Goal: Task Accomplishment & Management: Manage account settings

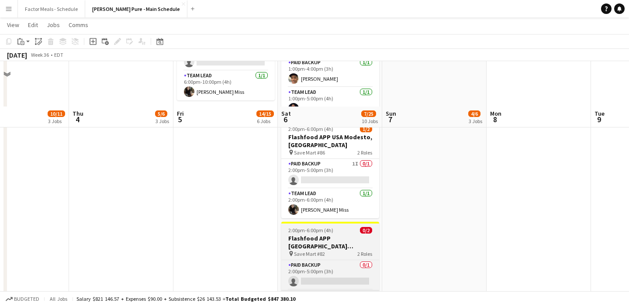
scroll to position [708, 0]
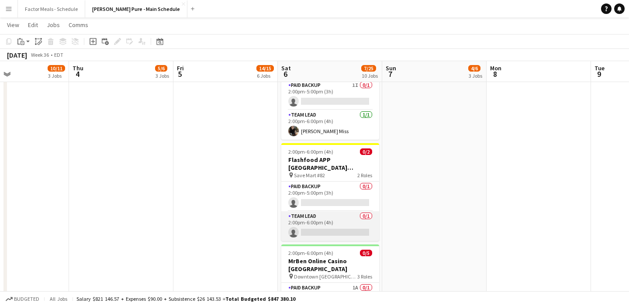
click at [322, 211] on app-card-role "Team Lead 0/1 2:00pm-6:00pm (4h) single-neutral-actions" at bounding box center [330, 226] width 98 height 30
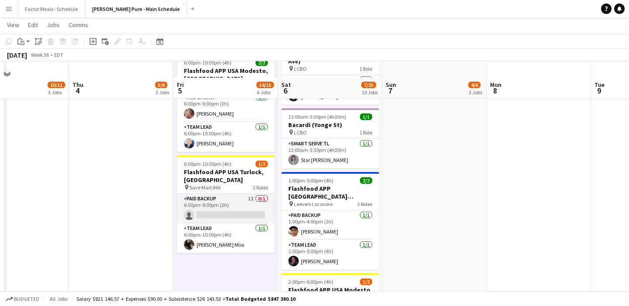
scroll to position [476, 0]
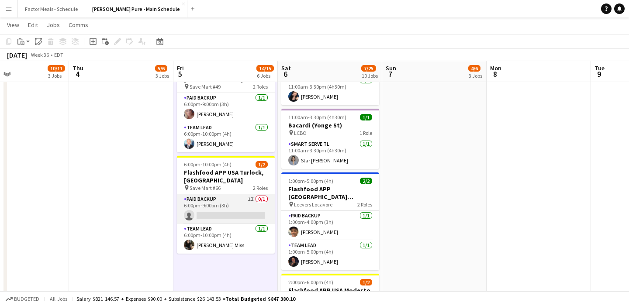
click at [210, 194] on app-card-role "Paid Backup 1I 0/1 6:00pm-9:00pm (3h) single-neutral-actions" at bounding box center [226, 209] width 98 height 30
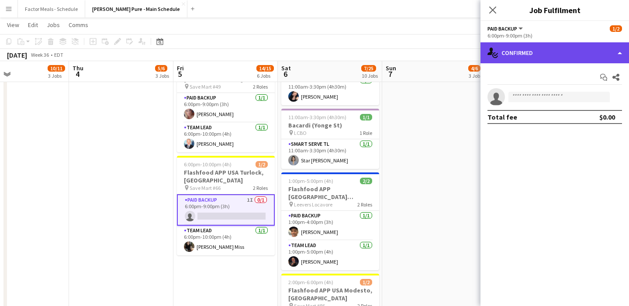
click at [574, 55] on div "single-neutral-actions-check-2 Confirmed" at bounding box center [554, 52] width 149 height 21
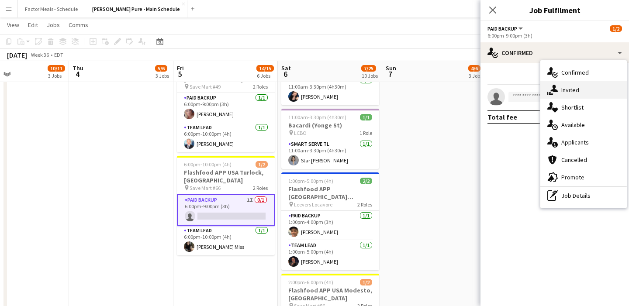
click at [582, 95] on div "single-neutral-actions-share-1 Invited" at bounding box center [583, 89] width 86 height 17
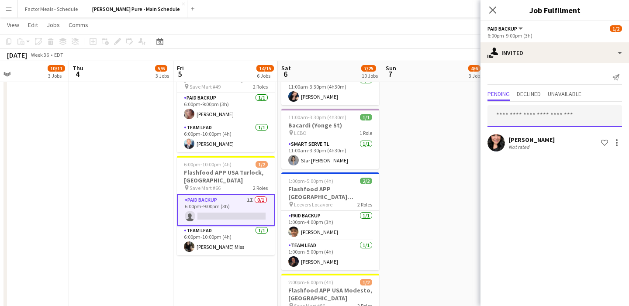
click at [529, 116] on input "text" at bounding box center [554, 116] width 135 height 22
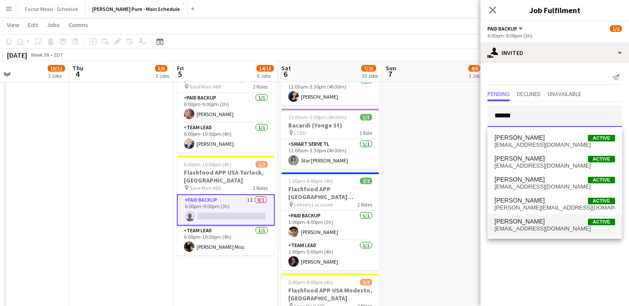
type input "******"
click at [517, 227] on span "elumniite@hotmail.com" at bounding box center [554, 228] width 121 height 7
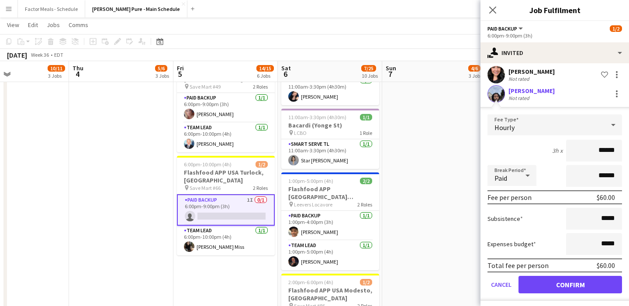
scroll to position [72, 0]
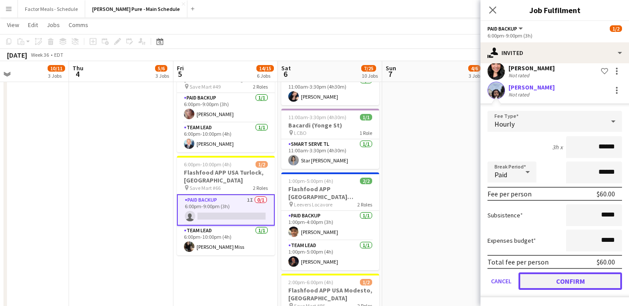
click at [538, 283] on button "Confirm" at bounding box center [570, 281] width 104 height 17
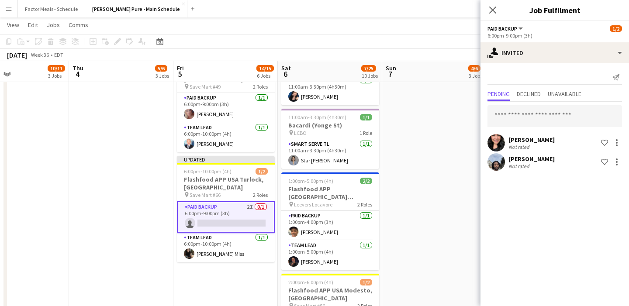
scroll to position [0, 0]
click at [494, 7] on icon "Close pop-in" at bounding box center [492, 10] width 8 height 8
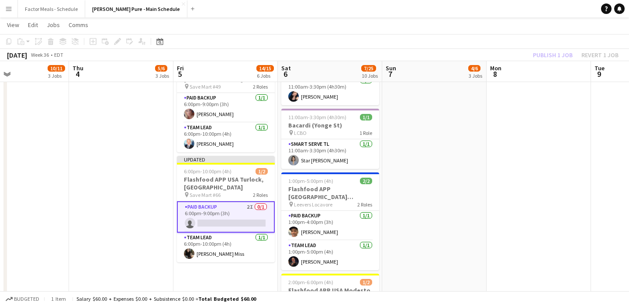
click at [450, 159] on app-date-cell "1:00pm-5:00pm (4h) 2/2 Flashfood APP USA Denver, CO pin Save-A-Lot, Pecos 2 Rol…" at bounding box center [434, 123] width 104 height 1003
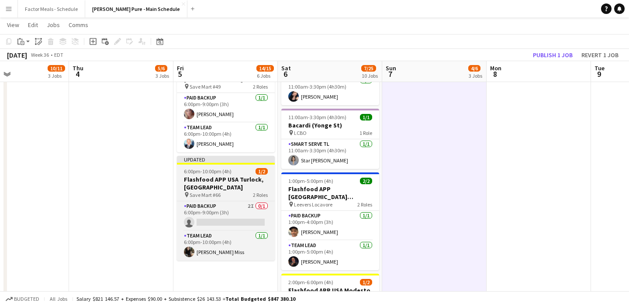
click at [206, 168] on span "6:00pm-10:00pm (4h)" at bounding box center [208, 171] width 48 height 7
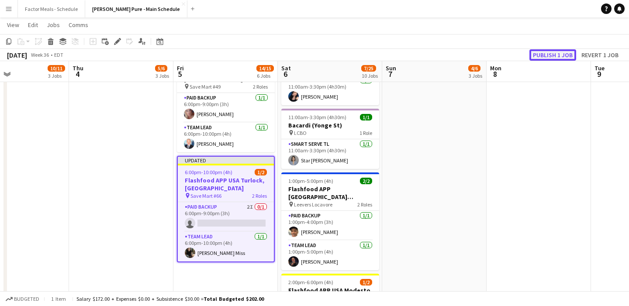
click at [542, 55] on button "Publish 1 job" at bounding box center [552, 54] width 47 height 11
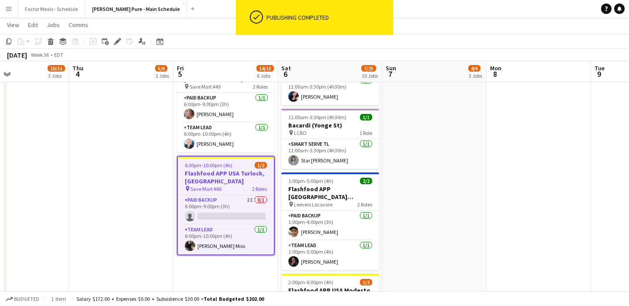
click at [436, 174] on app-date-cell "1:00pm-5:00pm (4h) 2/2 Flashfood APP USA Denver, CO pin Save-A-Lot, Pecos 2 Rol…" at bounding box center [434, 123] width 104 height 1003
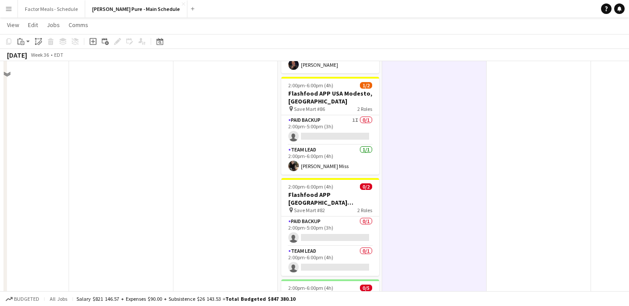
scroll to position [698, 0]
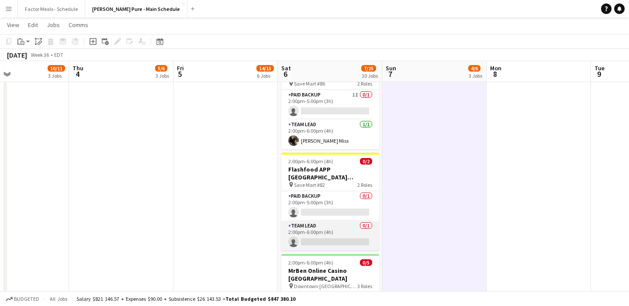
click at [331, 221] on app-card-role "Team Lead 0/1 2:00pm-6:00pm (4h) single-neutral-actions" at bounding box center [330, 236] width 98 height 30
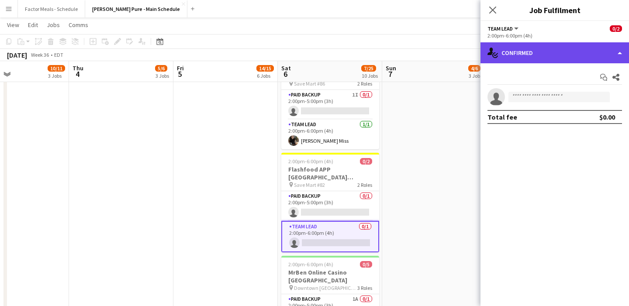
click at [535, 51] on div "single-neutral-actions-check-2 Confirmed" at bounding box center [554, 52] width 149 height 21
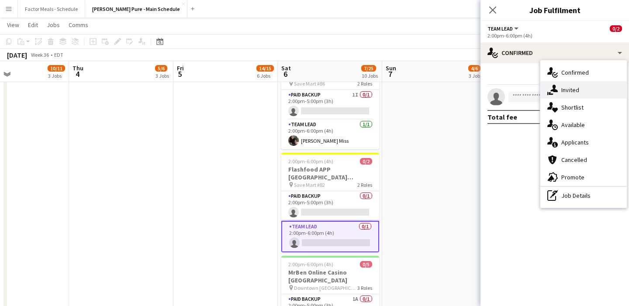
click at [578, 92] on div "single-neutral-actions-share-1 Invited" at bounding box center [583, 89] width 86 height 17
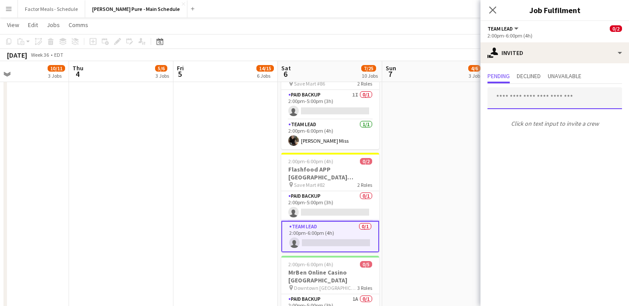
click at [554, 100] on input "text" at bounding box center [554, 98] width 135 height 22
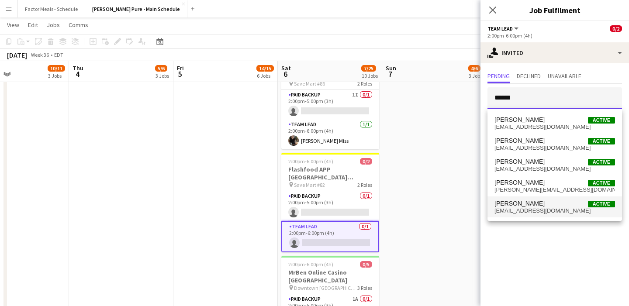
type input "******"
click at [525, 212] on span "elumniite@hotmail.com" at bounding box center [554, 210] width 121 height 7
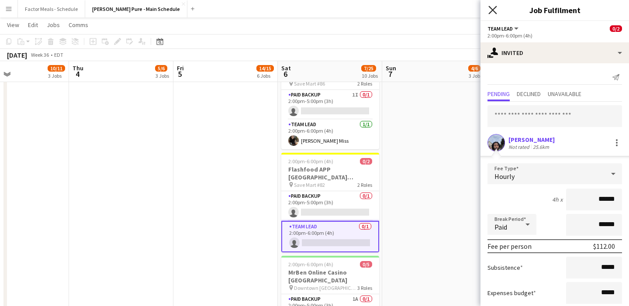
click at [495, 11] on icon "Close pop-in" at bounding box center [492, 10] width 8 height 8
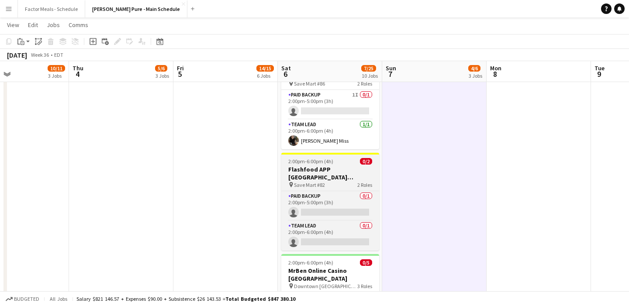
click at [342, 166] on h3 "Flashfood APP USA Patterson, CA" at bounding box center [330, 174] width 98 height 16
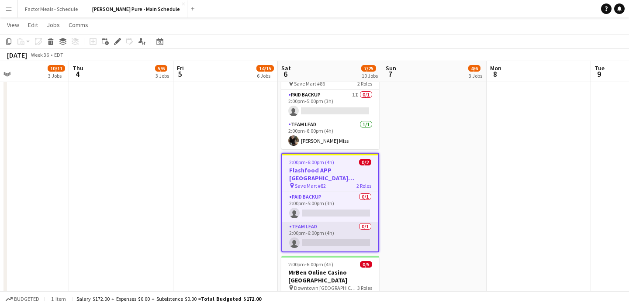
click at [318, 222] on app-card-role "Team Lead 0/1 2:00pm-6:00pm (4h) single-neutral-actions" at bounding box center [330, 237] width 96 height 30
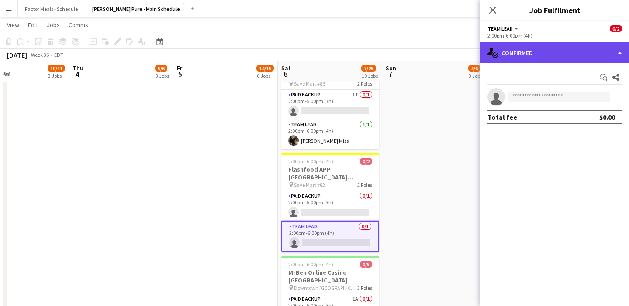
click at [543, 53] on div "single-neutral-actions-check-2 Confirmed" at bounding box center [554, 52] width 149 height 21
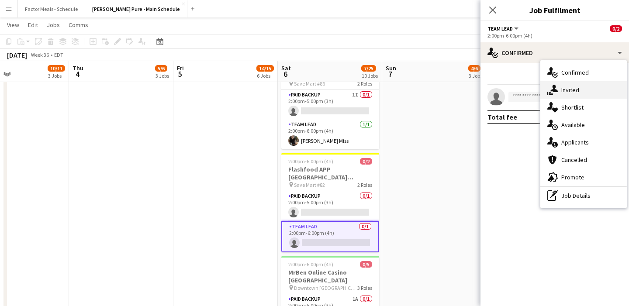
click at [573, 92] on div "single-neutral-actions-share-1 Invited" at bounding box center [583, 89] width 86 height 17
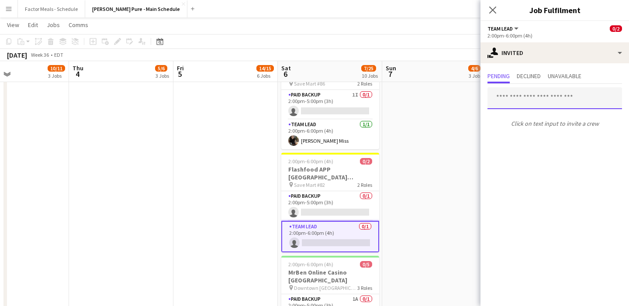
click at [573, 93] on input "text" at bounding box center [554, 98] width 135 height 22
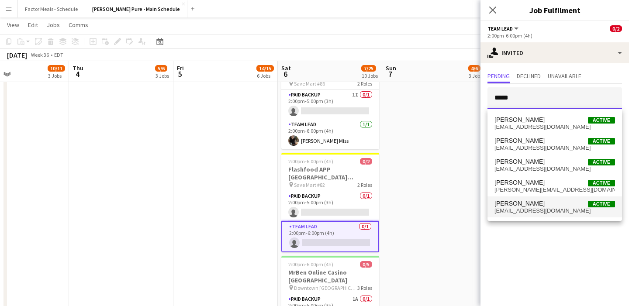
type input "*****"
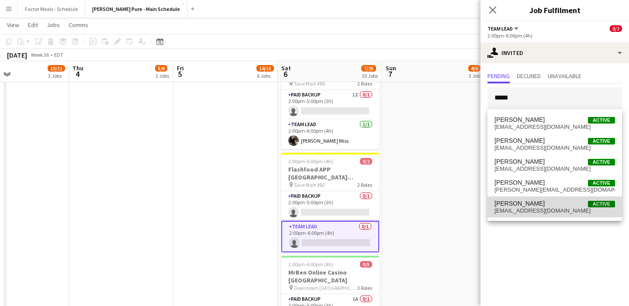
click at [542, 207] on span "elumniite@hotmail.com" at bounding box center [554, 210] width 121 height 7
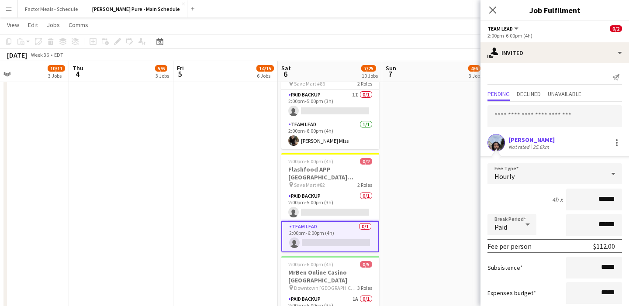
scroll to position [37, 0]
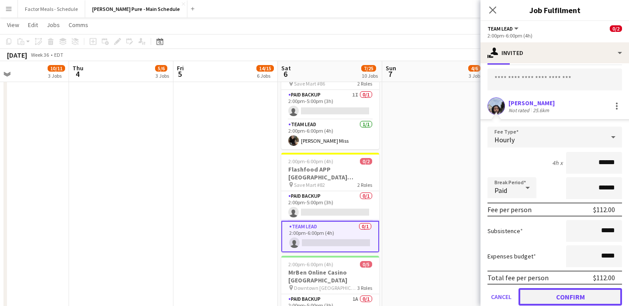
click at [566, 298] on button "Confirm" at bounding box center [570, 296] width 104 height 17
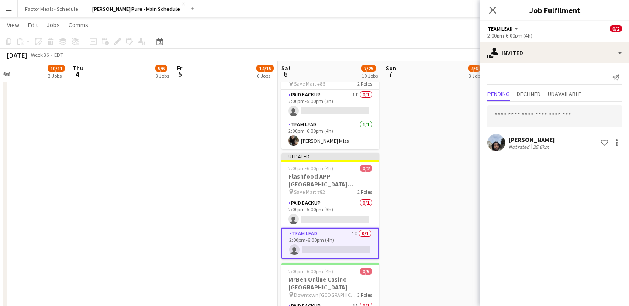
scroll to position [0, 0]
click at [493, 9] on icon at bounding box center [492, 10] width 8 height 8
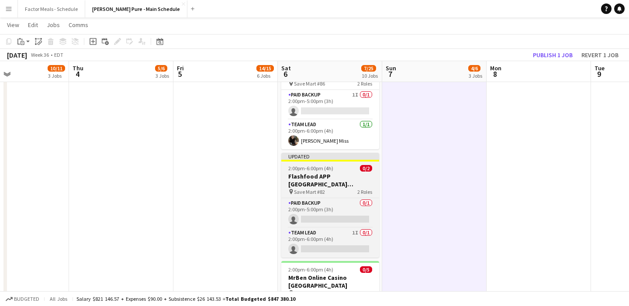
click at [343, 160] on div at bounding box center [330, 161] width 98 height 2
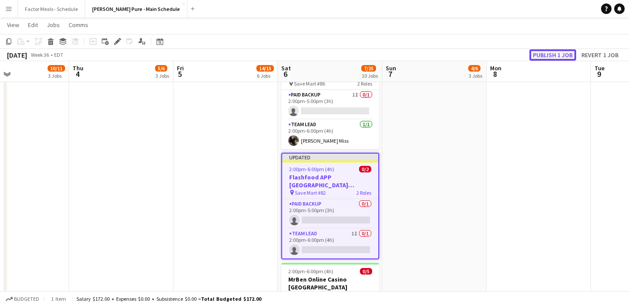
click at [546, 52] on button "Publish 1 job" at bounding box center [552, 54] width 47 height 11
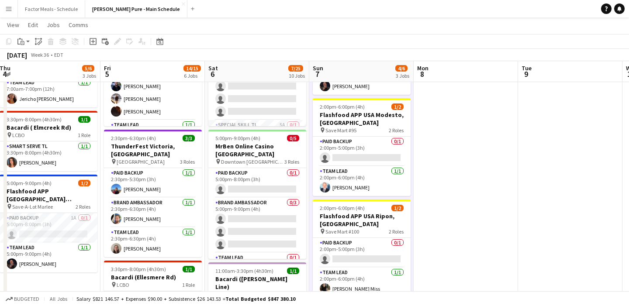
scroll to position [105, 0]
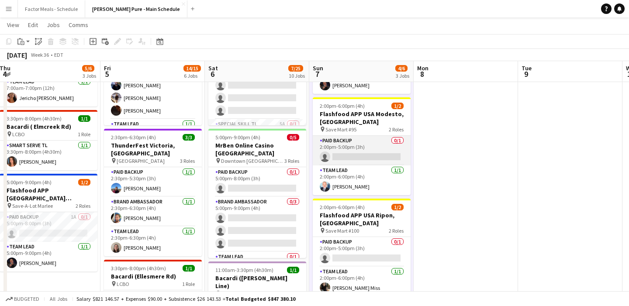
click at [360, 143] on app-card-role "Paid Backup 0/1 2:00pm-5:00pm (3h) single-neutral-actions" at bounding box center [362, 151] width 98 height 30
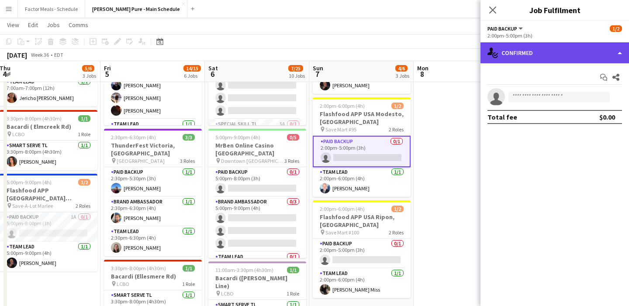
click at [550, 51] on div "single-neutral-actions-check-2 Confirmed" at bounding box center [554, 52] width 149 height 21
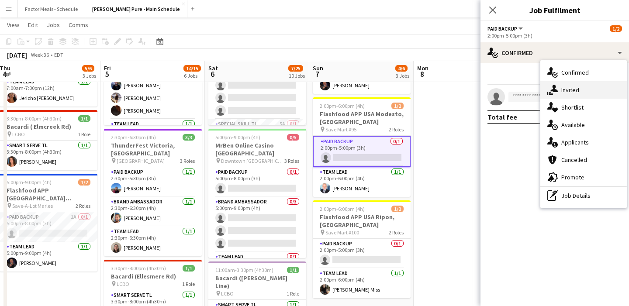
click at [565, 93] on div "single-neutral-actions-share-1 Invited" at bounding box center [583, 89] width 86 height 17
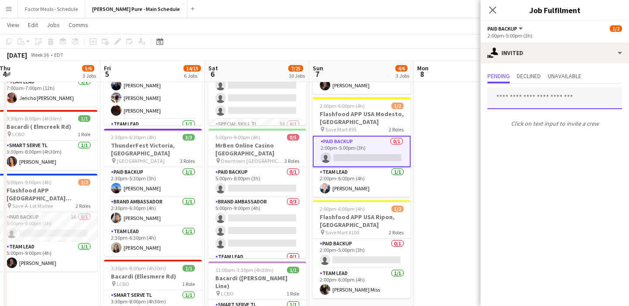
click at [543, 105] on input "text" at bounding box center [554, 98] width 135 height 22
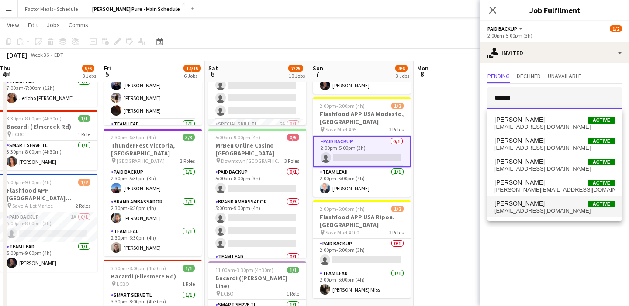
type input "******"
click at [526, 212] on span "elumniite@hotmail.com" at bounding box center [554, 210] width 121 height 7
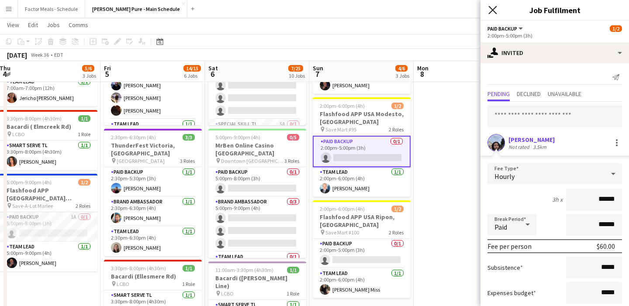
click at [494, 7] on icon "Close pop-in" at bounding box center [492, 10] width 8 height 8
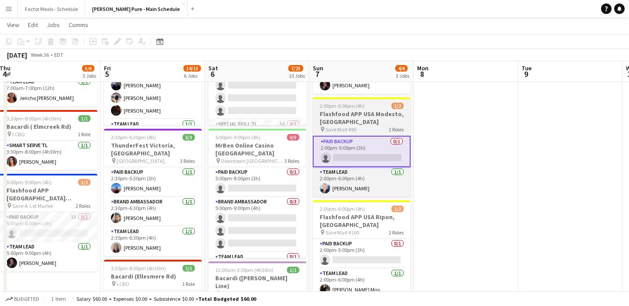
click at [348, 111] on h3 "Flashfood APP USA Modesto, [GEOGRAPHIC_DATA]" at bounding box center [362, 118] width 98 height 16
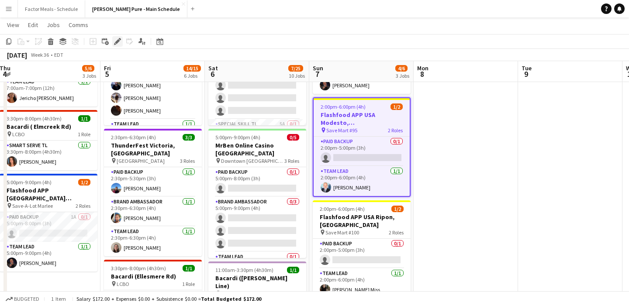
click at [119, 42] on icon "Edit" at bounding box center [117, 41] width 7 height 7
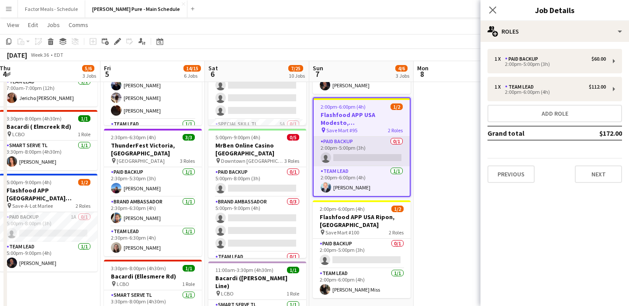
click at [344, 145] on app-card-role "Paid Backup 0/1 2:00pm-5:00pm (3h) single-neutral-actions" at bounding box center [362, 152] width 96 height 30
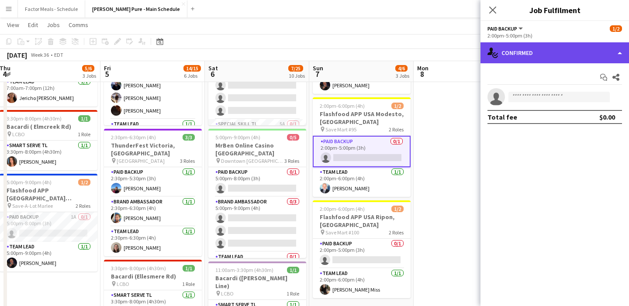
click at [531, 58] on div "single-neutral-actions-check-2 Confirmed" at bounding box center [554, 52] width 149 height 21
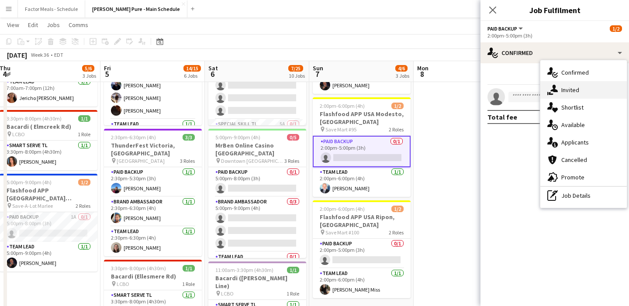
click at [564, 95] on div "single-neutral-actions-share-1 Invited" at bounding box center [583, 89] width 86 height 17
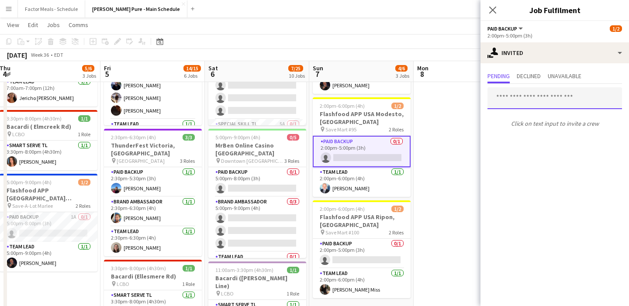
click at [527, 103] on input "text" at bounding box center [554, 98] width 135 height 22
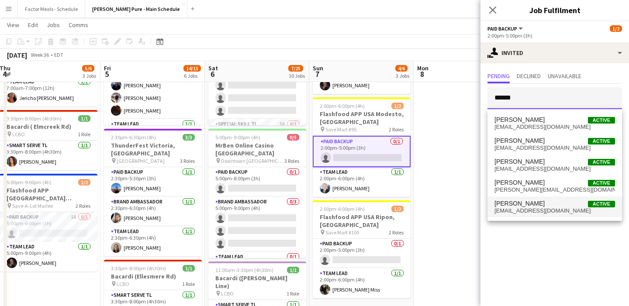
type input "******"
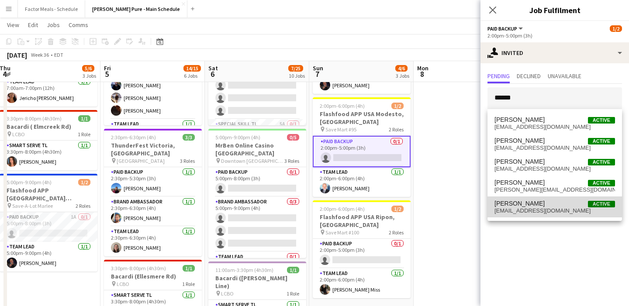
click at [516, 202] on span "Daniel White" at bounding box center [519, 203] width 50 height 7
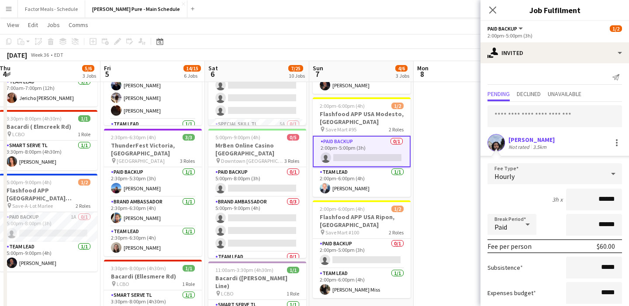
scroll to position [52, 0]
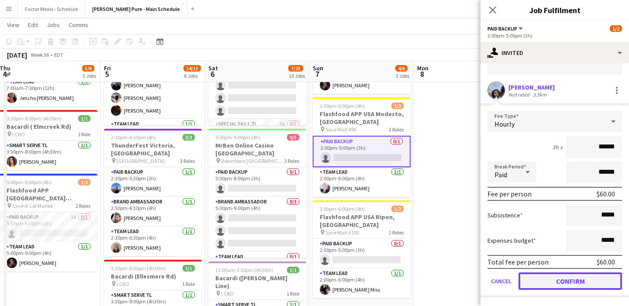
click at [535, 277] on button "Confirm" at bounding box center [570, 281] width 104 height 17
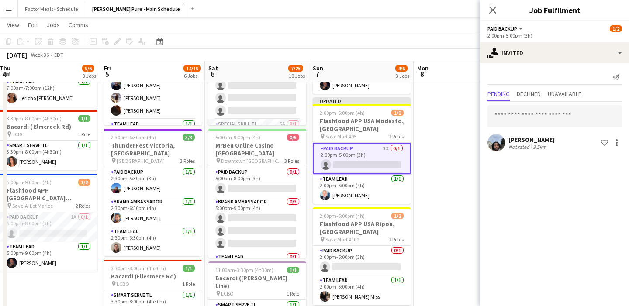
scroll to position [0, 0]
click at [494, 9] on icon at bounding box center [492, 10] width 8 height 8
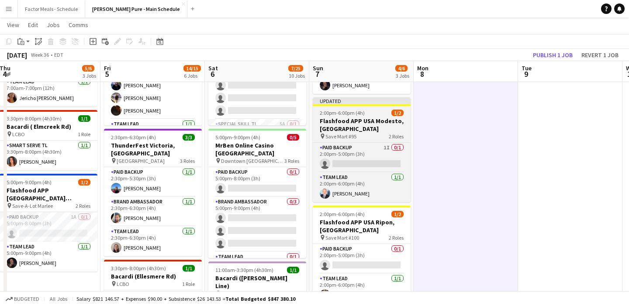
click at [363, 97] on div "Updated" at bounding box center [362, 100] width 98 height 7
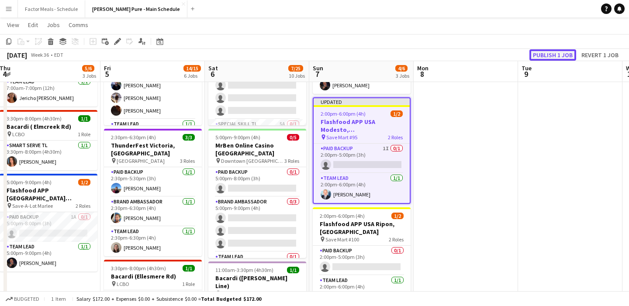
click at [558, 52] on button "Publish 1 job" at bounding box center [552, 54] width 47 height 11
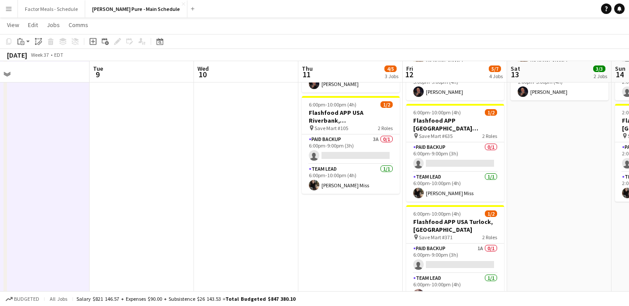
scroll to position [0, 365]
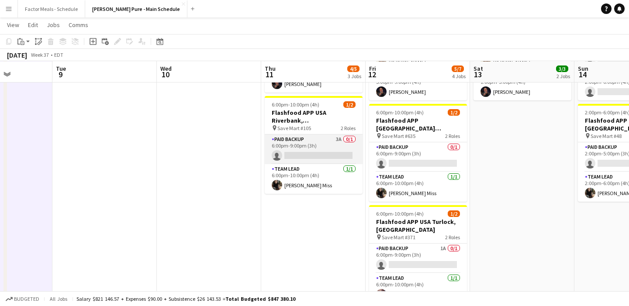
click at [299, 135] on app-card-role "Paid Backup 3A 0/1 6:00pm-9:00pm (3h) single-neutral-actions" at bounding box center [314, 150] width 98 height 30
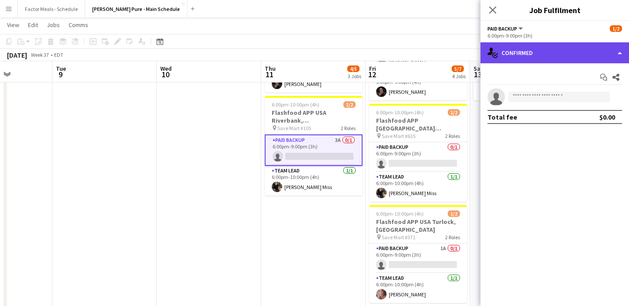
click at [525, 52] on div "single-neutral-actions-check-2 Confirmed" at bounding box center [554, 52] width 149 height 21
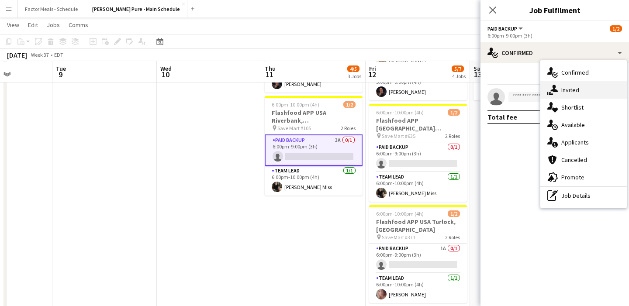
click at [563, 91] on div "single-neutral-actions-share-1 Invited" at bounding box center [583, 89] width 86 height 17
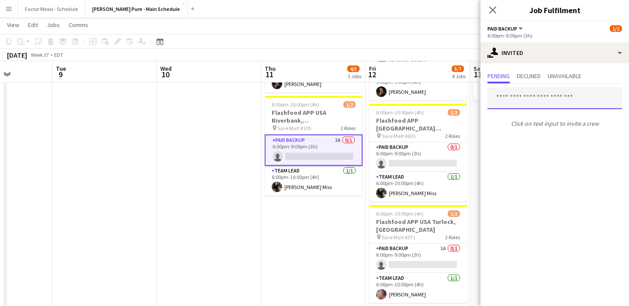
click at [549, 92] on input "text" at bounding box center [554, 98] width 135 height 22
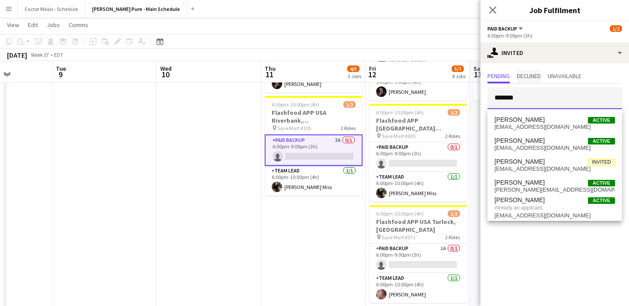
type input "*******"
click at [525, 76] on span "Declined" at bounding box center [529, 76] width 24 height 6
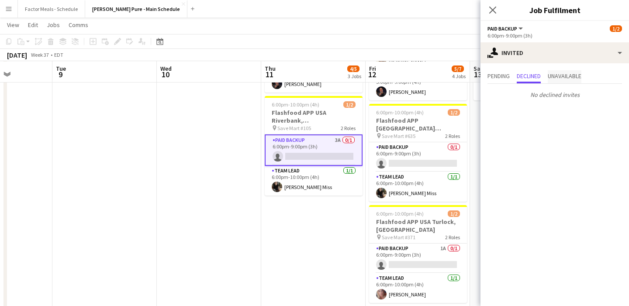
click at [579, 77] on span "Unavailable" at bounding box center [565, 76] width 34 height 6
click at [503, 76] on span "Pending" at bounding box center [498, 76] width 22 height 6
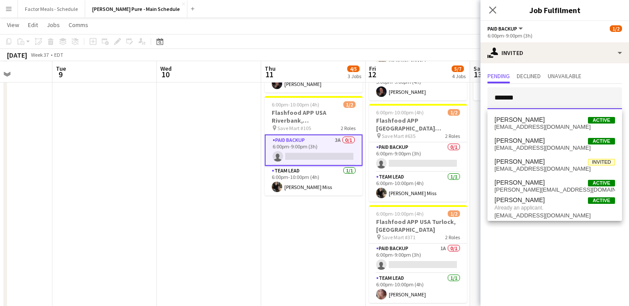
click at [525, 98] on input "*******" at bounding box center [554, 98] width 135 height 22
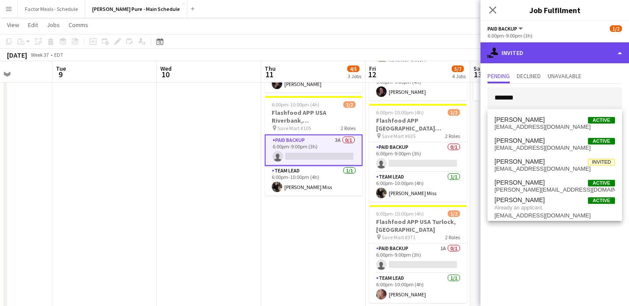
click at [536, 60] on div "single-neutral-actions-share-1 Invited" at bounding box center [554, 52] width 149 height 21
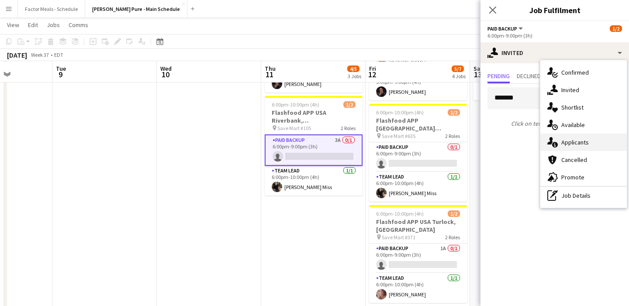
click at [571, 148] on div "single-neutral-actions-information Applicants" at bounding box center [583, 142] width 86 height 17
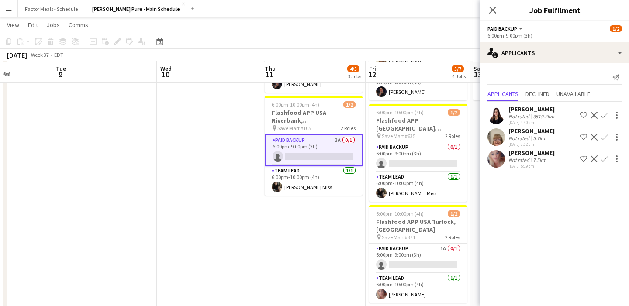
click at [604, 158] on app-icon "Confirm" at bounding box center [604, 158] width 7 height 7
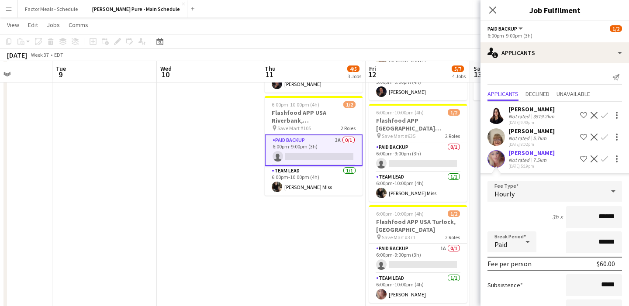
scroll to position [70, 0]
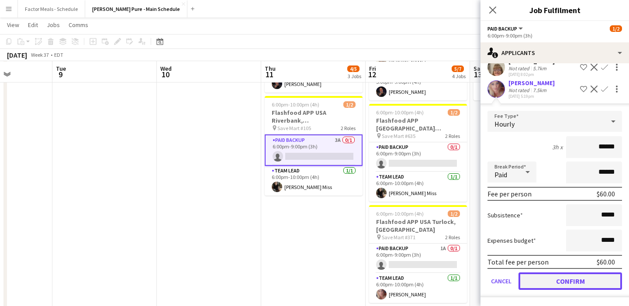
click at [547, 283] on button "Confirm" at bounding box center [570, 281] width 104 height 17
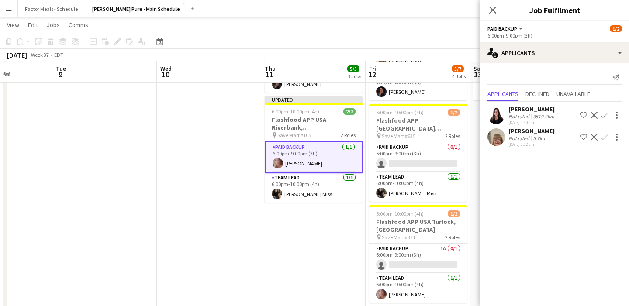
scroll to position [0, 0]
click at [490, 8] on icon "Close pop-in" at bounding box center [492, 10] width 7 height 7
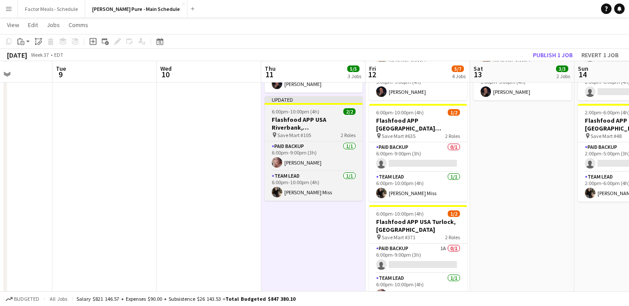
click at [299, 108] on span "6:00pm-10:00pm (4h)" at bounding box center [296, 111] width 48 height 7
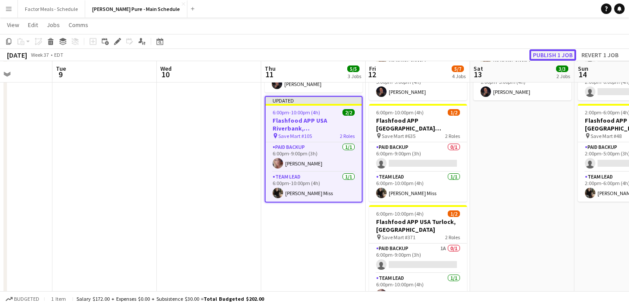
click at [536, 57] on button "Publish 1 job" at bounding box center [552, 54] width 47 height 11
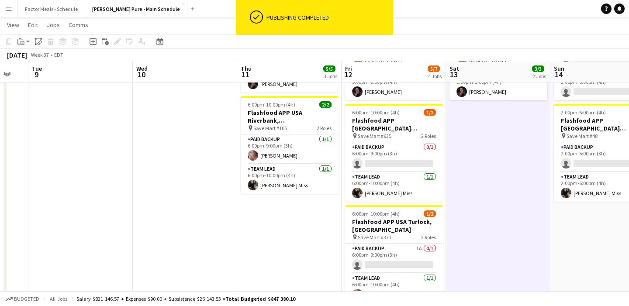
scroll to position [0, 404]
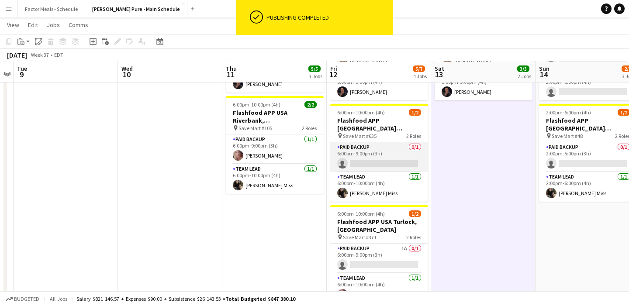
click at [371, 142] on app-card-role "Paid Backup 0/1 6:00pm-9:00pm (3h) single-neutral-actions" at bounding box center [379, 157] width 98 height 30
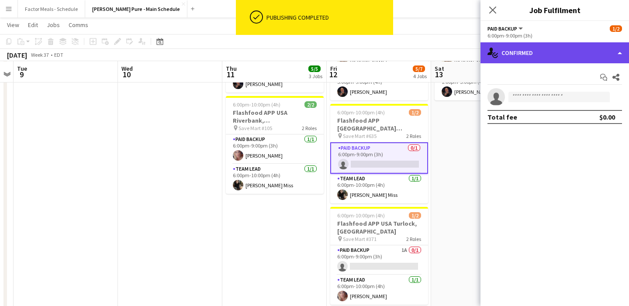
click at [552, 55] on div "single-neutral-actions-check-2 Confirmed" at bounding box center [554, 52] width 149 height 21
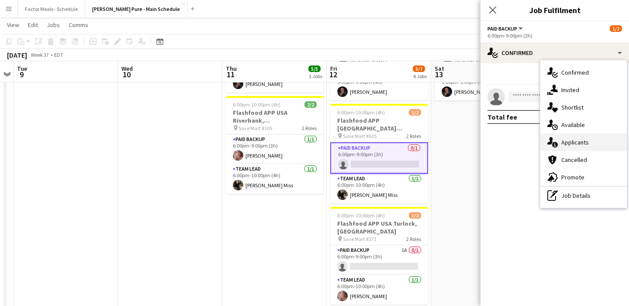
click at [567, 146] on div "single-neutral-actions-information Applicants" at bounding box center [583, 142] width 86 height 17
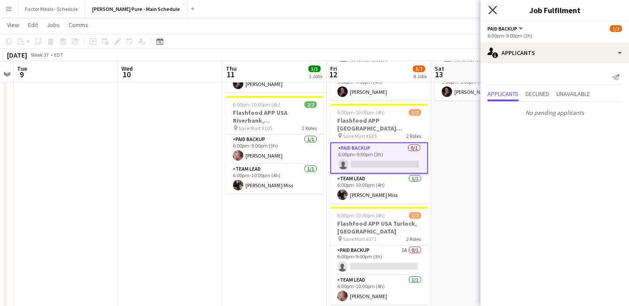
click at [492, 10] on icon at bounding box center [492, 10] width 8 height 8
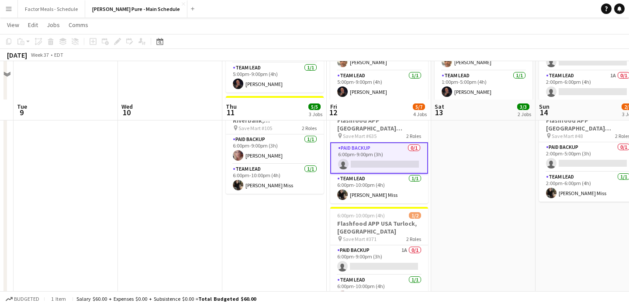
scroll to position [247, 0]
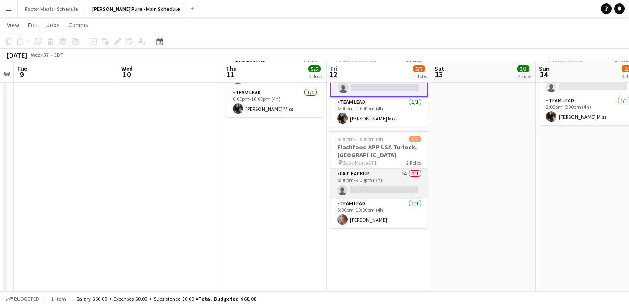
click at [369, 169] on app-card-role "Paid Backup 1A 0/1 6:00pm-9:00pm (3h) single-neutral-actions" at bounding box center [379, 184] width 98 height 30
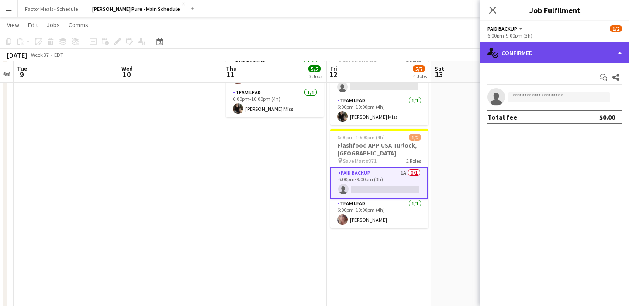
click at [555, 49] on div "single-neutral-actions-check-2 Confirmed" at bounding box center [554, 52] width 149 height 21
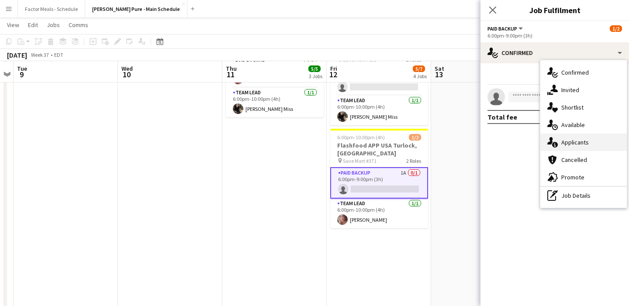
click at [578, 140] on div "single-neutral-actions-information Applicants" at bounding box center [583, 142] width 86 height 17
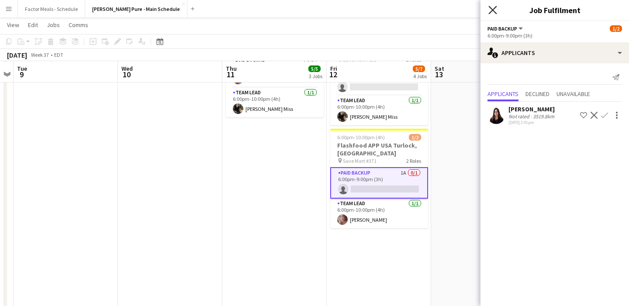
click at [494, 11] on icon "Close pop-in" at bounding box center [492, 10] width 8 height 8
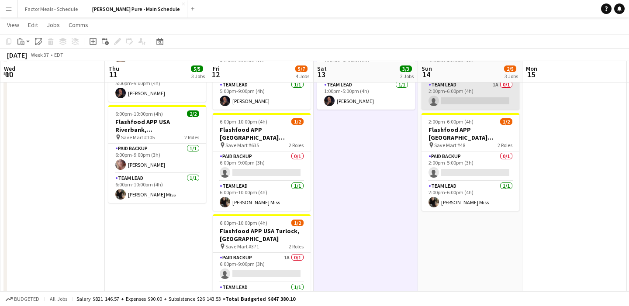
scroll to position [0, 435]
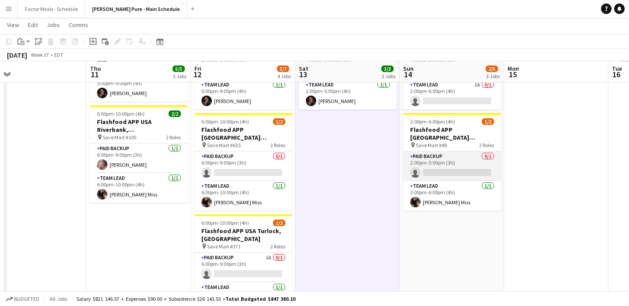
click at [462, 169] on app-card-role "Paid Backup 0/1 2:00pm-5:00pm (3h) single-neutral-actions" at bounding box center [452, 167] width 98 height 30
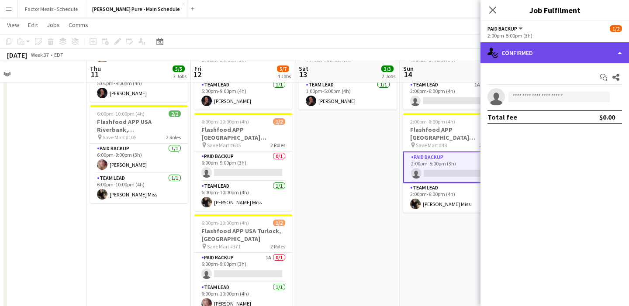
click at [555, 56] on div "single-neutral-actions-check-2 Confirmed" at bounding box center [554, 52] width 149 height 21
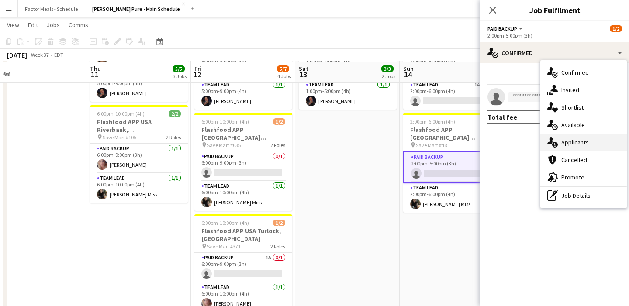
click at [566, 140] on div "single-neutral-actions-information Applicants" at bounding box center [583, 142] width 86 height 17
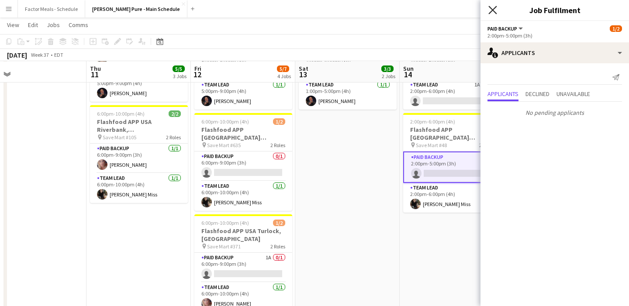
click at [495, 10] on icon "Close pop-in" at bounding box center [492, 10] width 8 height 8
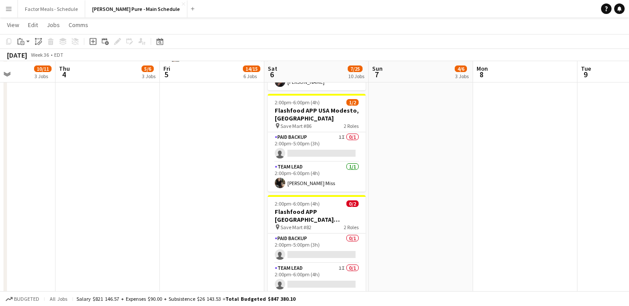
scroll to position [675, 0]
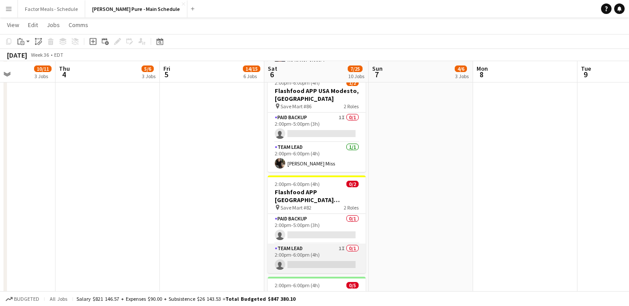
click at [306, 244] on app-card-role "Team Lead 1I 0/1 2:00pm-6:00pm (4h) single-neutral-actions" at bounding box center [317, 259] width 98 height 30
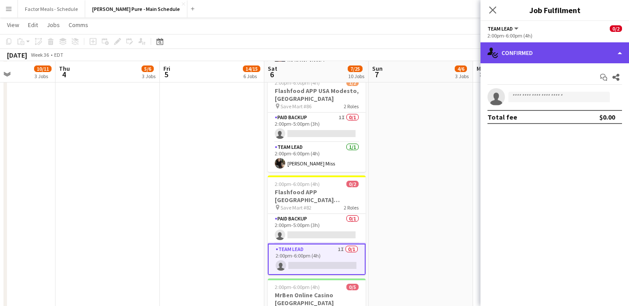
click at [532, 56] on div "single-neutral-actions-check-2 Confirmed" at bounding box center [554, 52] width 149 height 21
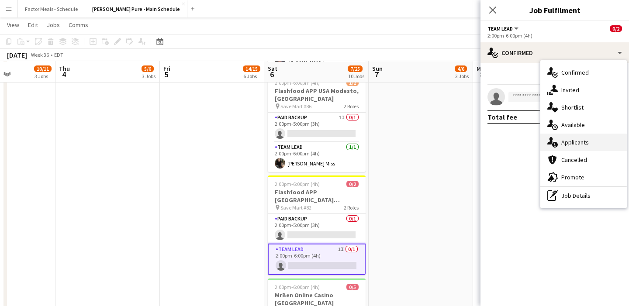
click at [578, 148] on div "single-neutral-actions-information Applicants" at bounding box center [583, 142] width 86 height 17
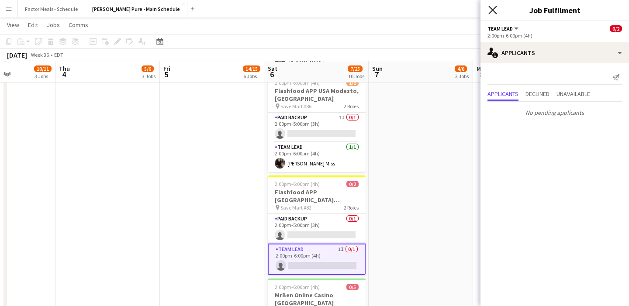
click at [494, 8] on icon at bounding box center [492, 10] width 8 height 8
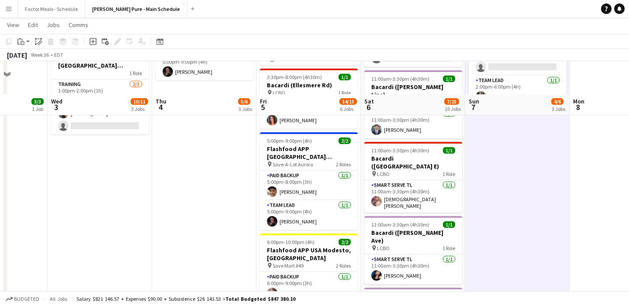
scroll to position [273, 0]
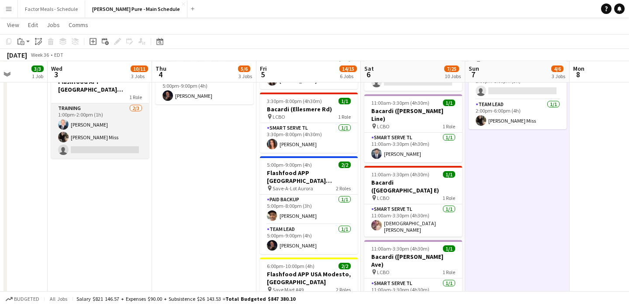
click at [90, 114] on app-card-role "Training 2/3 1:00pm-2:00pm (1h) Kenneth Brown Alyssa Coronado Miss single-neutr…" at bounding box center [100, 131] width 98 height 55
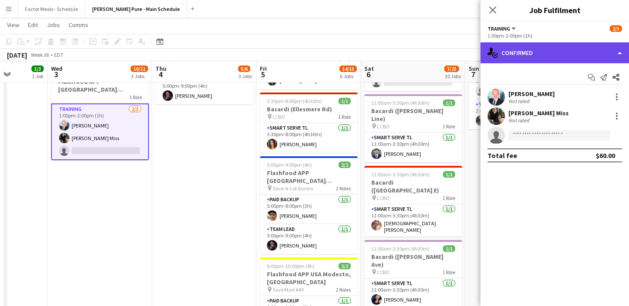
click at [513, 52] on div "single-neutral-actions-check-2 Confirmed" at bounding box center [554, 52] width 149 height 21
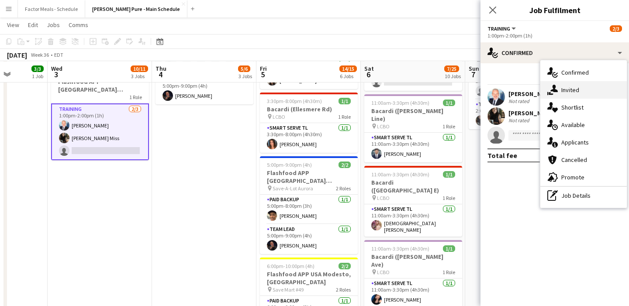
click at [572, 93] on div "single-neutral-actions-share-1 Invited" at bounding box center [583, 89] width 86 height 17
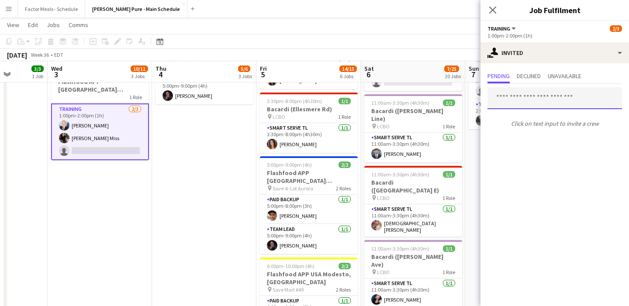
click at [552, 99] on input "text" at bounding box center [554, 98] width 135 height 22
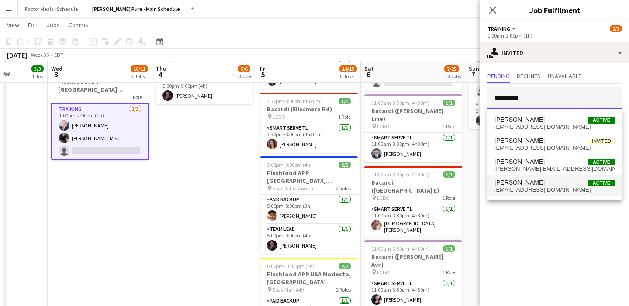
type input "*********"
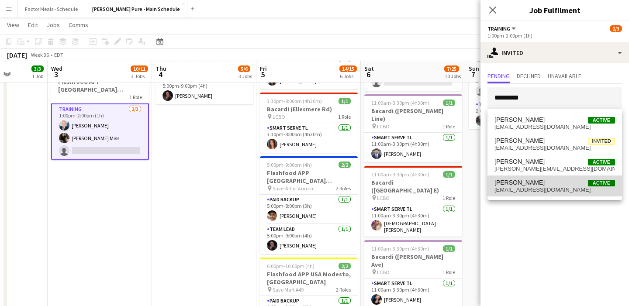
click at [532, 189] on span "cthurner2011@gmail.com" at bounding box center [554, 190] width 121 height 7
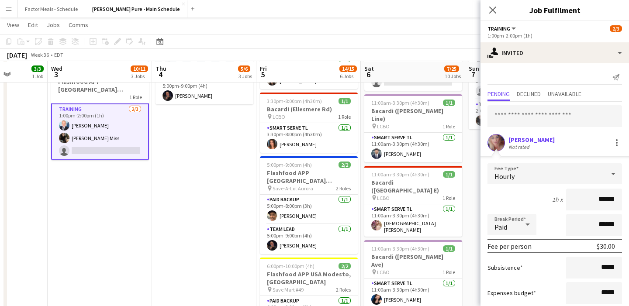
scroll to position [52, 0]
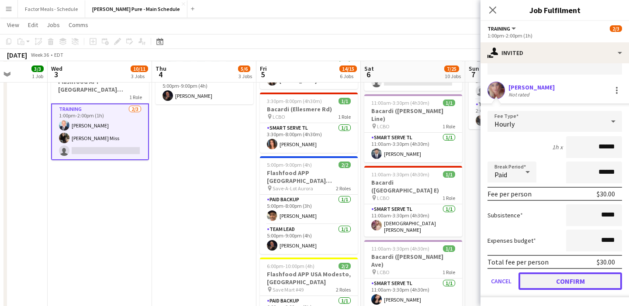
click at [535, 286] on button "Confirm" at bounding box center [570, 281] width 104 height 17
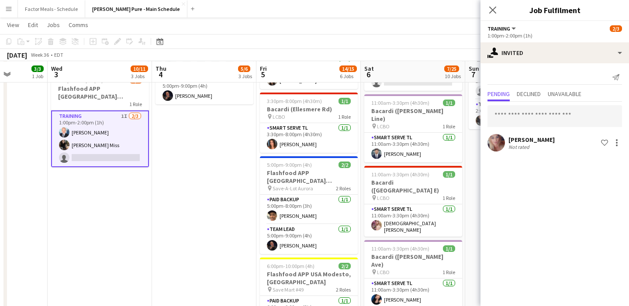
scroll to position [0, 0]
click at [494, 12] on icon "Close pop-in" at bounding box center [492, 10] width 8 height 8
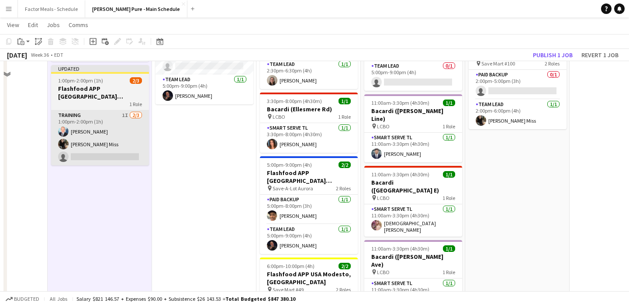
scroll to position [188, 0]
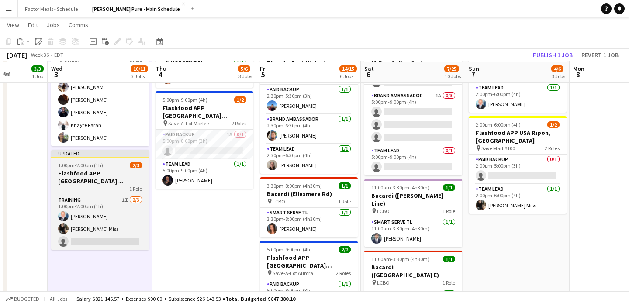
click at [94, 160] on app-job-card "Updated 1:00pm-2:00pm (1h) 2/3 Flashfood APP USA Modesto Training 1 Role Traini…" at bounding box center [100, 200] width 98 height 100
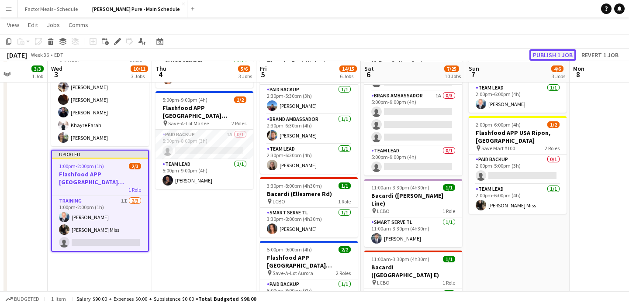
click at [558, 55] on button "Publish 1 job" at bounding box center [552, 54] width 47 height 11
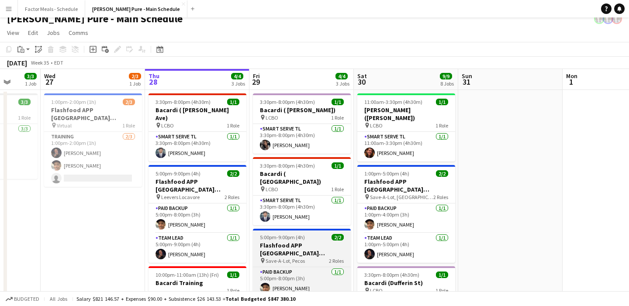
scroll to position [9, 0]
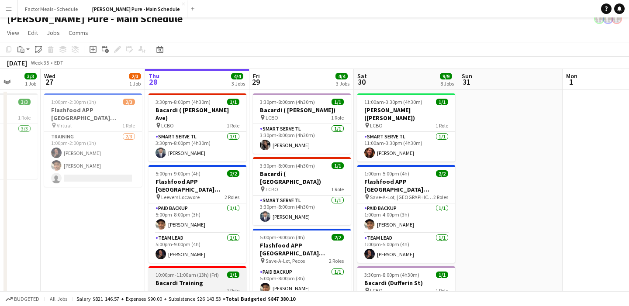
click at [181, 272] on span "10:00pm-11:00am (13h) (Fri)" at bounding box center [186, 275] width 63 height 7
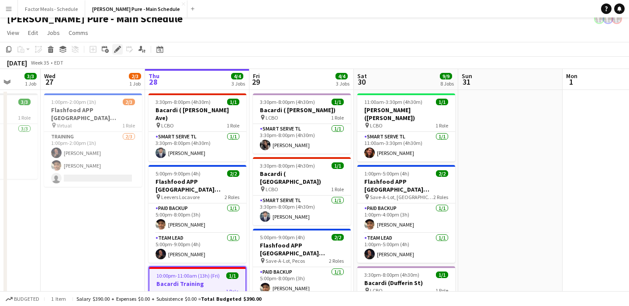
click at [118, 47] on icon "Edit" at bounding box center [117, 49] width 7 height 7
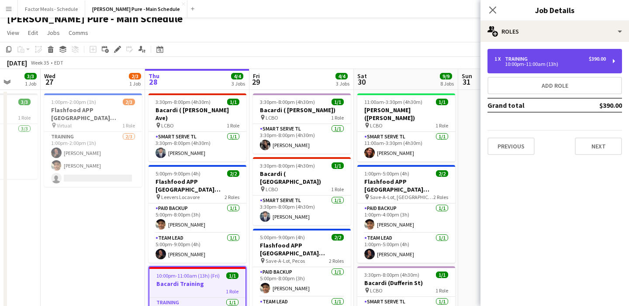
click at [516, 65] on div "10:00pm-11:00am (13h)" at bounding box center [549, 64] width 111 height 4
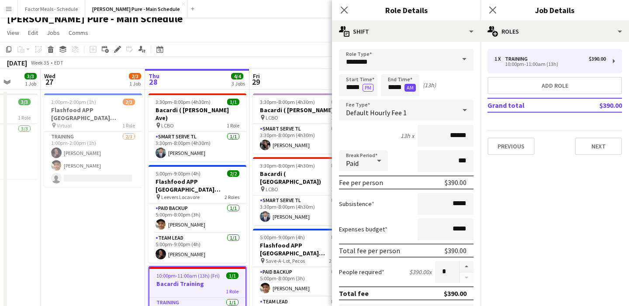
click at [411, 87] on button "AM" at bounding box center [409, 88] width 11 height 8
click at [410, 87] on button "PM" at bounding box center [409, 88] width 11 height 8
click at [369, 88] on button "PM" at bounding box center [368, 88] width 11 height 8
click at [348, 5] on app-icon "Close pop-in" at bounding box center [344, 10] width 13 height 13
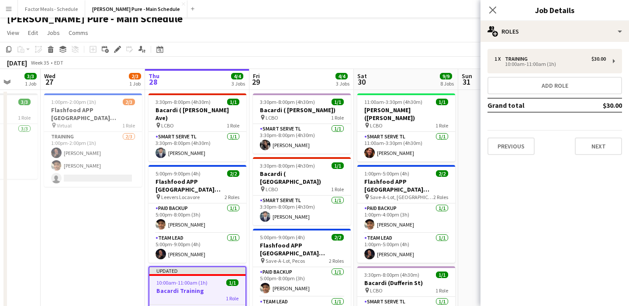
click at [171, 267] on div "Updated" at bounding box center [197, 270] width 96 height 7
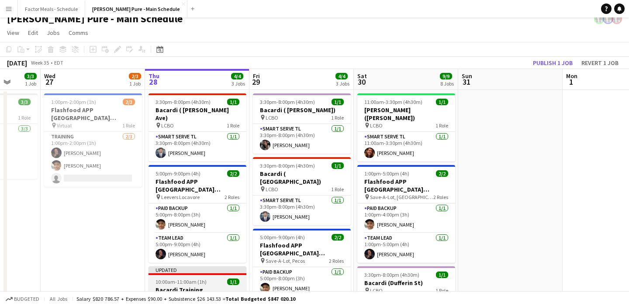
click at [171, 266] on div "Updated" at bounding box center [198, 269] width 98 height 7
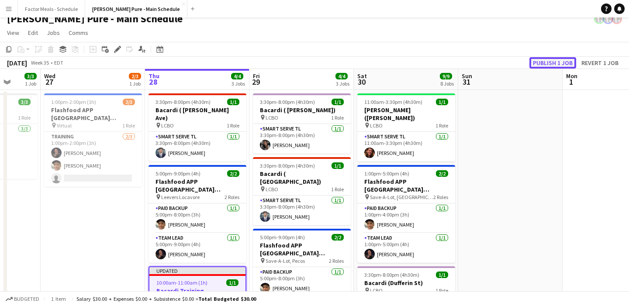
click at [553, 58] on button "Publish 1 job" at bounding box center [552, 62] width 47 height 11
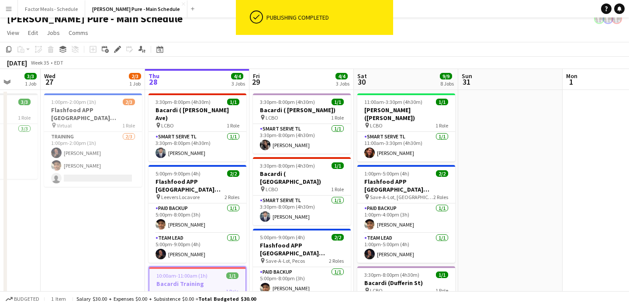
click at [461, 29] on app-page-menu "View Day view expanded Day view collapsed Month view Date picker Jump to today …" at bounding box center [314, 33] width 629 height 17
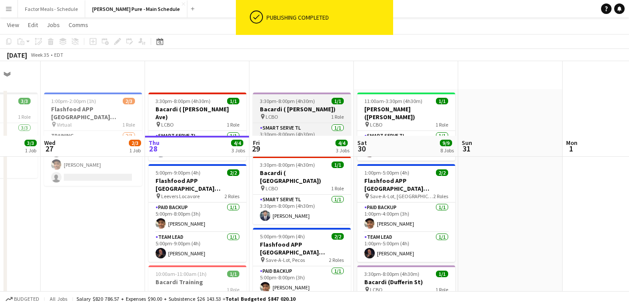
scroll to position [83, 0]
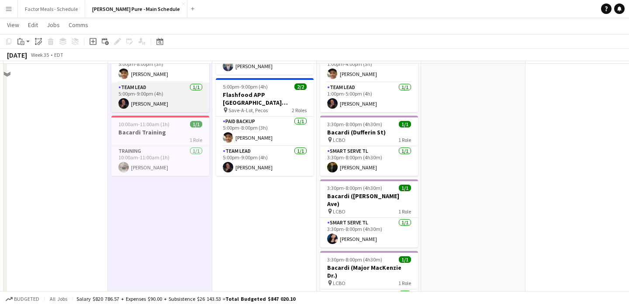
scroll to position [93, 0]
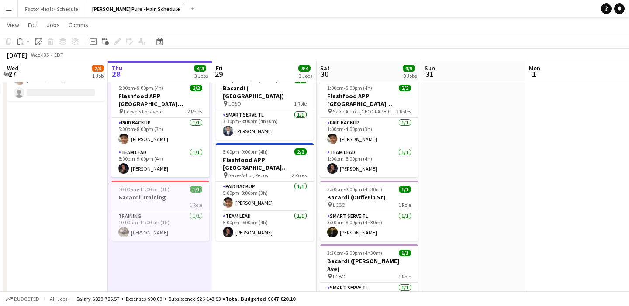
click at [10, 12] on button "Menu" at bounding box center [8, 8] width 17 height 17
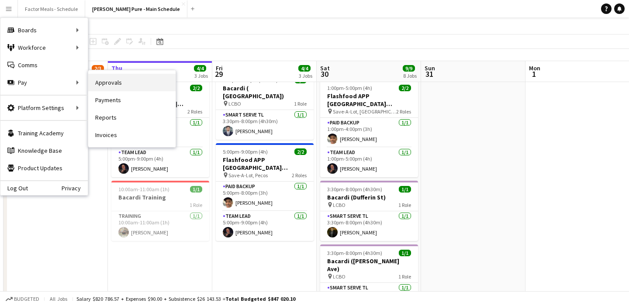
click at [113, 84] on link "Approvals" at bounding box center [131, 82] width 87 height 17
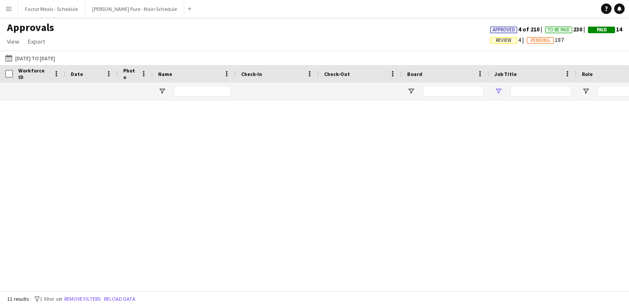
type input "*******"
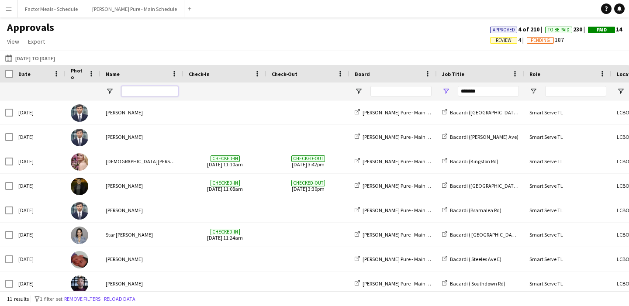
click at [130, 94] on input "Name Filter Input" at bounding box center [149, 91] width 57 height 10
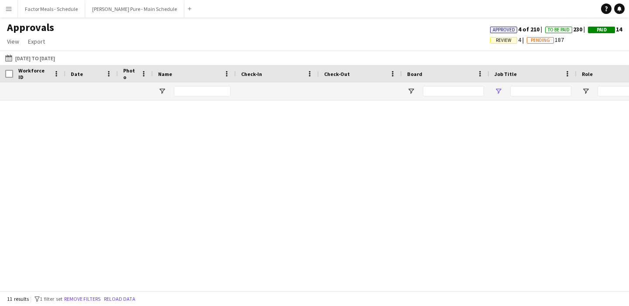
type input "*******"
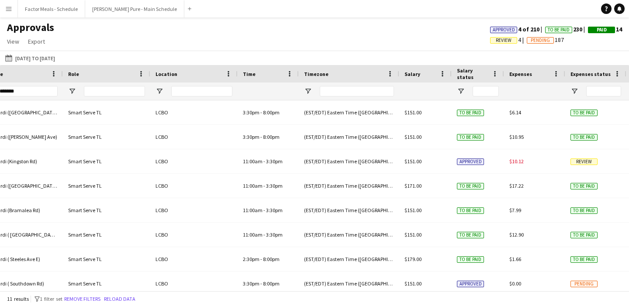
scroll to position [0, 598]
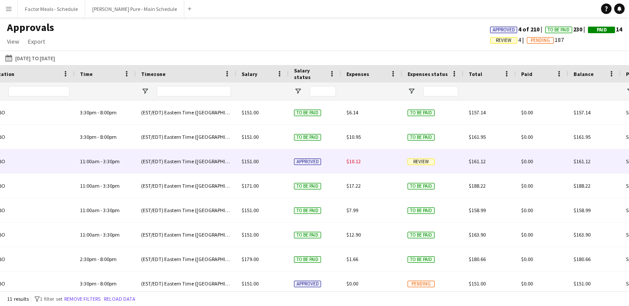
click at [425, 162] on span "Review" at bounding box center [421, 162] width 27 height 7
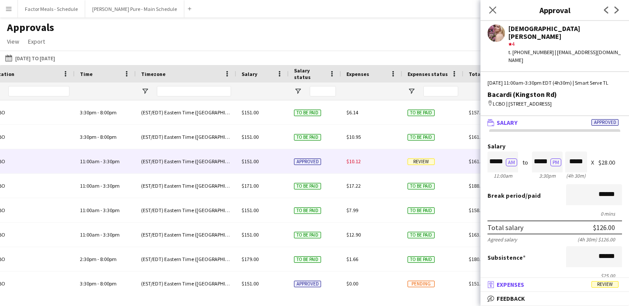
click at [608, 286] on span "Review" at bounding box center [604, 284] width 27 height 7
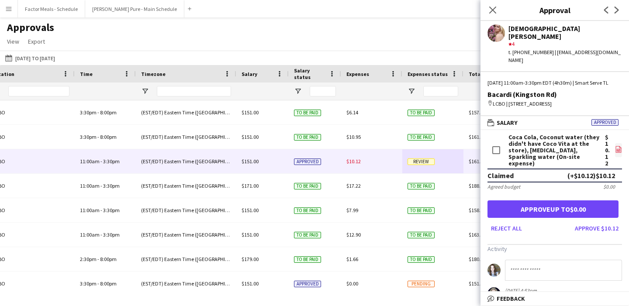
click at [618, 151] on icon at bounding box center [618, 150] width 3 height 3
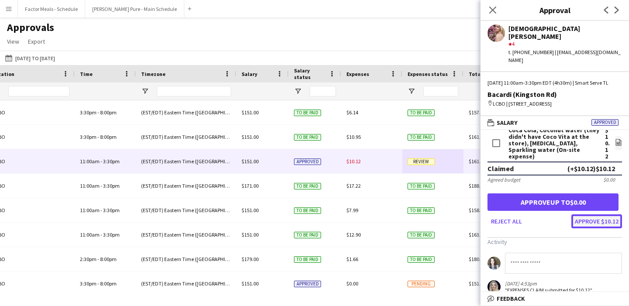
click at [587, 223] on button "Approve $10.12" at bounding box center [596, 221] width 51 height 14
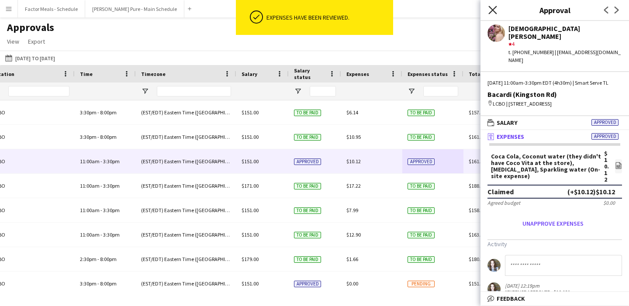
click at [490, 11] on icon "Close pop-in" at bounding box center [492, 10] width 8 height 8
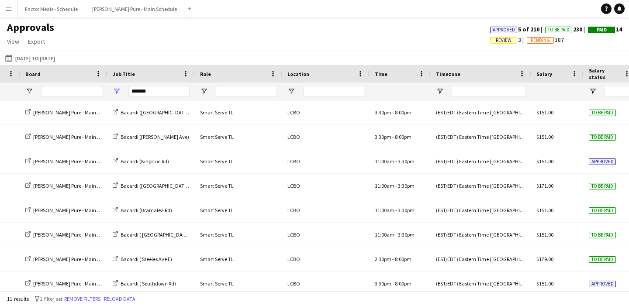
scroll to position [0, 279]
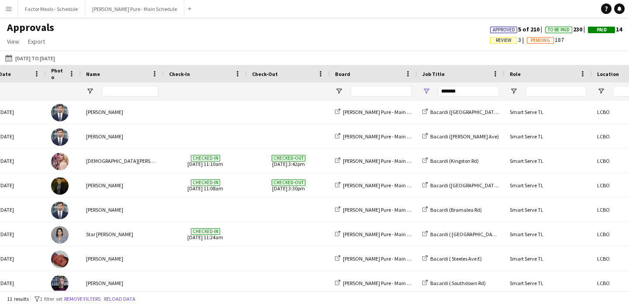
click at [8, 10] on app-icon "Menu" at bounding box center [8, 8] width 7 height 7
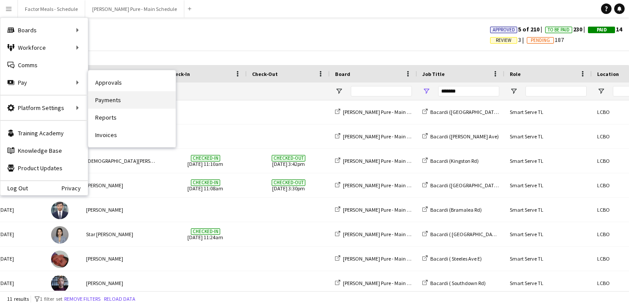
click at [131, 103] on link "Payments" at bounding box center [131, 99] width 87 height 17
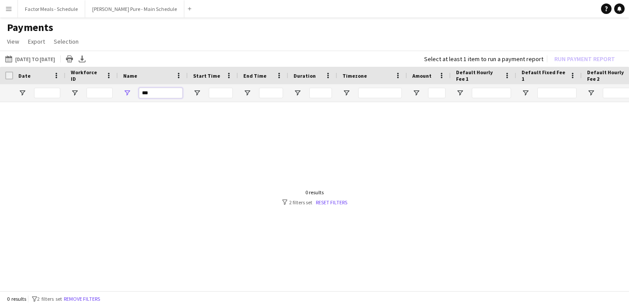
click at [163, 90] on input "***" at bounding box center [161, 93] width 44 height 10
type input "*"
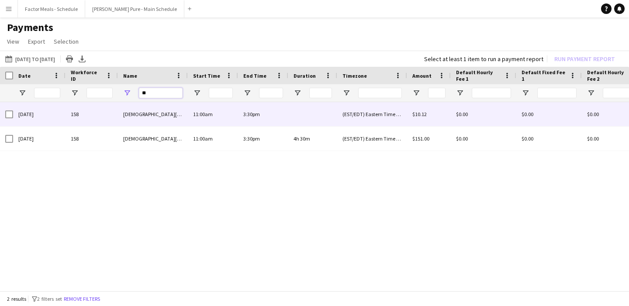
type input "**"
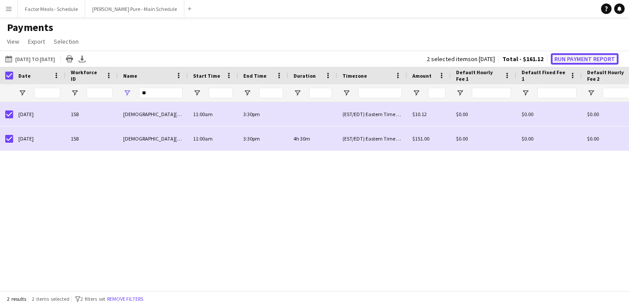
click at [608, 56] on button "Run Payment Report" at bounding box center [585, 58] width 68 height 11
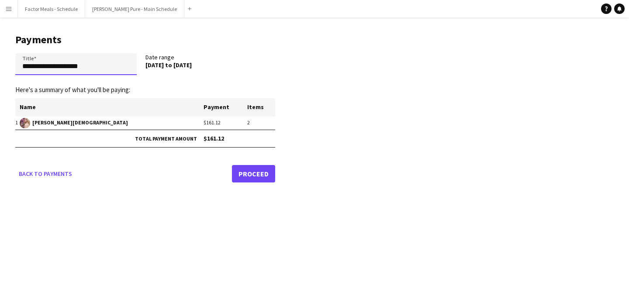
click at [66, 66] on input "**********" at bounding box center [75, 64] width 121 height 22
drag, startPoint x: 99, startPoint y: 66, endPoint x: 1, endPoint y: 80, distance: 99.3
click at [0, 80] on main "**********" at bounding box center [142, 106] width 284 height 178
drag, startPoint x: 91, startPoint y: 66, endPoint x: 1, endPoint y: 65, distance: 89.5
click at [1, 65] on main "**********" at bounding box center [142, 106] width 284 height 178
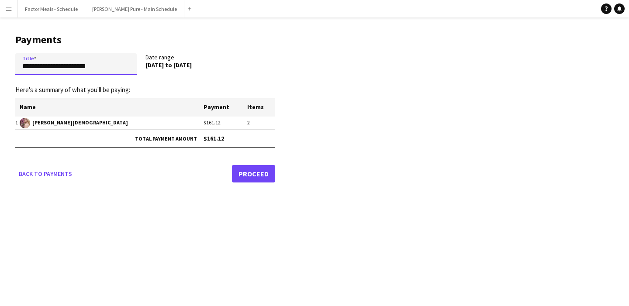
drag, startPoint x: 96, startPoint y: 67, endPoint x: 11, endPoint y: 65, distance: 84.3
click at [11, 65] on main "**********" at bounding box center [142, 106] width 284 height 178
type input "**********"
click at [256, 174] on link "Proceed" at bounding box center [253, 173] width 43 height 17
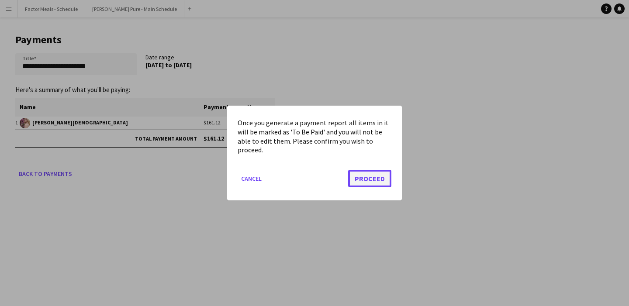
click at [369, 180] on button "Proceed" at bounding box center [369, 178] width 43 height 17
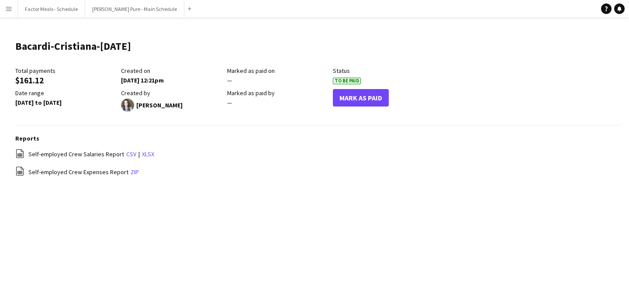
click at [12, 10] on button "Menu" at bounding box center [8, 8] width 17 height 17
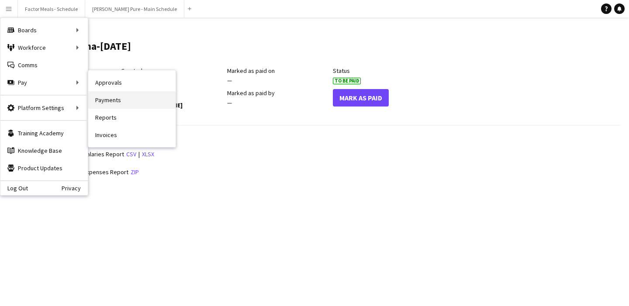
click at [119, 102] on link "Payments" at bounding box center [131, 99] width 87 height 17
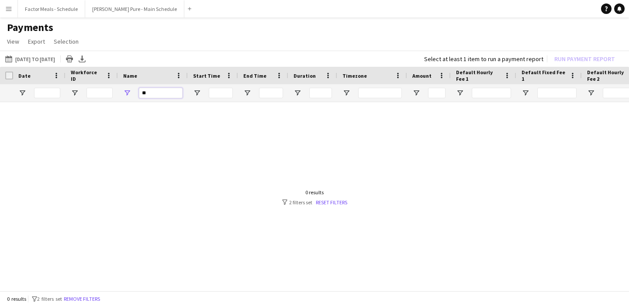
click at [173, 93] on input "**" at bounding box center [161, 93] width 44 height 10
type input "*"
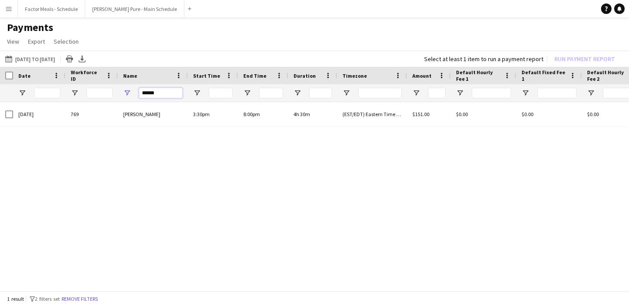
type input "******"
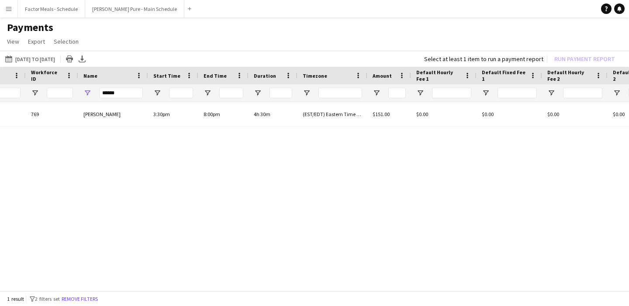
scroll to position [0, 39]
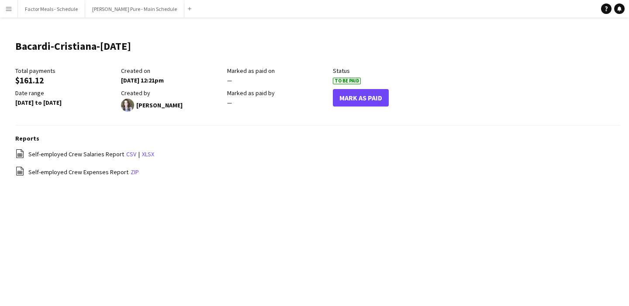
click at [5, 9] on app-icon "Menu" at bounding box center [8, 8] width 7 height 7
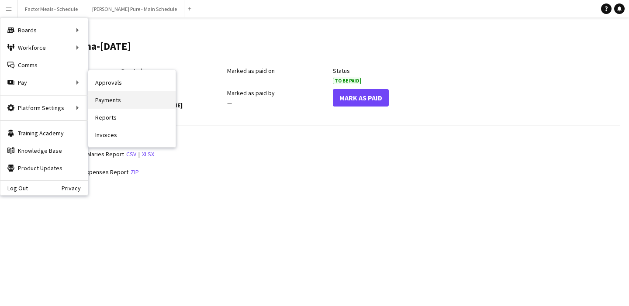
click at [140, 93] on link "Payments" at bounding box center [131, 99] width 87 height 17
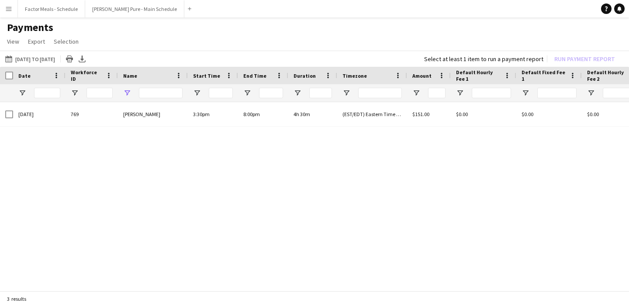
type input "******"
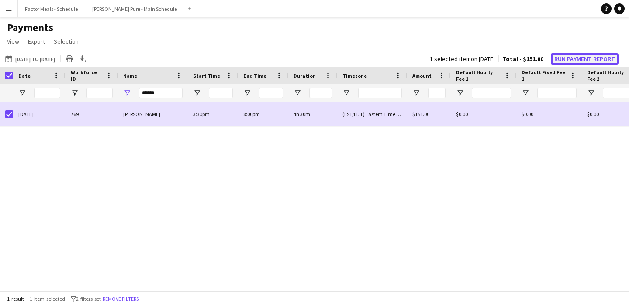
click at [601, 58] on button "Run Payment Report" at bounding box center [585, 58] width 68 height 11
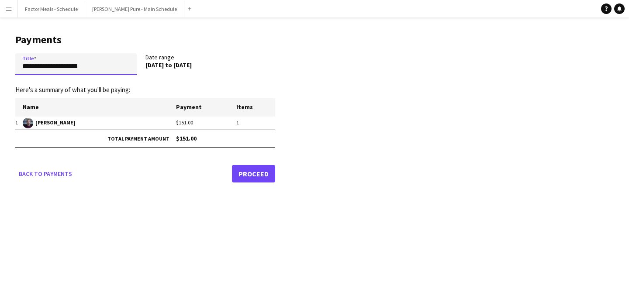
drag, startPoint x: 98, startPoint y: 65, endPoint x: 0, endPoint y: 63, distance: 98.3
click at [0, 63] on main "**********" at bounding box center [142, 106] width 284 height 178
drag, startPoint x: 97, startPoint y: 65, endPoint x: 6, endPoint y: 63, distance: 90.9
click at [6, 63] on main "**********" at bounding box center [142, 106] width 284 height 178
type input "**********"
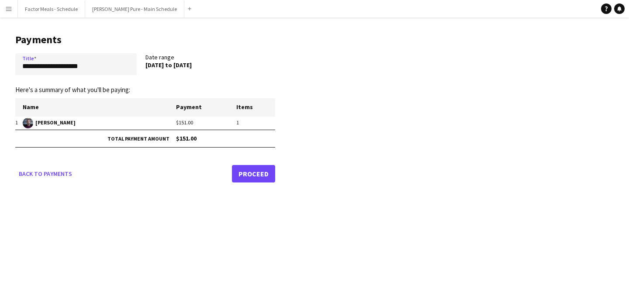
click at [247, 175] on link "Proceed" at bounding box center [253, 173] width 43 height 17
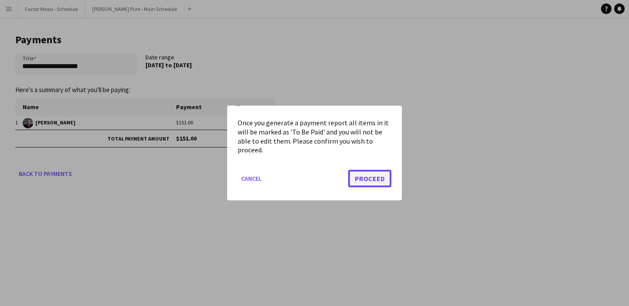
click at [373, 183] on button "Proceed" at bounding box center [369, 178] width 43 height 17
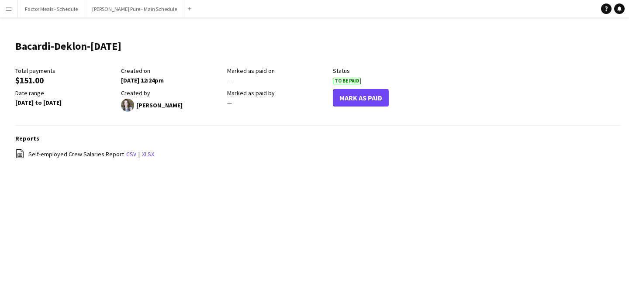
click at [7, 12] on app-icon "Menu" at bounding box center [8, 8] width 7 height 7
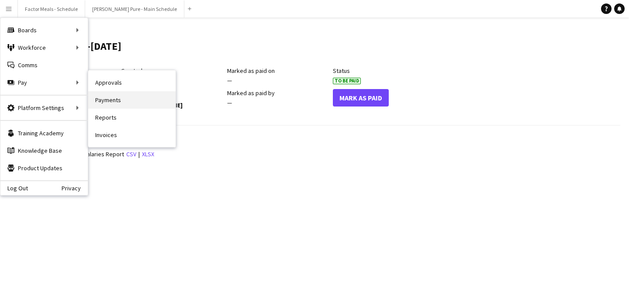
click at [126, 95] on link "Payments" at bounding box center [131, 99] width 87 height 17
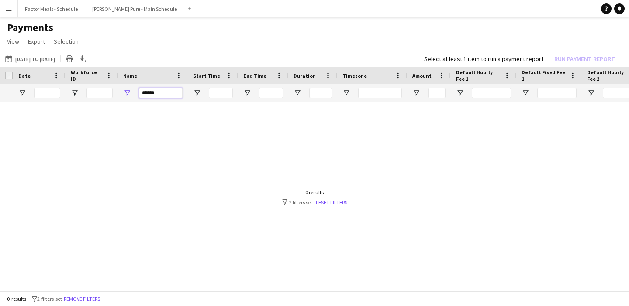
click at [161, 98] on input "******" at bounding box center [161, 93] width 44 height 10
drag, startPoint x: 160, startPoint y: 97, endPoint x: 127, endPoint y: 90, distance: 34.4
click at [126, 90] on div "******" at bounding box center [153, 92] width 70 height 17
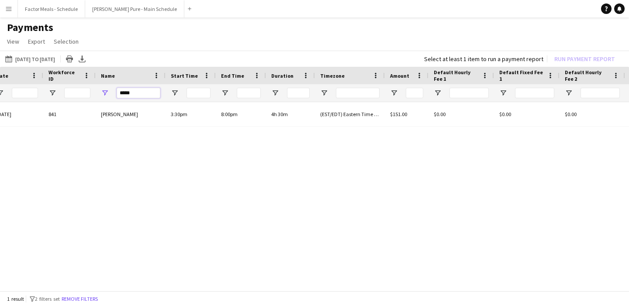
scroll to position [0, 2]
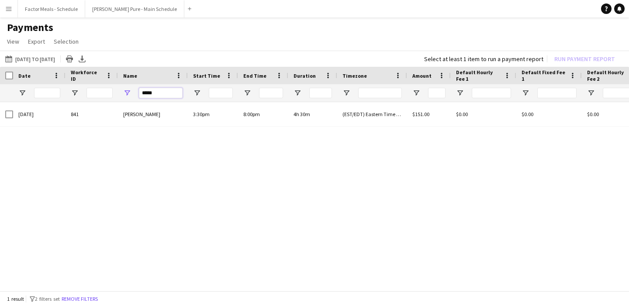
type input "*****"
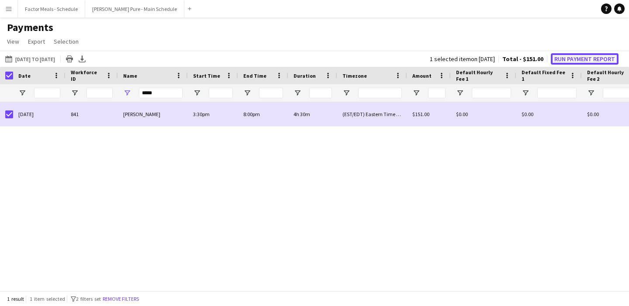
click at [598, 59] on button "Run Payment Report" at bounding box center [585, 58] width 68 height 11
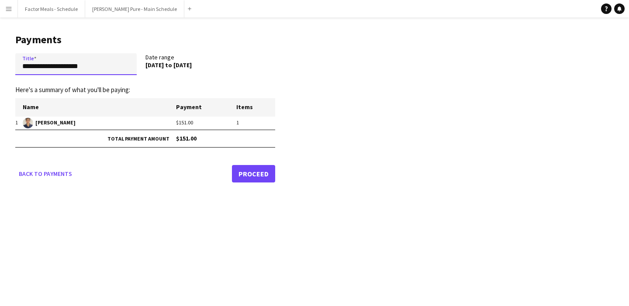
drag, startPoint x: 97, startPoint y: 70, endPoint x: 2, endPoint y: 66, distance: 94.9
click at [2, 66] on main "**********" at bounding box center [142, 106] width 284 height 178
drag, startPoint x: 91, startPoint y: 66, endPoint x: 22, endPoint y: 62, distance: 68.7
click at [22, 62] on input "**********" at bounding box center [75, 64] width 121 height 22
type input "**********"
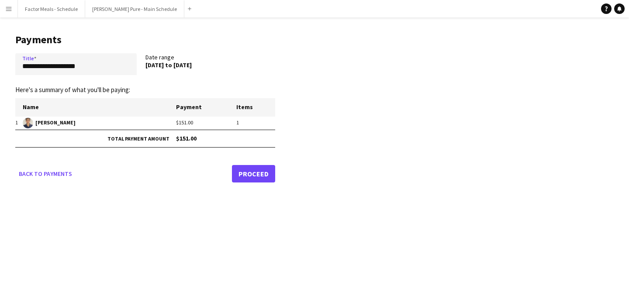
click at [256, 174] on link "Proceed" at bounding box center [253, 173] width 43 height 17
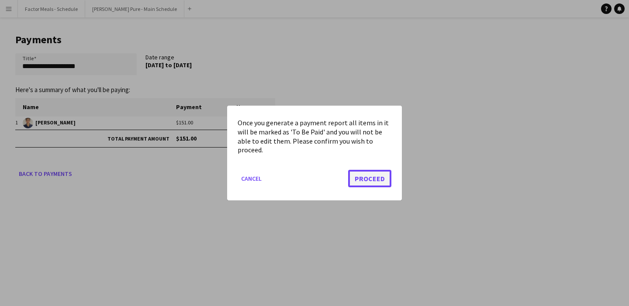
click at [373, 177] on button "Proceed" at bounding box center [369, 178] width 43 height 17
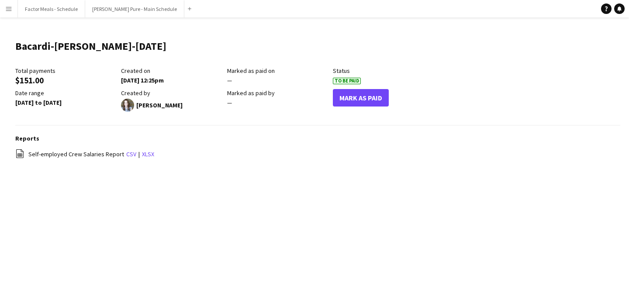
click at [10, 12] on button "Menu" at bounding box center [8, 8] width 17 height 17
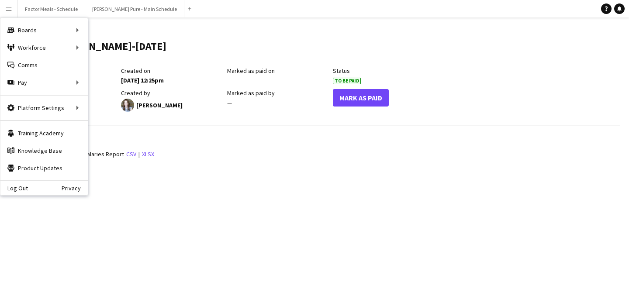
click at [7, 9] on app-icon "Menu" at bounding box center [8, 8] width 7 height 7
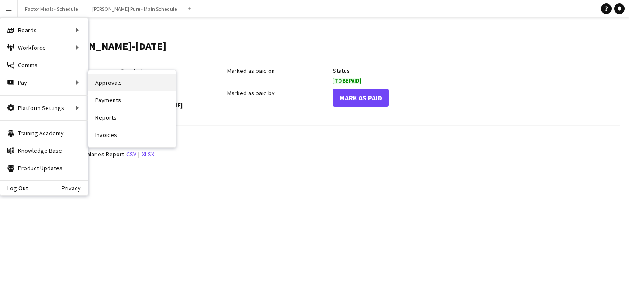
click at [106, 84] on link "Approvals" at bounding box center [131, 82] width 87 height 17
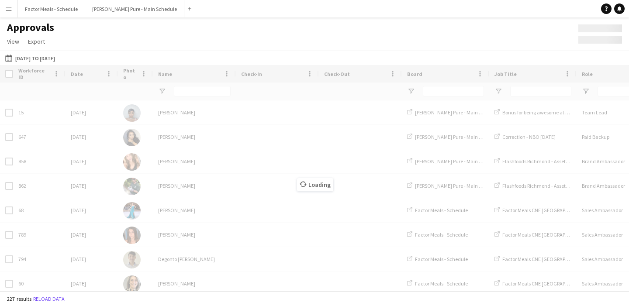
type input "*******"
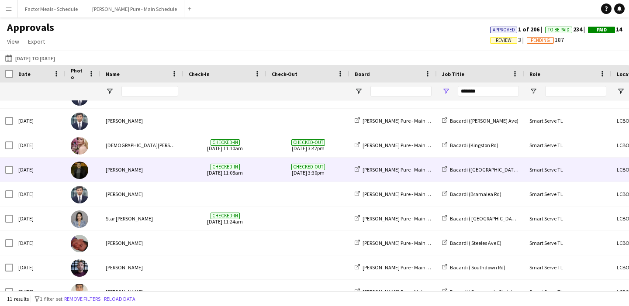
scroll to position [14, 0]
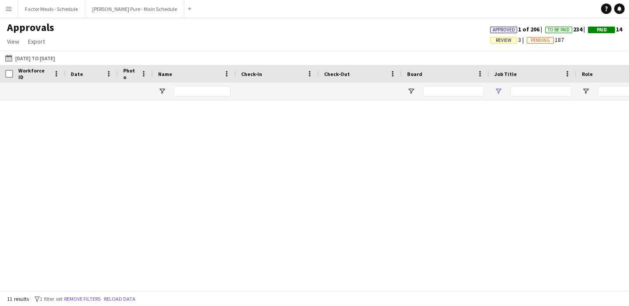
type input "*******"
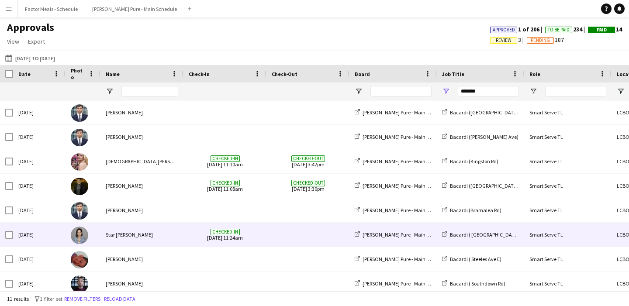
scroll to position [7, 0]
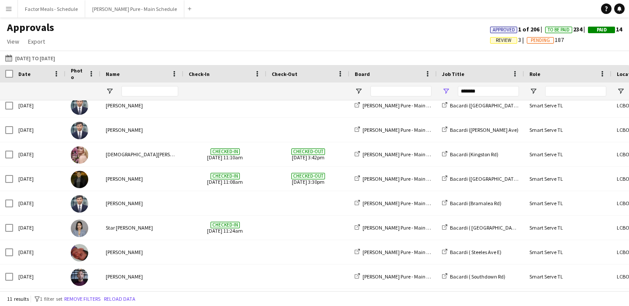
click at [9, 7] on app-icon "Menu" at bounding box center [8, 8] width 7 height 7
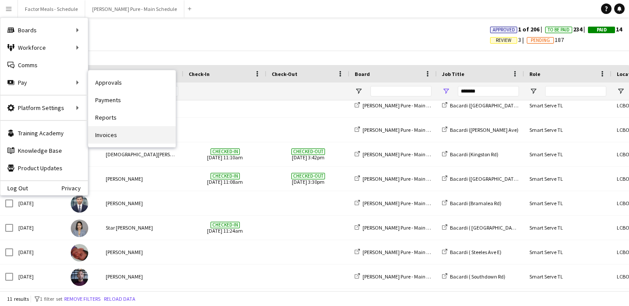
click at [101, 138] on link "Invoices" at bounding box center [131, 134] width 87 height 17
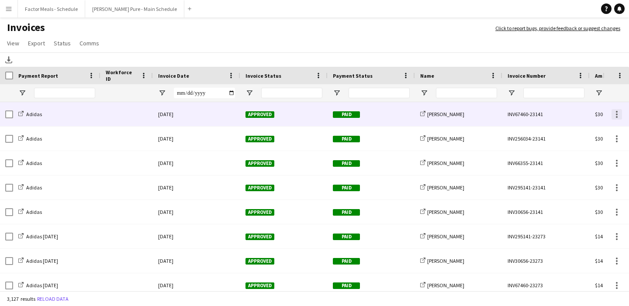
click at [614, 117] on div at bounding box center [616, 114] width 10 height 10
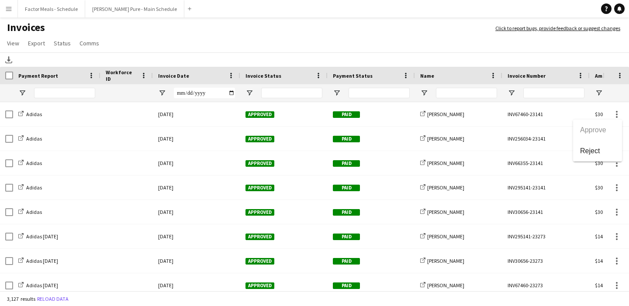
click at [390, 42] on div at bounding box center [314, 153] width 629 height 306
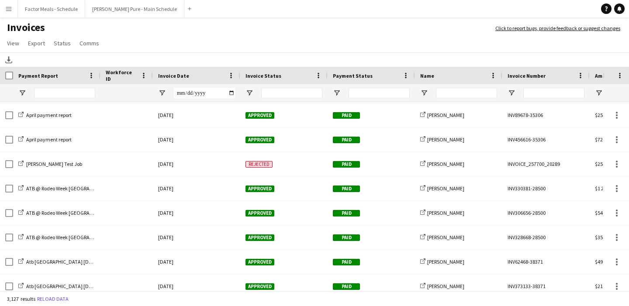
scroll to position [1808, 0]
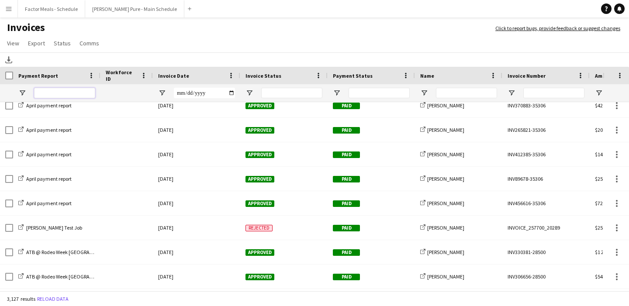
click at [52, 94] on input "Payment Report Filter Input" at bounding box center [64, 93] width 61 height 10
type input "*"
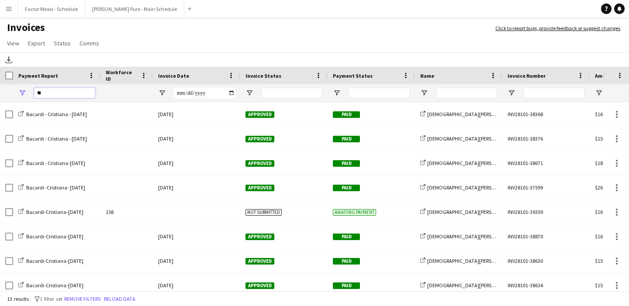
type input "*"
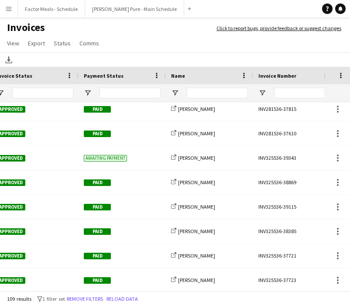
type input "*******"
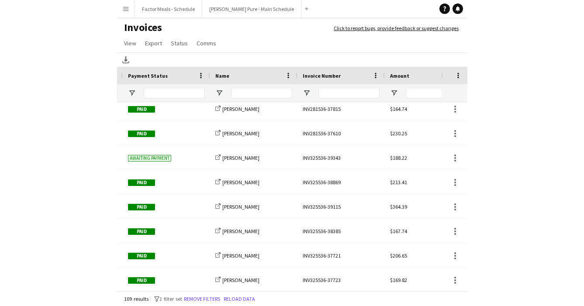
scroll to position [0, 388]
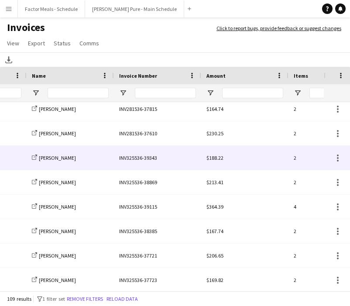
click at [144, 159] on div "INV325536-39343" at bounding box center [157, 158] width 87 height 24
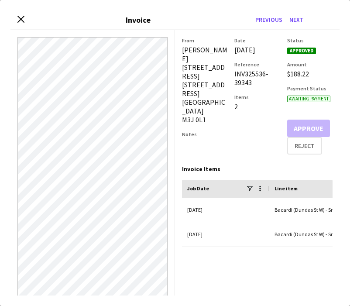
drag, startPoint x: 256, startPoint y: 85, endPoint x: 232, endPoint y: 75, distance: 25.5
click at [232, 75] on div "From Pouya Moradjounamin 95 The Pond Road 95 The Pond Road, 216B, 216B Toronto …" at bounding box center [257, 95] width 151 height 117
copy div "INV325536-39343"
click at [17, 20] on icon "Close invoice dialog" at bounding box center [21, 19] width 8 height 8
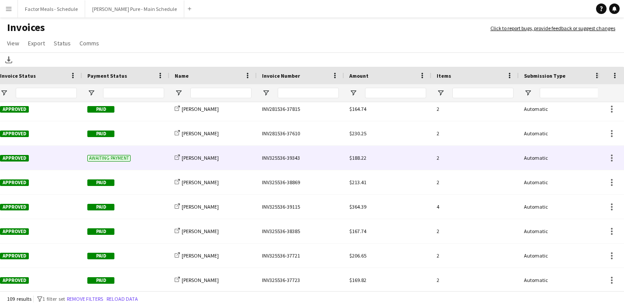
scroll to position [0, 239]
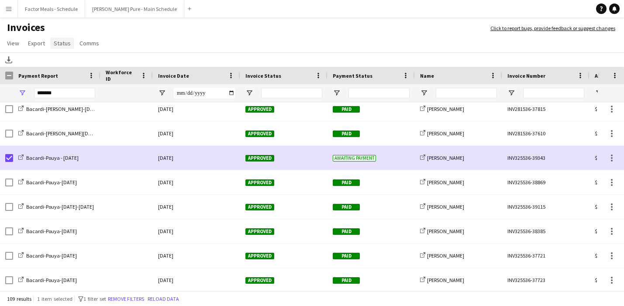
click at [59, 44] on span "Status" at bounding box center [62, 43] width 17 height 8
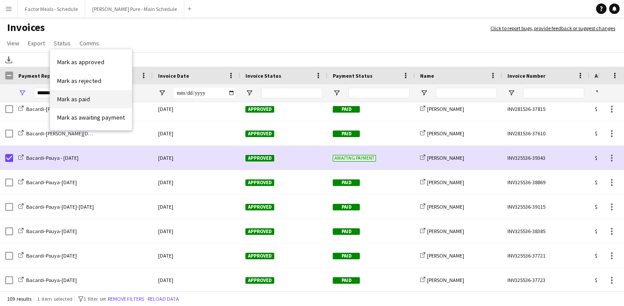
click at [76, 99] on span "Mark as paid" at bounding box center [73, 99] width 33 height 8
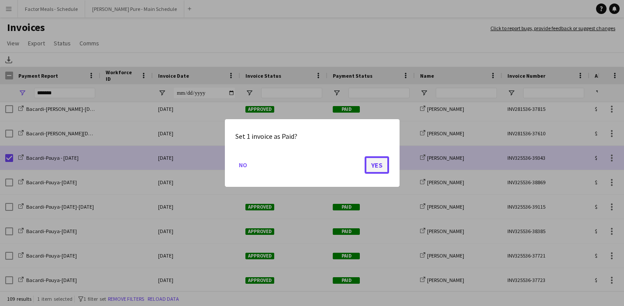
click at [380, 168] on button "Yes" at bounding box center [377, 164] width 24 height 17
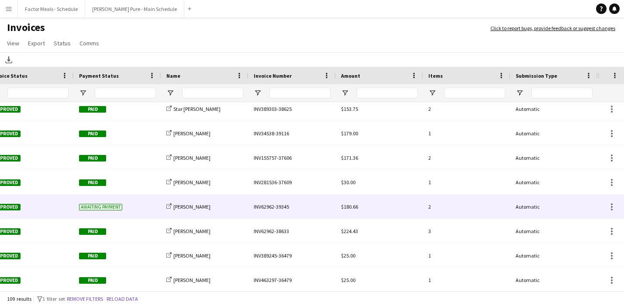
click at [267, 207] on div "INV62962-39345" at bounding box center [292, 207] width 87 height 24
click at [267, 207] on body "Menu Boards Boards Boards All jobs Status Workforce Workforce My Workforce Recr…" at bounding box center [312, 153] width 624 height 306
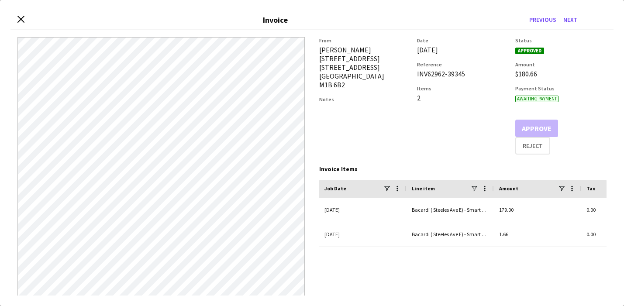
drag, startPoint x: 467, startPoint y: 73, endPoint x: 416, endPoint y: 76, distance: 51.2
click at [416, 76] on div "From Wei Chen 25 Red Hawk Rd. 25 Red Hawk Rd. Toronto M1B 6B2 Notes Date 27-Aug…" at bounding box center [463, 95] width 288 height 117
copy div "INV62962-39345"
click at [22, 21] on icon "Close invoice dialog" at bounding box center [21, 19] width 8 height 8
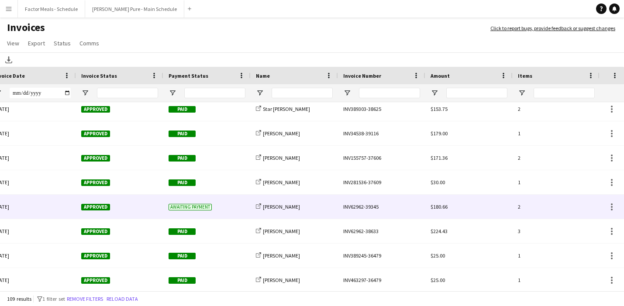
scroll to position [0, 41]
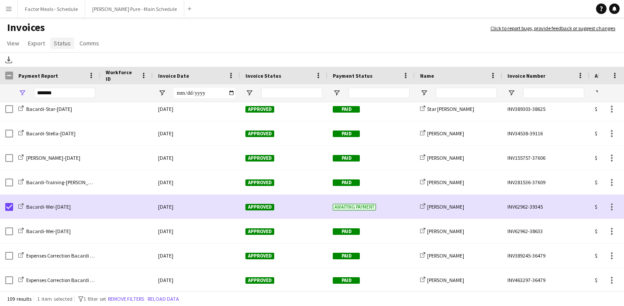
click at [60, 40] on span "Status" at bounding box center [62, 43] width 17 height 8
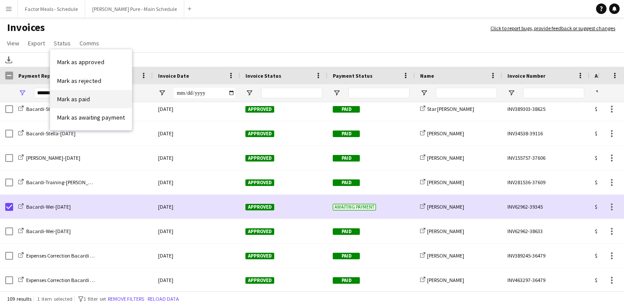
click at [71, 99] on span "Mark as paid" at bounding box center [73, 99] width 33 height 8
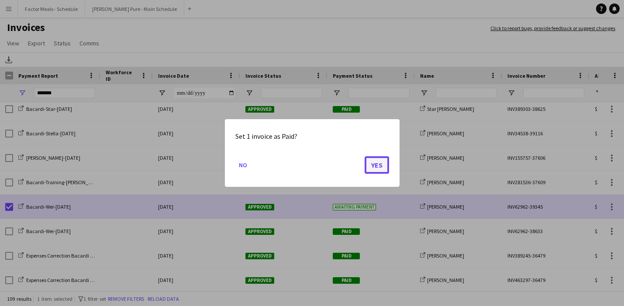
click at [370, 166] on button "Yes" at bounding box center [377, 164] width 24 height 17
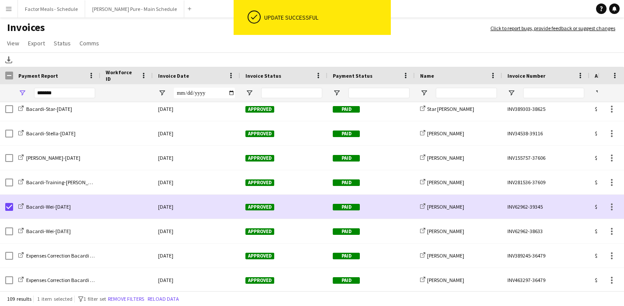
click at [442, 35] on h1 "Invoices" at bounding box center [241, 28] width 482 height 15
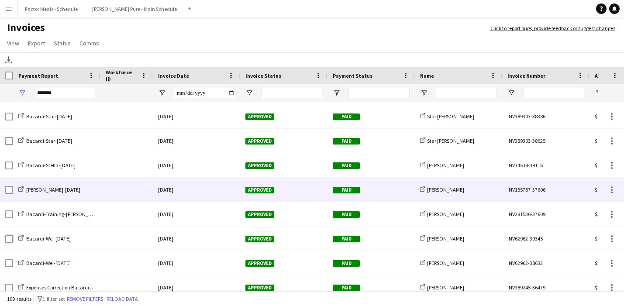
scroll to position [2377, 0]
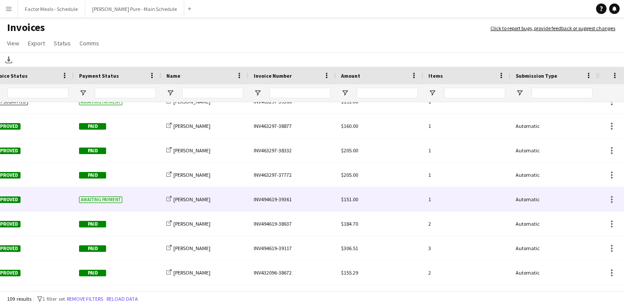
click at [275, 201] on div "INV494619-39361" at bounding box center [292, 199] width 87 height 24
click at [275, 201] on body "Menu Boards Boards Boards All jobs Status Workforce Workforce My Workforce Recr…" at bounding box center [312, 153] width 624 height 306
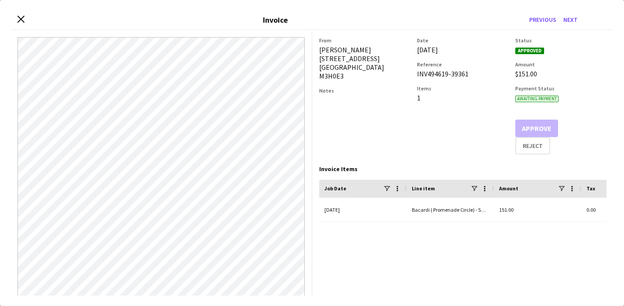
click at [467, 70] on div "INV494619-39361" at bounding box center [462, 73] width 91 height 9
drag, startPoint x: 469, startPoint y: 76, endPoint x: 417, endPoint y: 75, distance: 51.5
click at [418, 75] on div "INV494619-39361" at bounding box center [462, 73] width 91 height 9
copy div "INV494619-39361"
click at [17, 18] on icon "Close invoice dialog" at bounding box center [21, 19] width 8 height 8
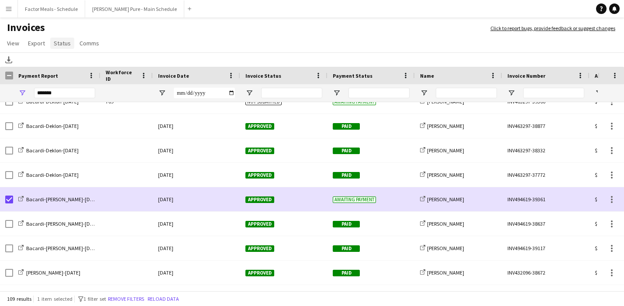
click at [59, 46] on span "Status" at bounding box center [62, 43] width 17 height 8
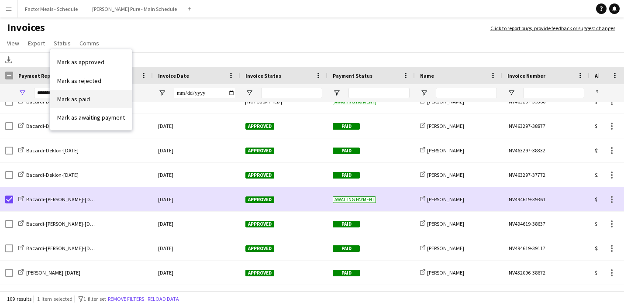
click at [96, 100] on link "Mark as paid" at bounding box center [91, 99] width 82 height 18
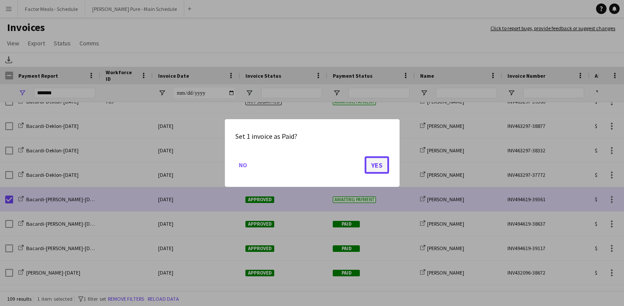
click at [381, 163] on button "Yes" at bounding box center [377, 164] width 24 height 17
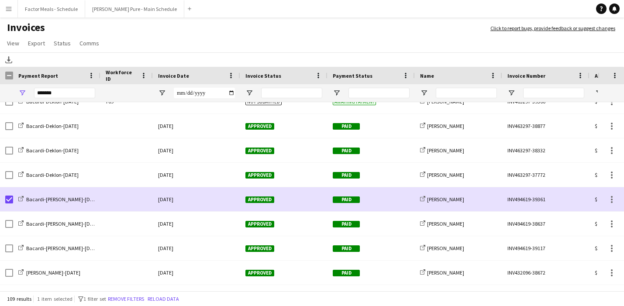
click at [622, 43] on app-page-menu "View Customise view Customise filters Reset Filters Reset View Reset All Export…" at bounding box center [312, 44] width 624 height 17
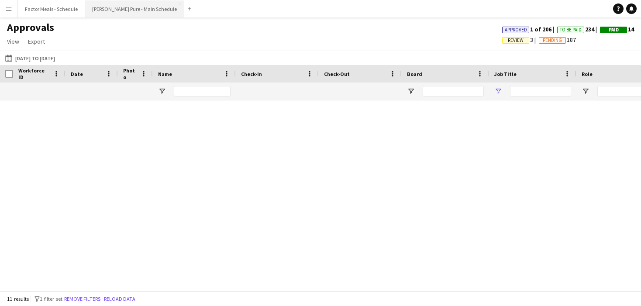
type input "*******"
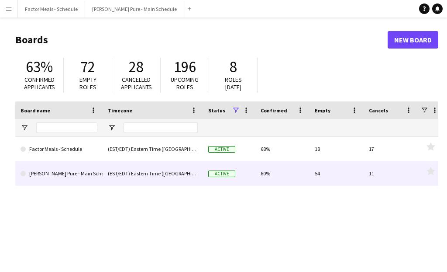
click at [56, 171] on link "[PERSON_NAME] Pure - Main Schedule" at bounding box center [59, 173] width 77 height 24
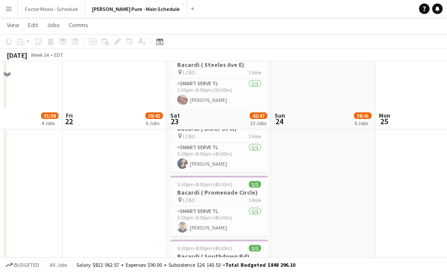
scroll to position [982, 0]
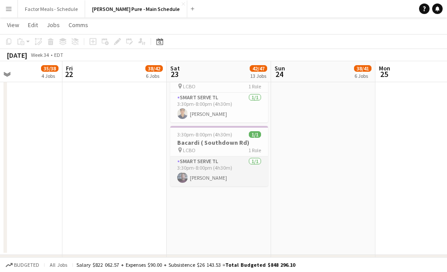
click at [196, 156] on app-card-role "Smart Serve TL 1/1 3:30pm-8:00pm (4h30m) Deklon Roberts" at bounding box center [219, 171] width 98 height 30
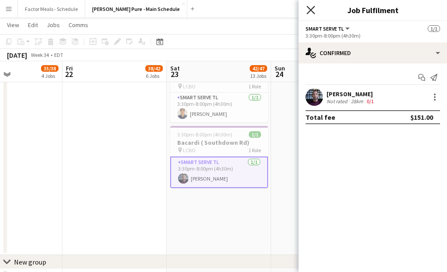
click at [310, 12] on icon "Close pop-in" at bounding box center [311, 10] width 8 height 8
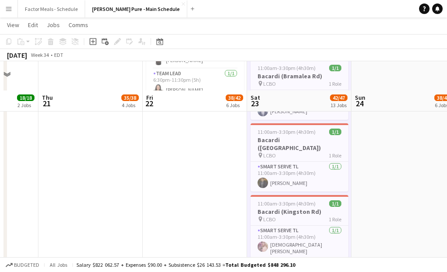
scroll to position [688, 0]
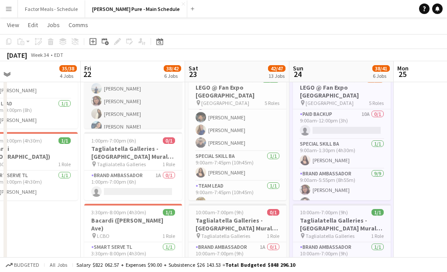
scroll to position [0, 336]
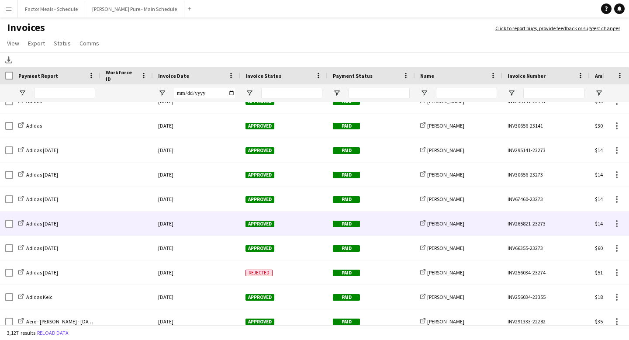
scroll to position [89, 0]
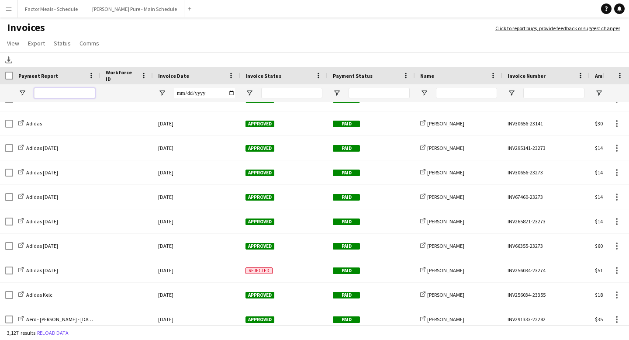
click at [80, 94] on input "Payment Report Filter Input" at bounding box center [64, 93] width 61 height 10
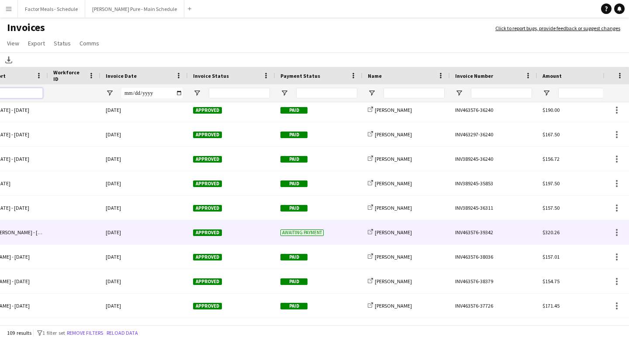
scroll to position [0, 0]
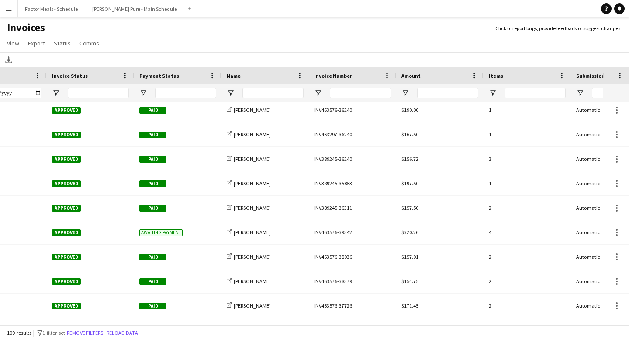
type input "*******"
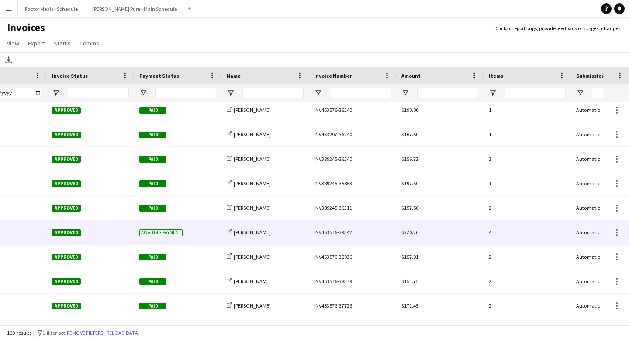
click at [332, 229] on div "INV463576-39342" at bounding box center [352, 232] width 87 height 24
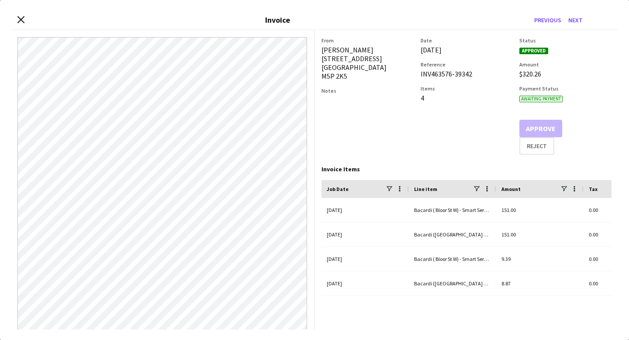
drag, startPoint x: 480, startPoint y: 74, endPoint x: 416, endPoint y: 73, distance: 63.3
click at [416, 73] on div "From Natalie Bilcar 873 Avenue Road Toronto M5P 2K5 Notes Date 28-August-2025 R…" at bounding box center [466, 95] width 290 height 117
click at [413, 73] on div "Natalie Bilcar 873 Avenue Road Toronto M5P 2K5" at bounding box center [367, 62] width 92 height 35
drag, startPoint x: 477, startPoint y: 75, endPoint x: 415, endPoint y: 74, distance: 62.0
click at [415, 74] on div "From Natalie Bilcar 873 Avenue Road Toronto M5P 2K5 Notes Date 28-August-2025 R…" at bounding box center [466, 95] width 290 height 117
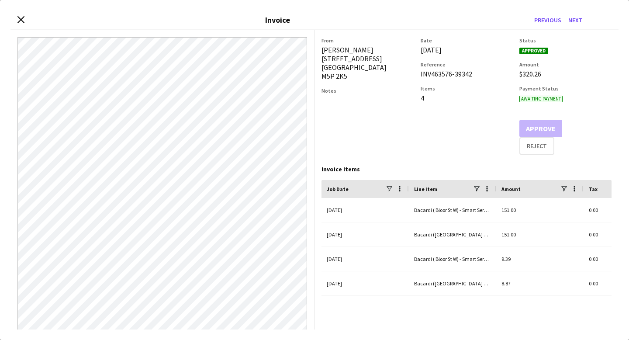
click at [415, 74] on div "From Natalie Bilcar 873 Avenue Road Toronto M5P 2K5 Notes Date 28-August-2025 R…" at bounding box center [466, 95] width 290 height 117
drag, startPoint x: 471, startPoint y: 73, endPoint x: 418, endPoint y: 75, distance: 52.9
click at [418, 75] on div "From Natalie Bilcar 873 Avenue Road Toronto M5P 2K5 Notes Date 28-August-2025 R…" at bounding box center [466, 95] width 290 height 117
copy div "INV463576-39342"
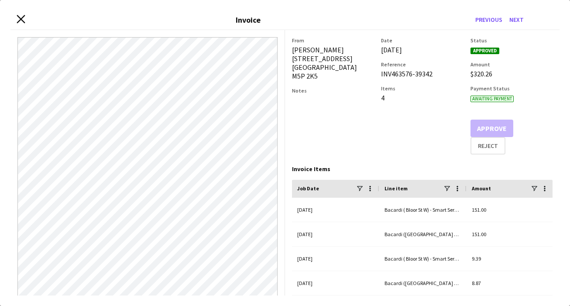
click at [22, 19] on icon "Close invoice dialog" at bounding box center [21, 19] width 8 height 8
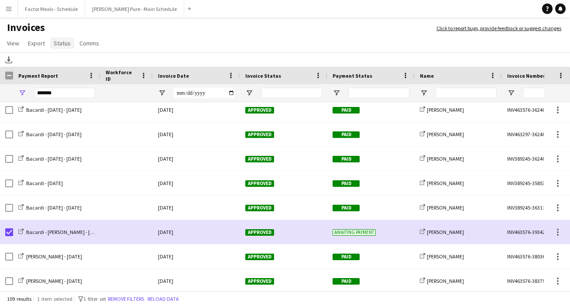
click at [59, 46] on span "Status" at bounding box center [62, 43] width 17 height 8
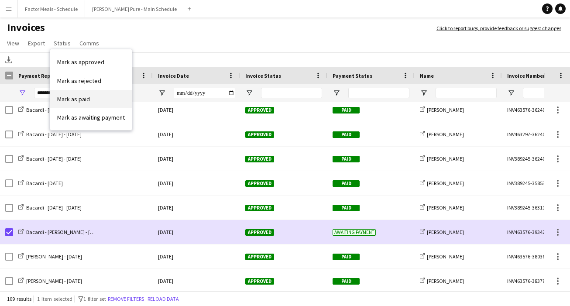
click at [76, 100] on span "Mark as paid" at bounding box center [73, 99] width 33 height 8
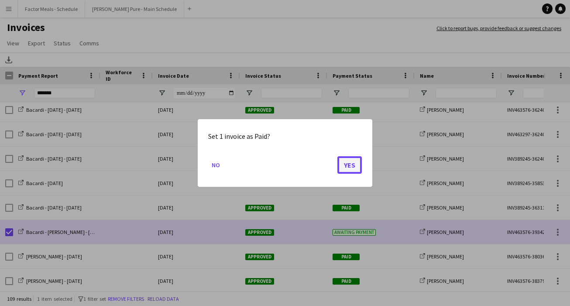
click at [353, 163] on button "Yes" at bounding box center [350, 164] width 24 height 17
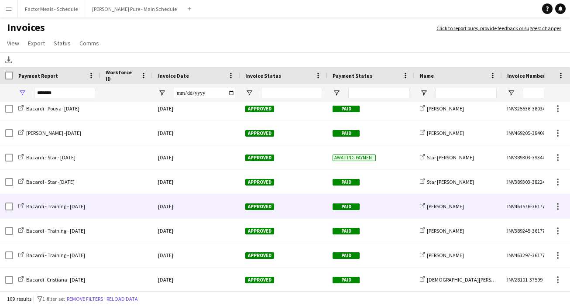
scroll to position [426, 0]
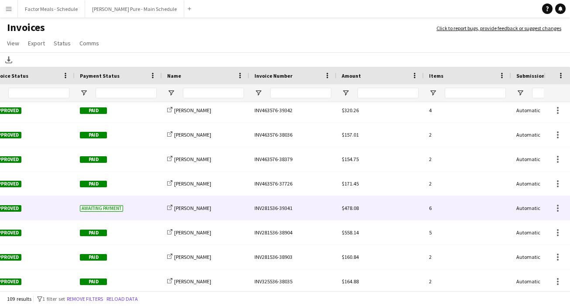
click at [273, 207] on div "INV281536-39341" at bounding box center [292, 208] width 87 height 24
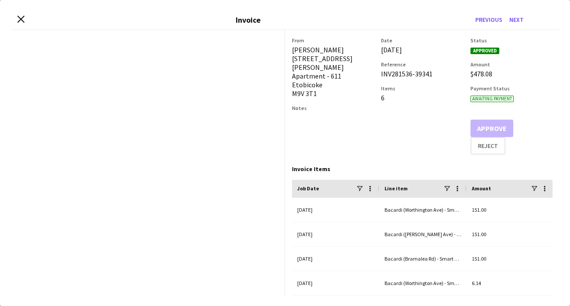
click at [273, 207] on app-invoice-preview at bounding box center [147, 163] width 275 height 266
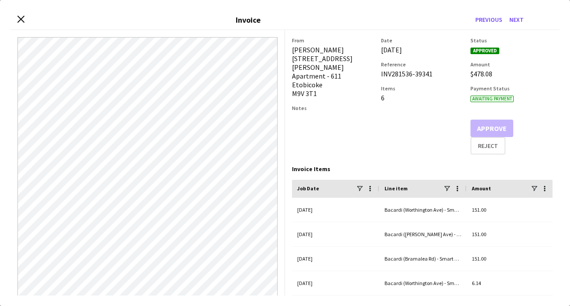
click at [435, 74] on div "INV281536-39341" at bounding box center [422, 73] width 82 height 9
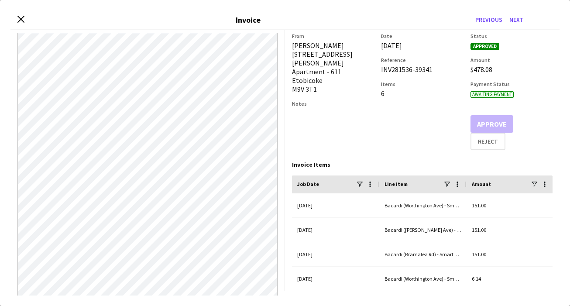
drag, startPoint x: 433, startPoint y: 68, endPoint x: 381, endPoint y: 70, distance: 52.0
click at [381, 73] on div "From Parth Gundraniya 1901 Martin Grove Road Apartment - 611 Etobicoke M9V 3T1 …" at bounding box center [422, 91] width 261 height 117
copy div "INV281536-39341"
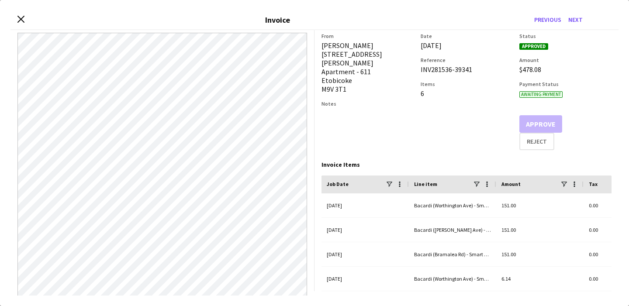
scroll to position [0, 249]
click at [21, 18] on icon at bounding box center [21, 19] width 8 height 8
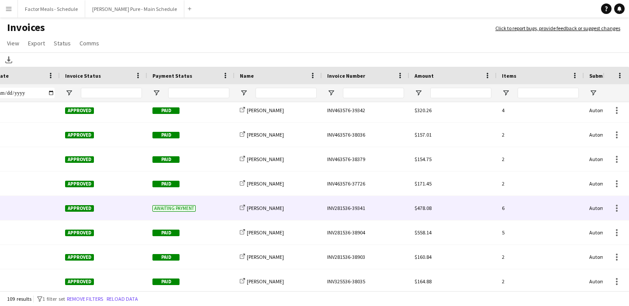
scroll to position [0, 0]
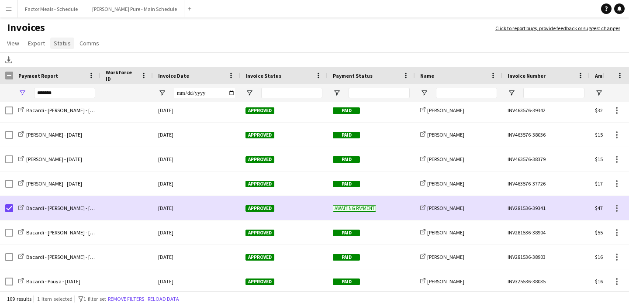
click at [67, 42] on span "Status" at bounding box center [62, 43] width 17 height 8
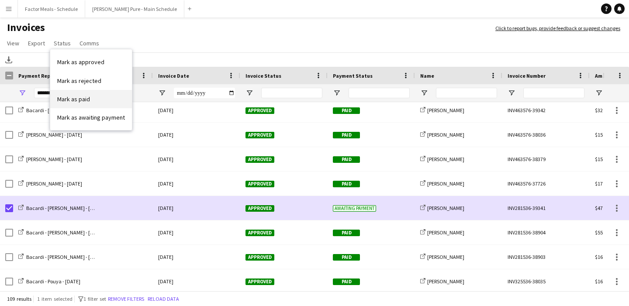
click at [92, 96] on link "Mark as paid" at bounding box center [91, 99] width 82 height 18
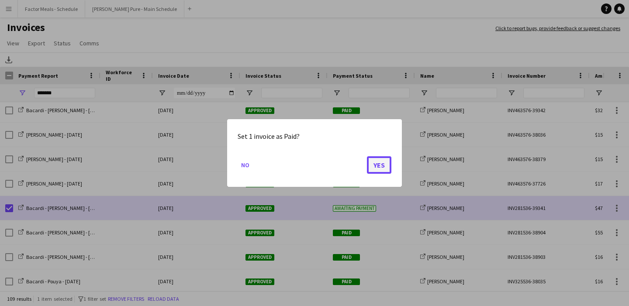
click at [382, 165] on button "Yes" at bounding box center [379, 164] width 24 height 17
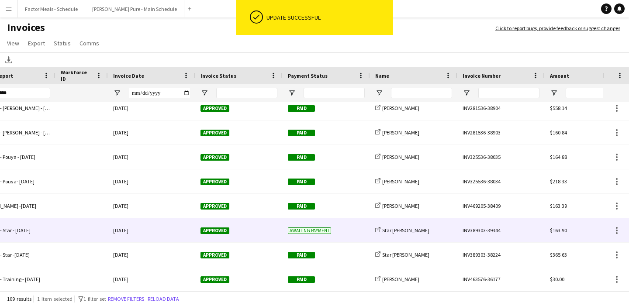
scroll to position [0, 157]
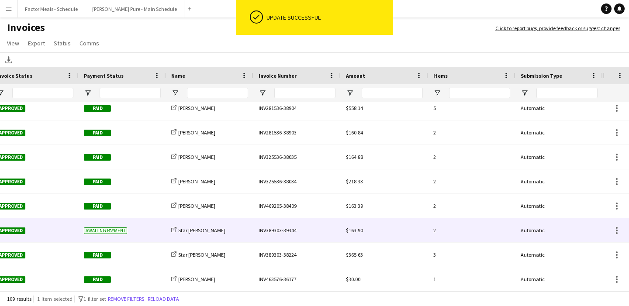
click at [277, 231] on div "INV389303-39344" at bounding box center [296, 230] width 87 height 24
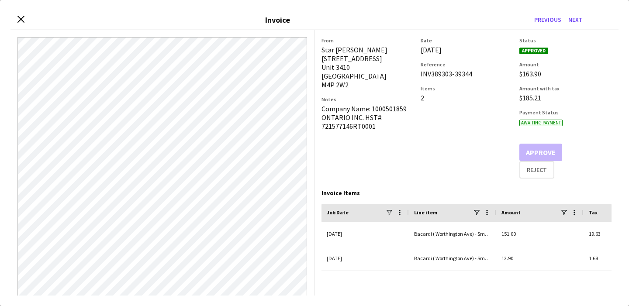
drag, startPoint x: 470, startPoint y: 73, endPoint x: 418, endPoint y: 75, distance: 52.9
click at [418, 75] on div "From Star Rafiee Bandary 101 Roehampton Avenue Unit 3410 Toronto M4P 2W2 Notes …" at bounding box center [466, 108] width 290 height 142
copy div "INV389303-39344"
click at [21, 21] on icon "Close invoice dialog" at bounding box center [21, 19] width 8 height 8
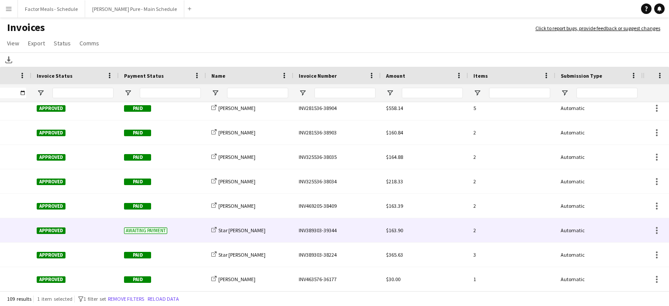
scroll to position [0, 0]
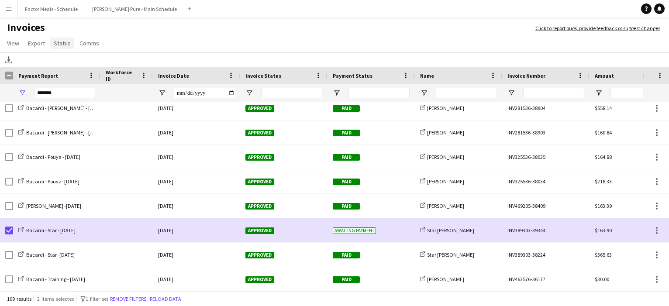
click at [66, 43] on span "Status" at bounding box center [62, 43] width 17 height 8
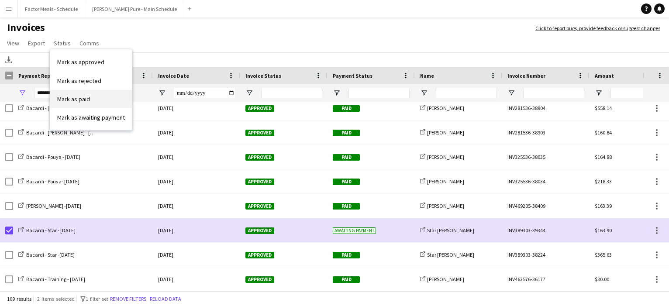
click at [82, 100] on span "Mark as paid" at bounding box center [73, 99] width 33 height 8
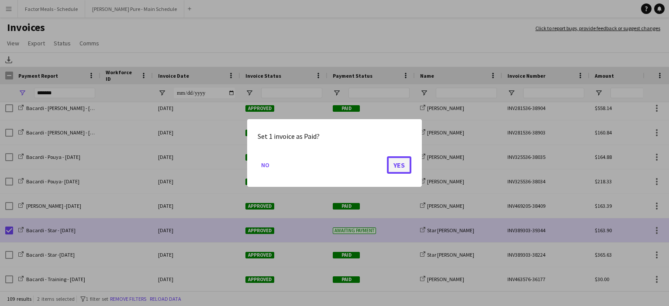
click at [395, 166] on button "Yes" at bounding box center [399, 164] width 24 height 17
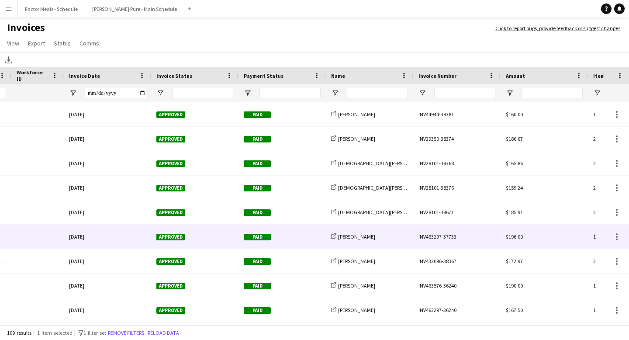
scroll to position [3, 0]
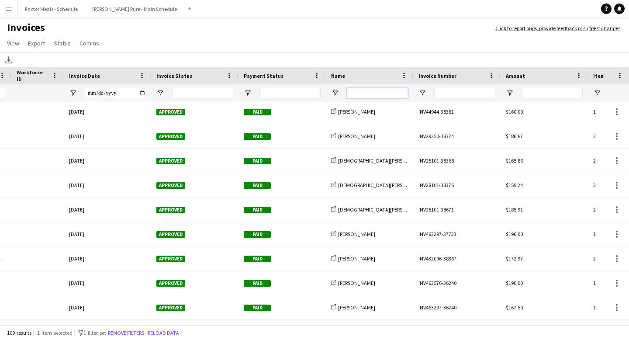
click at [377, 94] on input "Name Filter Input" at bounding box center [377, 93] width 61 height 10
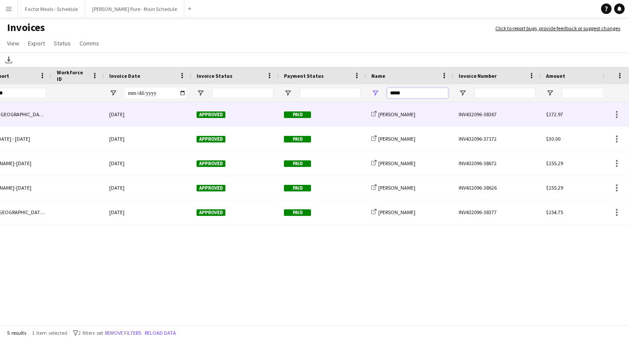
scroll to position [0, 148]
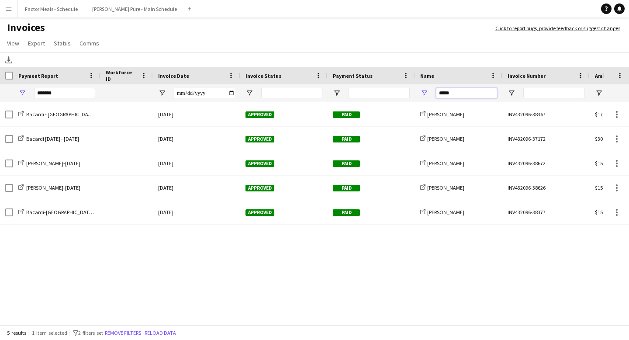
type input "*****"
click at [9, 9] on app-icon "Menu" at bounding box center [8, 8] width 7 height 7
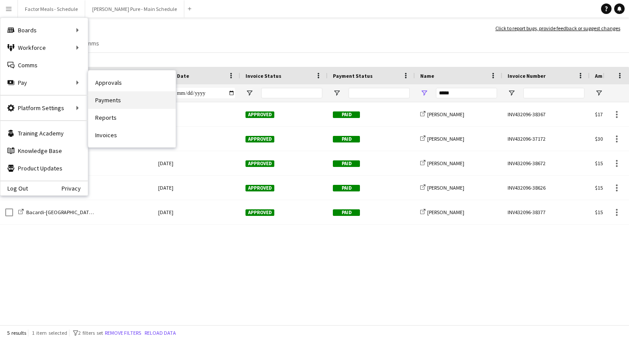
click at [110, 95] on link "Payments" at bounding box center [131, 99] width 87 height 17
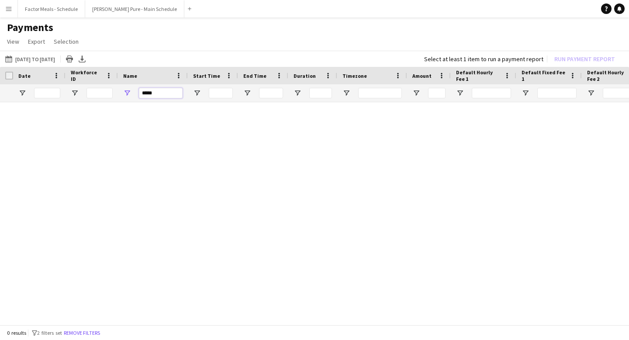
click at [176, 95] on input "*****" at bounding box center [161, 93] width 44 height 10
type input "*"
click at [7, 8] on app-icon "Menu" at bounding box center [8, 8] width 7 height 7
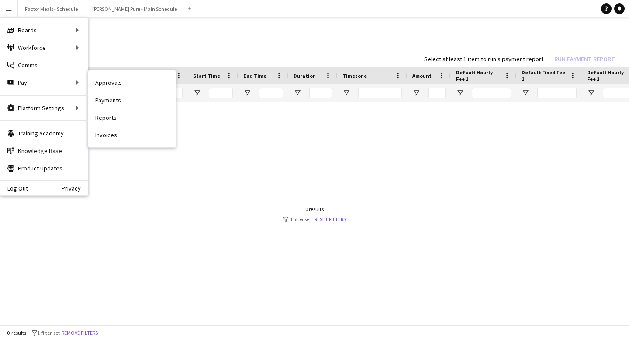
click at [109, 87] on link "Approvals" at bounding box center [131, 82] width 87 height 17
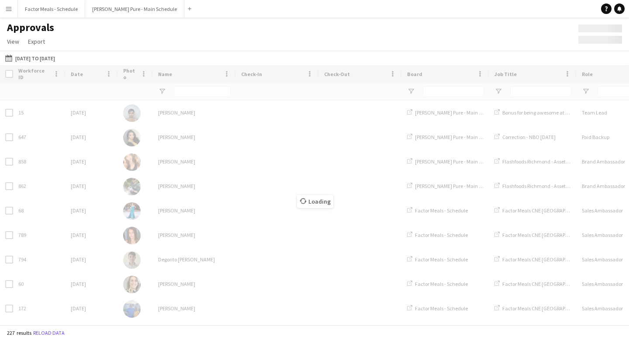
type input "*******"
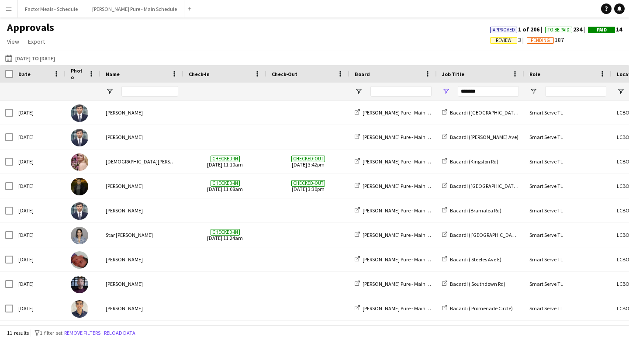
click at [11, 9] on app-icon "Menu" at bounding box center [8, 8] width 7 height 7
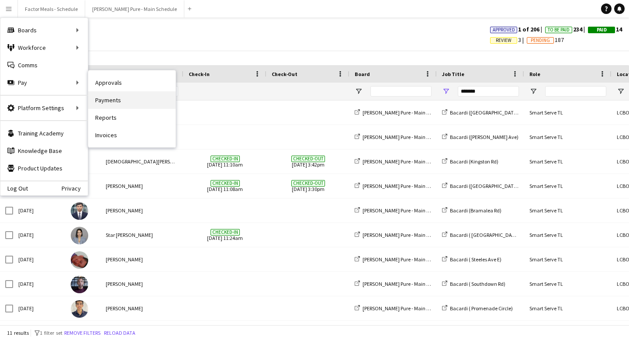
click at [111, 100] on link "Payments" at bounding box center [131, 99] width 87 height 17
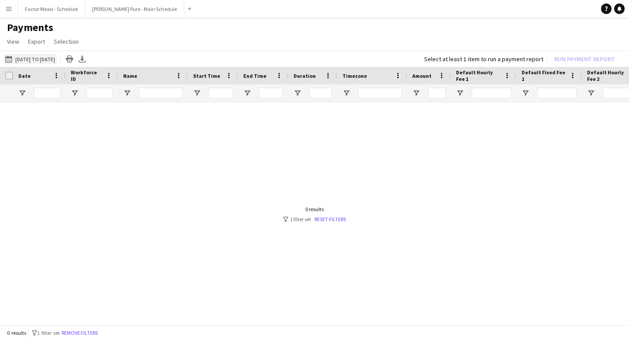
click at [48, 58] on button "18-08-2025 to 24-08-2025 18-08-2025 to 24-08-2025" at bounding box center [29, 59] width 53 height 10
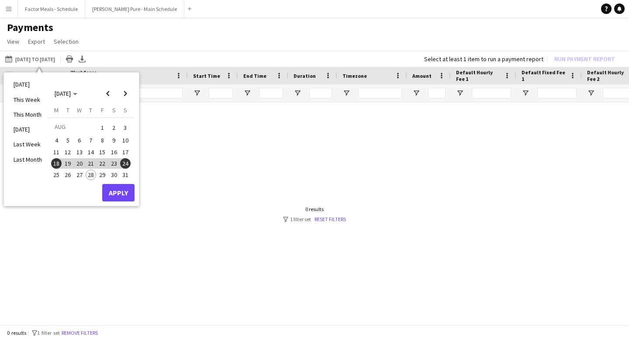
click at [97, 129] on button "1" at bounding box center [102, 128] width 11 height 14
click at [127, 166] on span "24" at bounding box center [125, 163] width 10 height 10
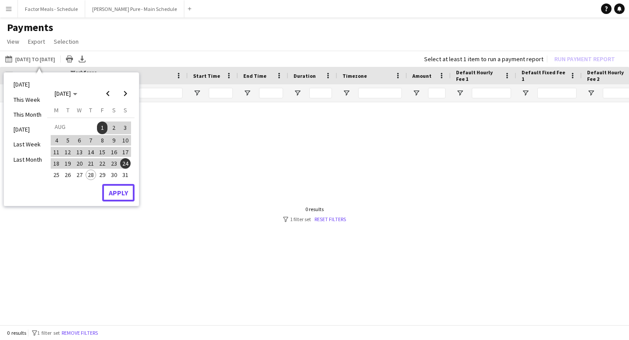
click at [129, 201] on button "Apply" at bounding box center [118, 192] width 32 height 17
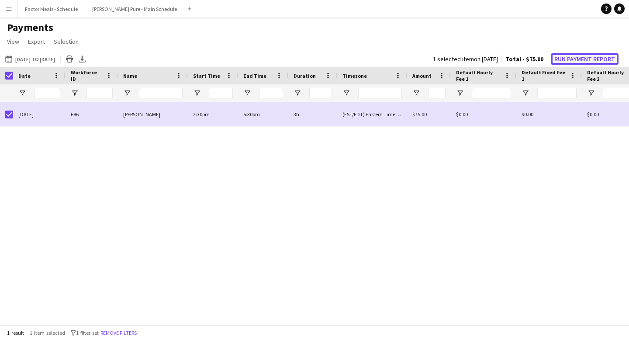
click at [581, 62] on button "Run Payment Report" at bounding box center [585, 58] width 68 height 11
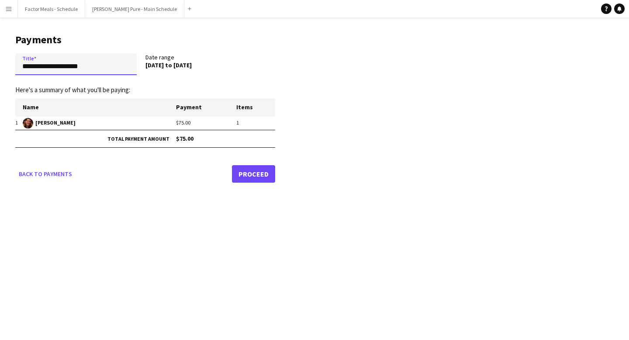
click at [86, 70] on input "**********" at bounding box center [75, 64] width 121 height 22
drag, startPoint x: 93, startPoint y: 69, endPoint x: 0, endPoint y: 58, distance: 94.2
click at [0, 58] on main "**********" at bounding box center [142, 106] width 284 height 178
click at [45, 68] on input "**********" at bounding box center [75, 64] width 121 height 22
drag, startPoint x: 122, startPoint y: 69, endPoint x: 7, endPoint y: 69, distance: 114.9
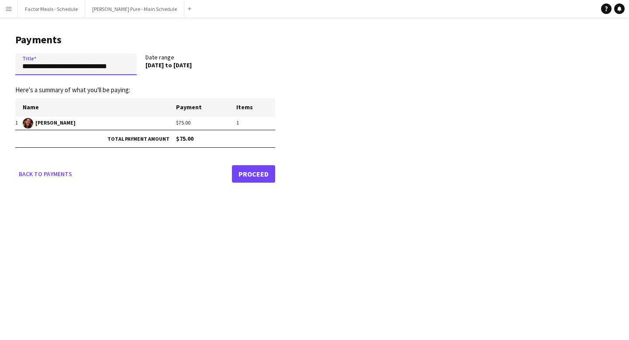
click at [7, 69] on main "**********" at bounding box center [142, 106] width 284 height 178
type input "**********"
click at [251, 176] on link "Proceed" at bounding box center [253, 173] width 43 height 17
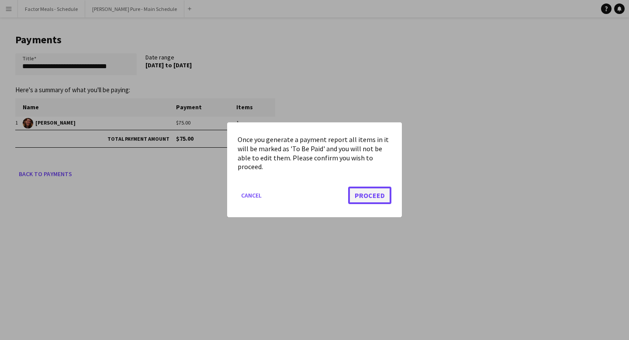
click at [379, 195] on button "Proceed" at bounding box center [369, 195] width 43 height 17
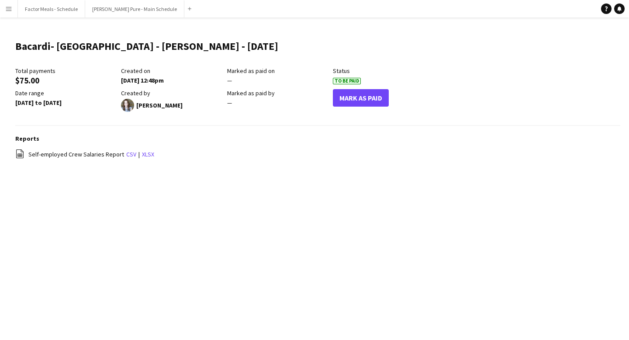
click at [10, 11] on app-icon "Menu" at bounding box center [8, 8] width 7 height 7
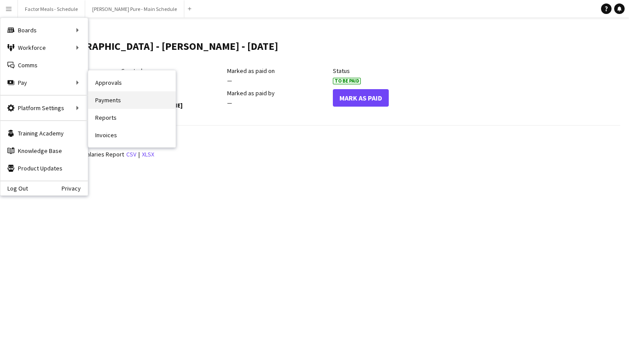
click at [124, 92] on link "Payments" at bounding box center [131, 99] width 87 height 17
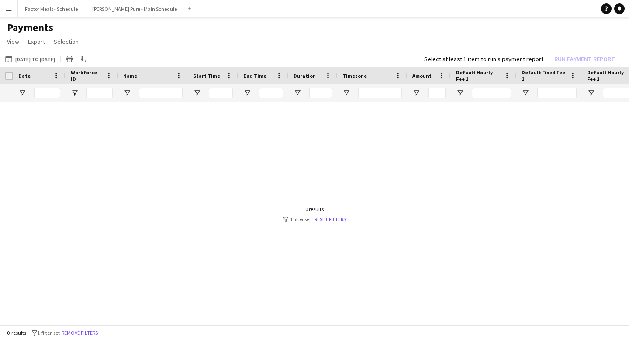
click at [101, 213] on div at bounding box center [314, 214] width 629 height 224
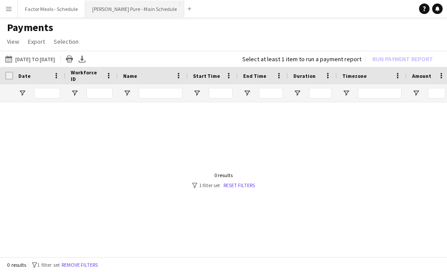
click at [101, 12] on button "Simon Pure - Main Schedule Close" at bounding box center [134, 8] width 99 height 17
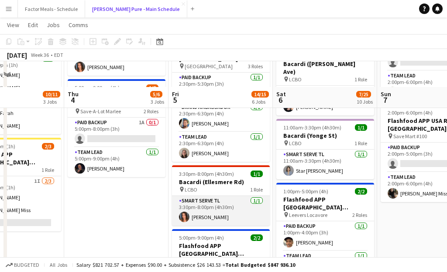
scroll to position [226, 0]
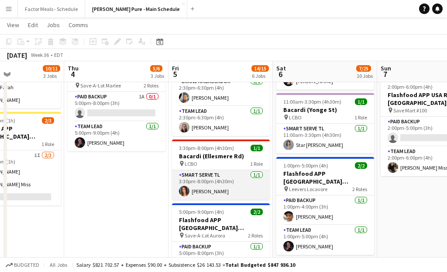
click at [205, 170] on app-card-role "Smart Serve TL 1/1 3:30pm-8:00pm (4h30m) Sara Thompson" at bounding box center [221, 185] width 98 height 30
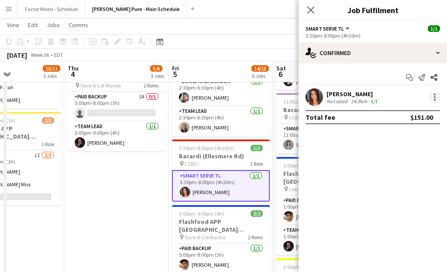
click at [432, 94] on div at bounding box center [435, 97] width 10 height 10
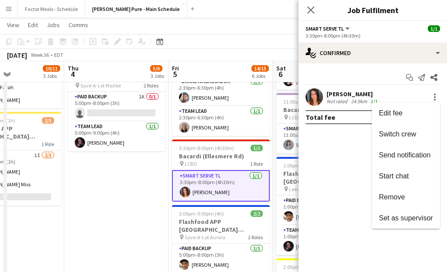
click at [346, 86] on div at bounding box center [223, 136] width 447 height 272
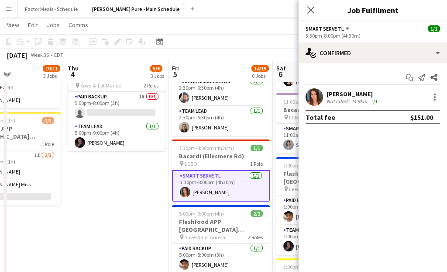
click at [345, 94] on div "[PERSON_NAME]" at bounding box center [353, 94] width 53 height 8
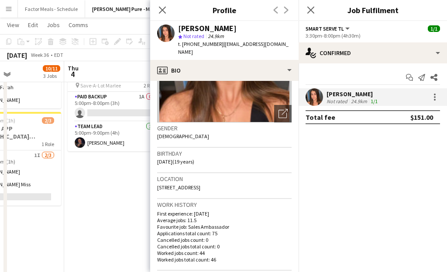
scroll to position [0, 0]
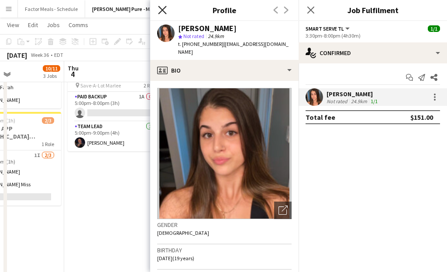
click at [162, 10] on icon at bounding box center [162, 10] width 8 height 8
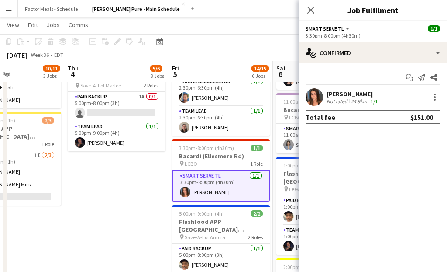
click at [314, 11] on icon "Close pop-in" at bounding box center [310, 10] width 7 height 7
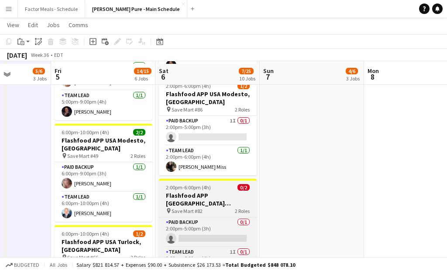
scroll to position [409, 0]
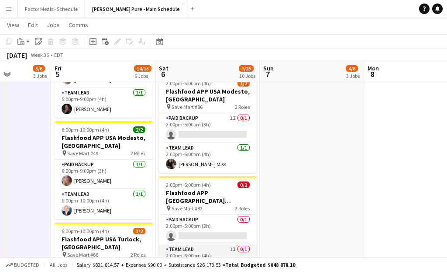
click at [197, 244] on app-card-role "Team Lead 1I 0/1 2:00pm-6:00pm (4h) single-neutral-actions" at bounding box center [208, 259] width 98 height 30
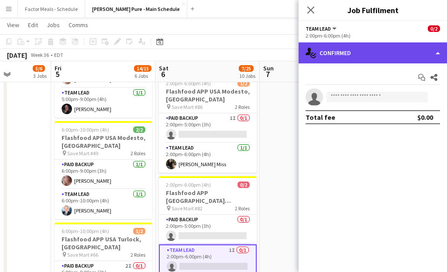
click at [382, 50] on div "single-neutral-actions-check-2 Confirmed" at bounding box center [373, 52] width 149 height 21
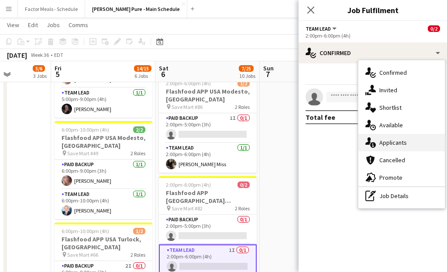
click at [387, 146] on div "single-neutral-actions-information Applicants" at bounding box center [402, 142] width 86 height 17
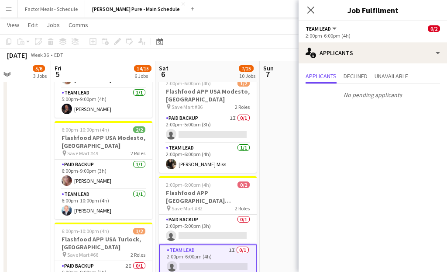
click at [310, 10] on icon at bounding box center [310, 10] width 7 height 7
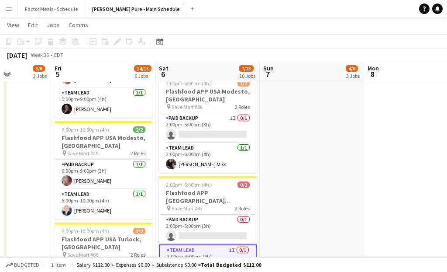
click at [292, 189] on app-date-cell "1:00pm-5:00pm (4h) 2/2 Flashfood APP USA Denver, CO pin Save-A-Lot, Pecos 2 Rol…" at bounding box center [312, 190] width 104 height 1003
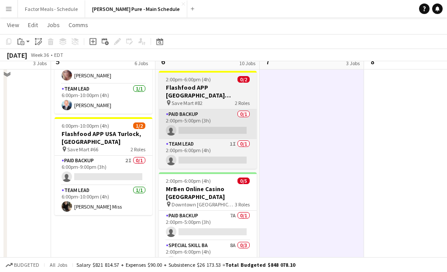
scroll to position [501, 0]
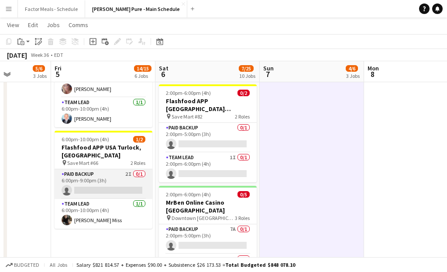
click at [93, 169] on app-card-role "Paid Backup 2I 0/1 6:00pm-9:00pm (3h) single-neutral-actions" at bounding box center [104, 184] width 98 height 30
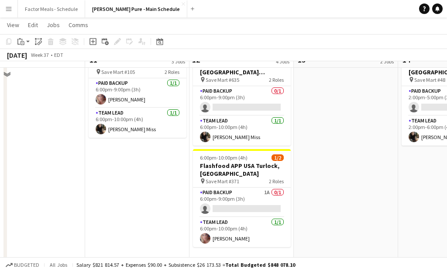
scroll to position [204, 0]
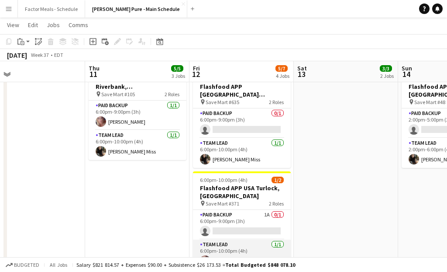
click at [216, 239] on app-card-role "Team Lead 1/1 6:00pm-10:00pm (4h) Christina Thurner" at bounding box center [242, 254] width 98 height 30
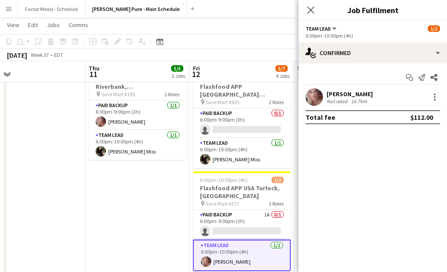
click at [345, 96] on div "[PERSON_NAME]" at bounding box center [350, 94] width 46 height 8
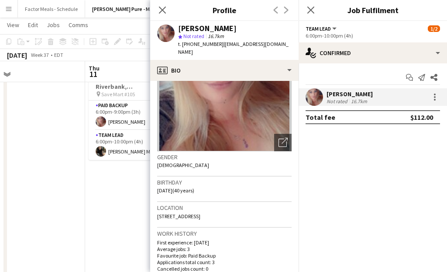
scroll to position [74, 0]
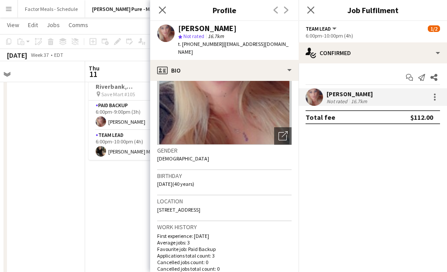
click at [200, 206] on span "2809 Pamplona Way, 2809 Pamplona Way, Modesto, 95354" at bounding box center [178, 209] width 43 height 7
drag, startPoint x: 291, startPoint y: 200, endPoint x: 156, endPoint y: 202, distance: 135.0
click at [156, 202] on app-crew-profile-bio "Open photos pop-in Gender Female Birthday 10-02-1985 (40 years) Location 2809 P…" at bounding box center [224, 176] width 149 height 191
copy span "2809 Pamplona Way, 2809 Pamplona Way, Modesto, 95354"
click at [162, 9] on icon at bounding box center [162, 10] width 8 height 8
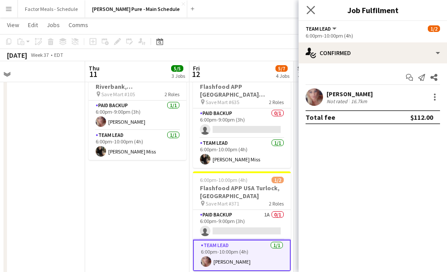
click at [306, 10] on app-icon "Close pop-in" at bounding box center [311, 10] width 13 height 13
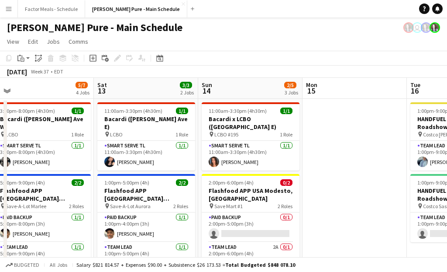
scroll to position [0, 316]
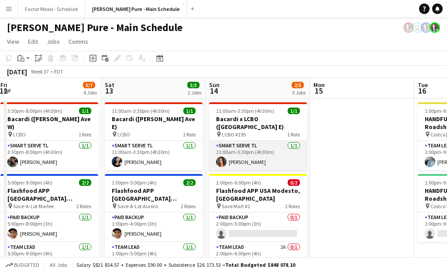
click at [227, 159] on app-card-role "Smart Serve TL 1/1 11:00am-3:30pm (4h30m) Sara Thompson" at bounding box center [258, 156] width 98 height 30
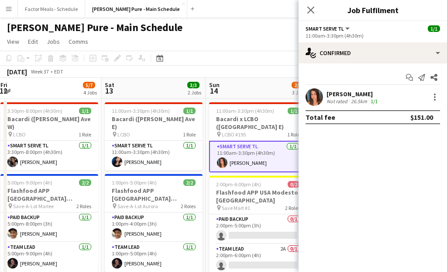
click at [337, 95] on div "[PERSON_NAME]" at bounding box center [353, 94] width 53 height 8
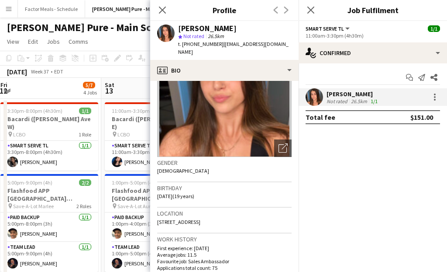
scroll to position [104, 0]
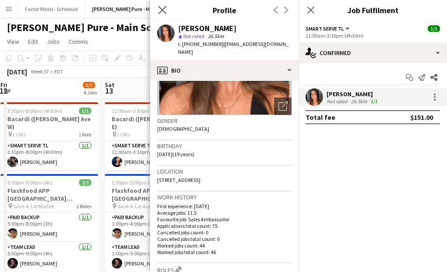
click at [165, 5] on app-icon "Close pop-in" at bounding box center [162, 10] width 13 height 13
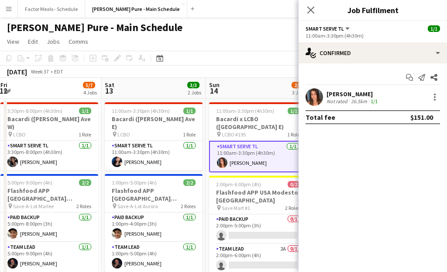
click at [304, 10] on div "Close pop-in" at bounding box center [311, 10] width 24 height 20
click at [313, 11] on icon "Close pop-in" at bounding box center [311, 10] width 8 height 8
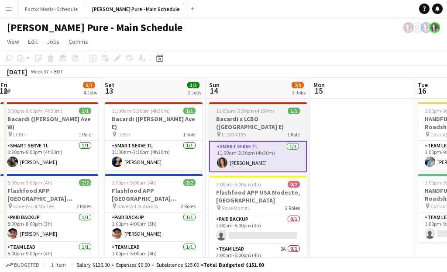
click at [304, 107] on div "11:00am-3:30pm (4h30m) 1/1" at bounding box center [258, 110] width 98 height 7
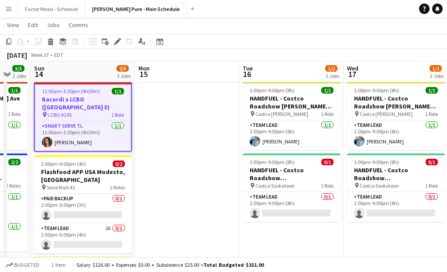
scroll to position [0, 271]
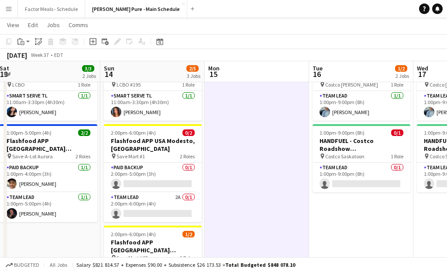
scroll to position [0, 194]
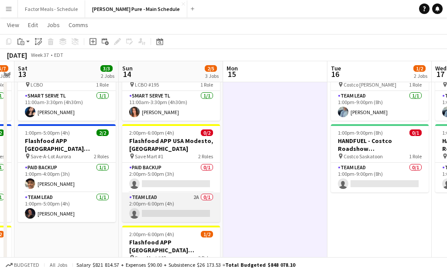
click at [160, 204] on app-card-role "Team Lead 2A 0/1 2:00pm-6:00pm (4h) single-neutral-actions" at bounding box center [171, 207] width 98 height 30
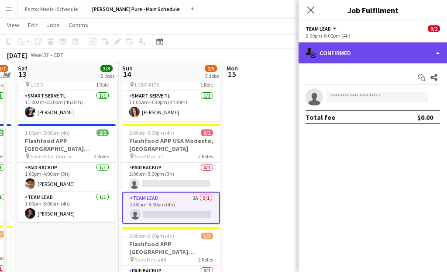
click at [331, 52] on div "single-neutral-actions-check-2 Confirmed" at bounding box center [373, 52] width 149 height 21
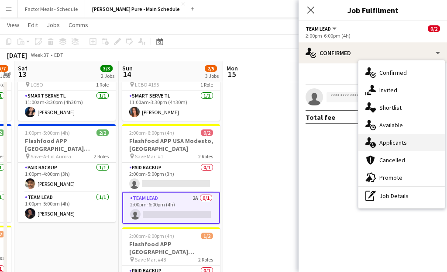
click at [384, 144] on div "single-neutral-actions-information Applicants" at bounding box center [402, 142] width 86 height 17
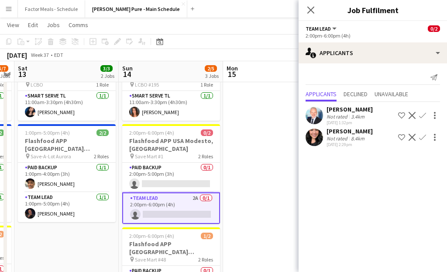
click at [423, 117] on app-icon "Confirm" at bounding box center [422, 115] width 7 height 7
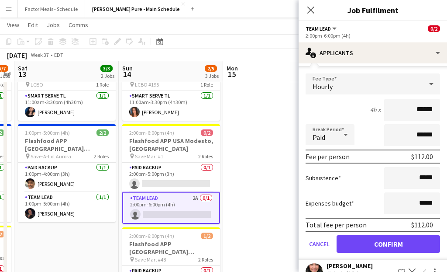
scroll to position [83, 0]
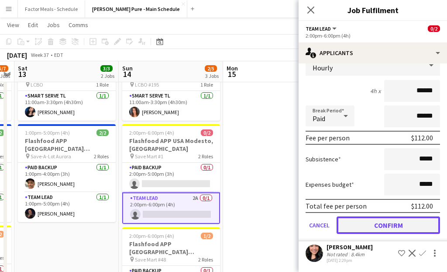
click at [374, 226] on button "Confirm" at bounding box center [389, 224] width 104 height 17
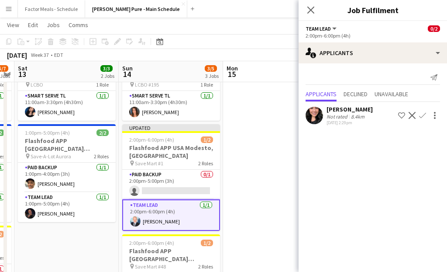
scroll to position [0, 0]
click at [310, 7] on icon "Close pop-in" at bounding box center [311, 10] width 8 height 8
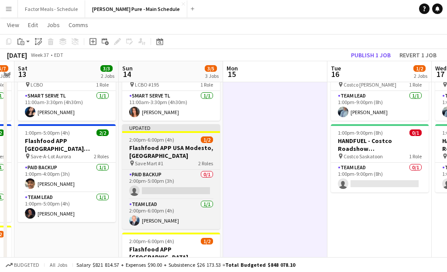
click at [193, 125] on div "Updated" at bounding box center [171, 127] width 98 height 7
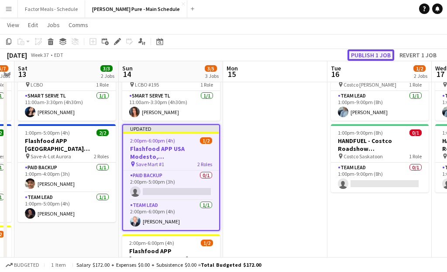
click at [379, 53] on button "Publish 1 job" at bounding box center [371, 54] width 47 height 11
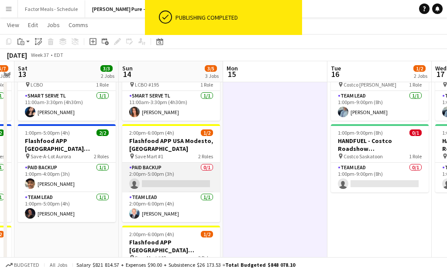
click at [155, 171] on app-card-role "Paid Backup 0/1 2:00pm-5:00pm (3h) single-neutral-actions" at bounding box center [171, 177] width 98 height 30
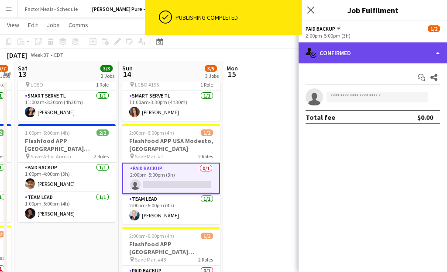
click at [339, 53] on div "single-neutral-actions-check-2 Confirmed" at bounding box center [373, 52] width 149 height 21
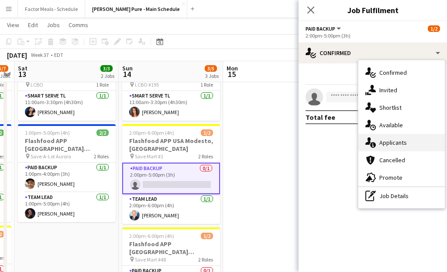
click at [390, 144] on div "single-neutral-actions-information Applicants" at bounding box center [402, 142] width 86 height 17
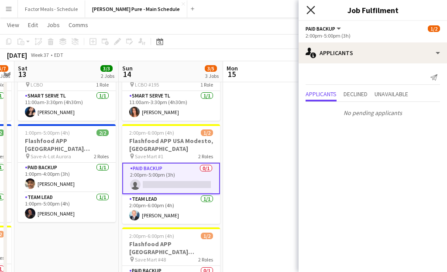
click at [312, 12] on icon at bounding box center [311, 10] width 8 height 8
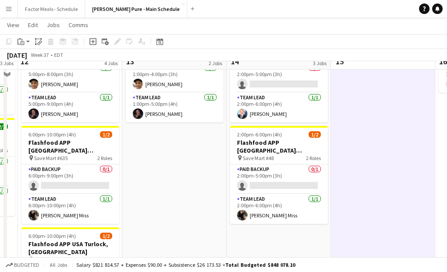
scroll to position [152, 0]
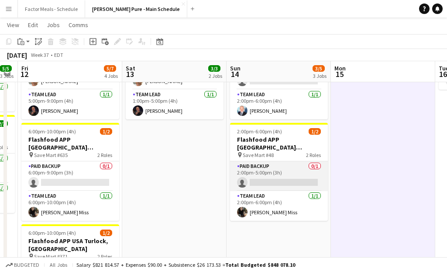
click at [261, 162] on app-card-role "Paid Backup 0/1 2:00pm-5:00pm (3h) single-neutral-actions" at bounding box center [279, 176] width 98 height 30
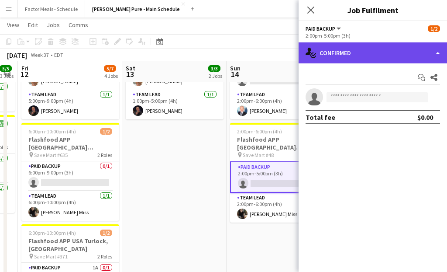
click at [346, 51] on div "single-neutral-actions-check-2 Confirmed" at bounding box center [373, 52] width 149 height 21
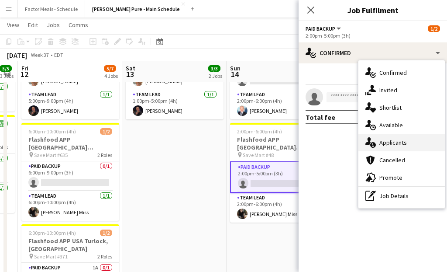
click at [380, 140] on div "single-neutral-actions-information Applicants" at bounding box center [402, 142] width 86 height 17
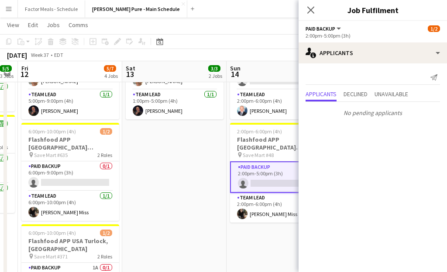
click at [313, 7] on icon at bounding box center [310, 10] width 7 height 7
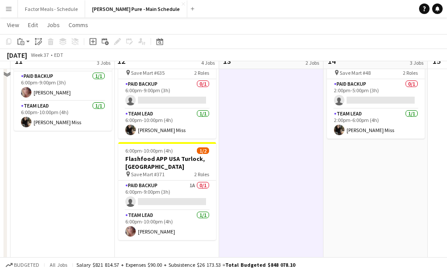
scroll to position [239, 0]
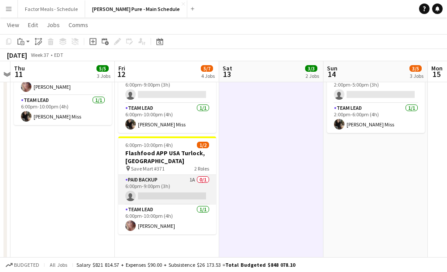
click at [175, 175] on app-card-role "Paid Backup 1A 0/1 6:00pm-9:00pm (3h) single-neutral-actions" at bounding box center [167, 190] width 98 height 30
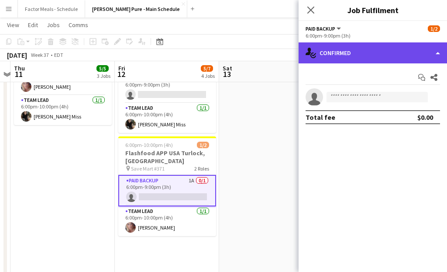
click at [339, 53] on div "single-neutral-actions-check-2 Confirmed" at bounding box center [373, 52] width 149 height 21
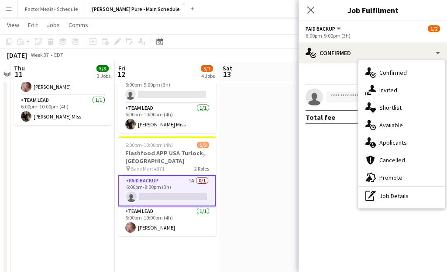
click at [381, 145] on div "single-neutral-actions-information Applicants" at bounding box center [402, 142] width 86 height 17
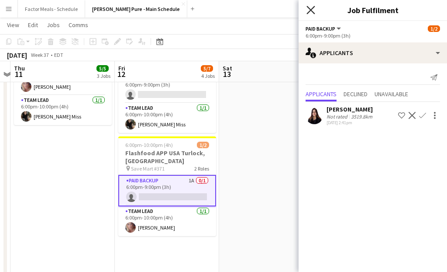
click at [310, 9] on icon at bounding box center [311, 10] width 8 height 8
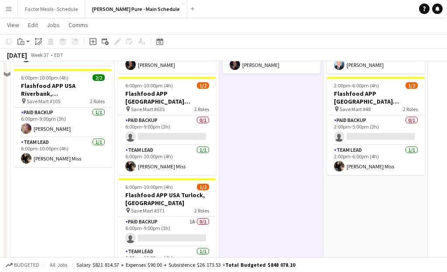
scroll to position [161, 0]
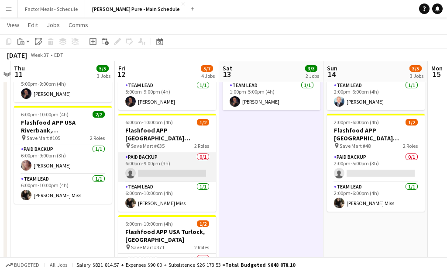
click at [174, 152] on app-card-role "Paid Backup 0/1 6:00pm-9:00pm (3h) single-neutral-actions" at bounding box center [167, 167] width 98 height 30
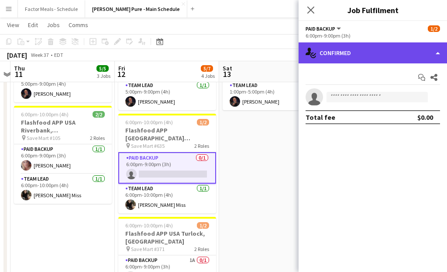
click at [341, 43] on div "single-neutral-actions-check-2 Confirmed" at bounding box center [373, 52] width 149 height 21
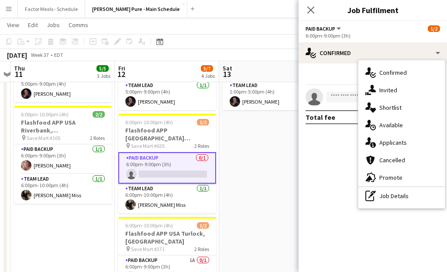
click at [389, 139] on div "single-neutral-actions-information Applicants" at bounding box center [402, 142] width 86 height 17
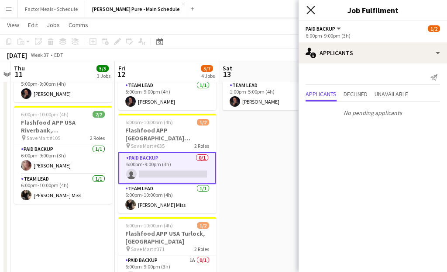
click at [311, 13] on icon "Close pop-in" at bounding box center [311, 10] width 8 height 8
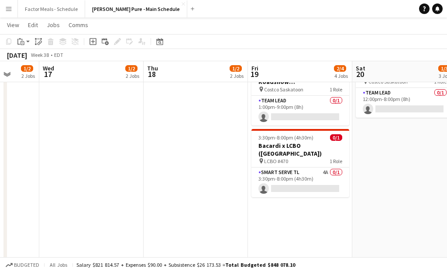
scroll to position [0, 286]
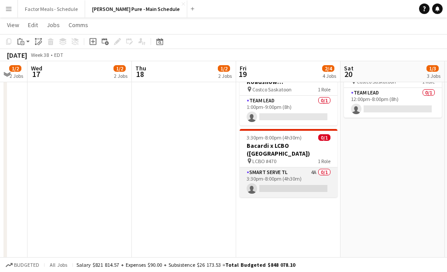
click at [267, 167] on app-card-role "Smart Serve TL 4A 0/1 3:30pm-8:00pm (4h30m) single-neutral-actions" at bounding box center [289, 182] width 98 height 30
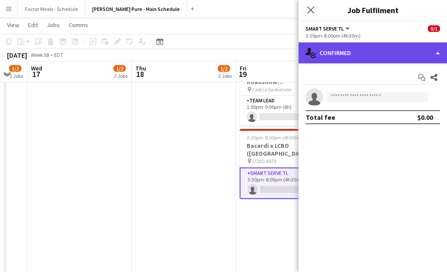
click at [377, 54] on div "single-neutral-actions-check-2 Confirmed" at bounding box center [373, 52] width 149 height 21
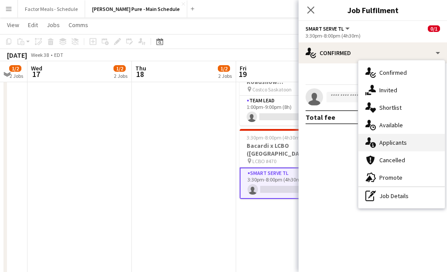
click at [393, 146] on div "single-neutral-actions-information Applicants" at bounding box center [402, 142] width 86 height 17
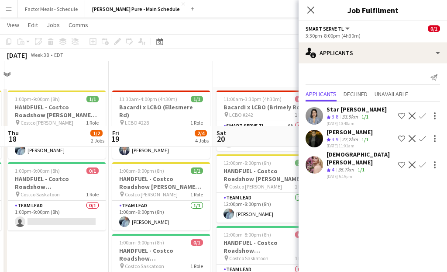
scroll to position [129, 0]
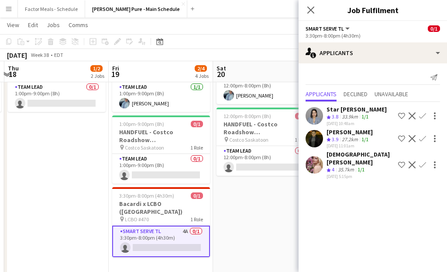
click at [421, 161] on app-icon "Confirm" at bounding box center [422, 164] width 7 height 7
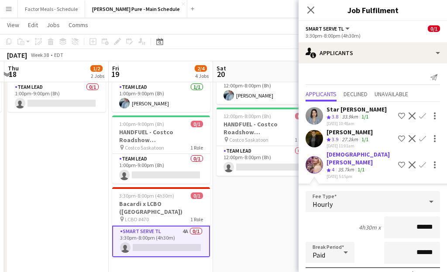
scroll to position [106, 0]
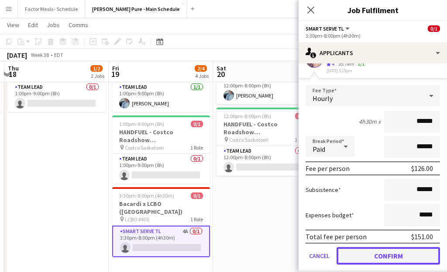
click at [358, 247] on button "Confirm" at bounding box center [389, 255] width 104 height 17
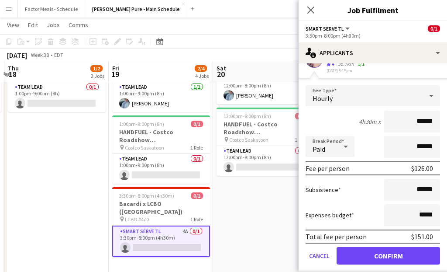
scroll to position [0, 0]
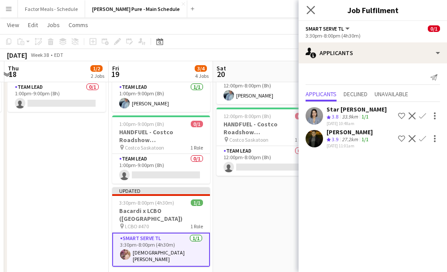
click at [312, 14] on app-icon "Close pop-in" at bounding box center [311, 10] width 13 height 13
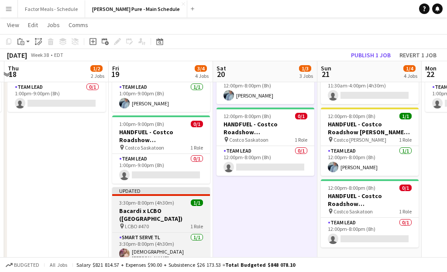
click at [157, 194] on div at bounding box center [161, 195] width 98 height 2
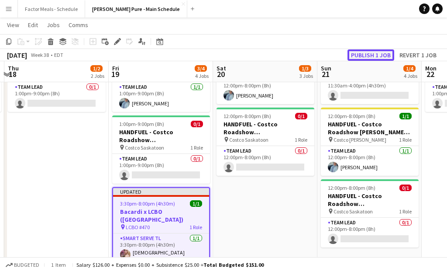
click at [360, 52] on button "Publish 1 job" at bounding box center [371, 54] width 47 height 11
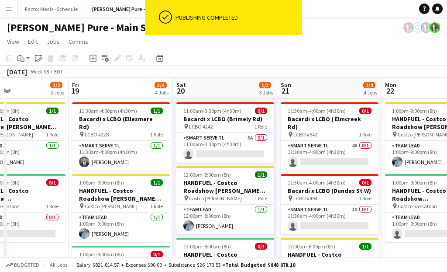
scroll to position [0, 249]
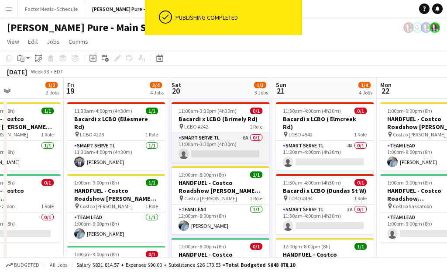
click at [228, 140] on app-card-role "Smart Serve TL 6A 0/1 11:00am-3:30pm (4h30m) single-neutral-actions" at bounding box center [221, 148] width 98 height 30
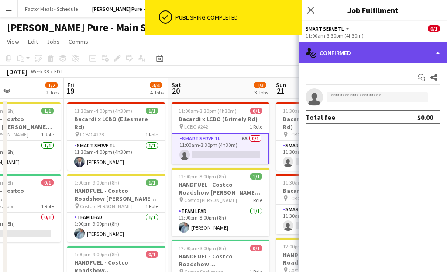
click at [355, 58] on div "single-neutral-actions-check-2 Confirmed" at bounding box center [373, 52] width 149 height 21
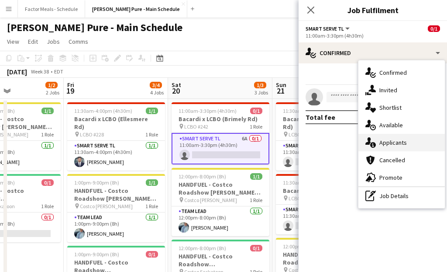
click at [383, 141] on div "single-neutral-actions-information Applicants" at bounding box center [402, 142] width 86 height 17
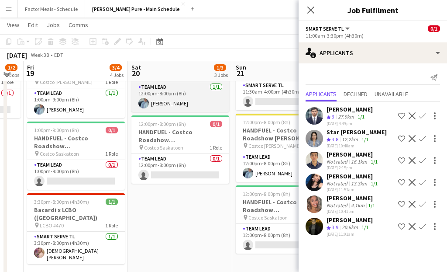
scroll to position [0, 0]
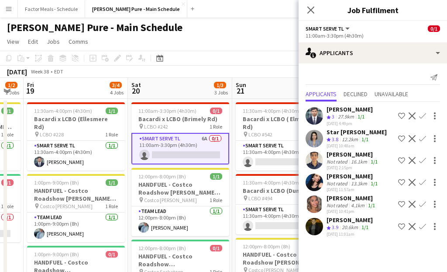
click at [419, 228] on app-icon "Confirm" at bounding box center [422, 226] width 7 height 7
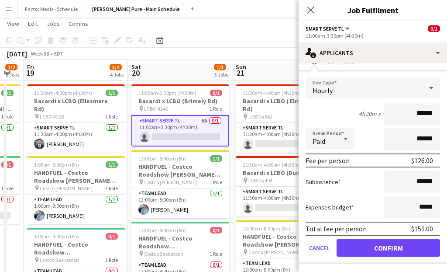
scroll to position [21, 0]
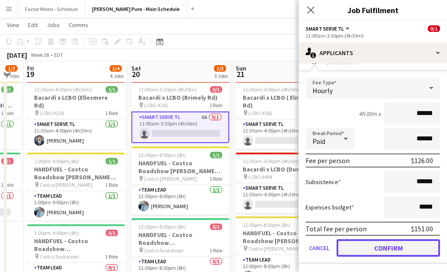
click at [378, 247] on button "Confirm" at bounding box center [389, 247] width 104 height 17
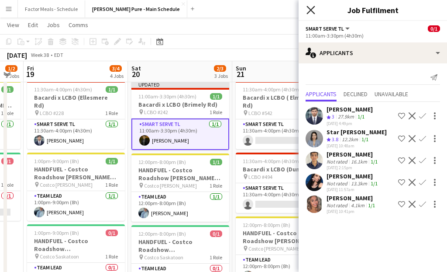
click at [309, 8] on icon at bounding box center [311, 10] width 8 height 8
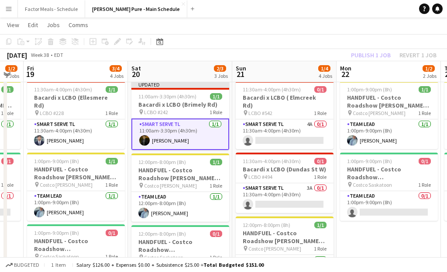
click at [211, 45] on app-toolbar "Copy Paste Paste Command V Paste with crew Command Shift V Paste linked Job Del…" at bounding box center [223, 41] width 447 height 15
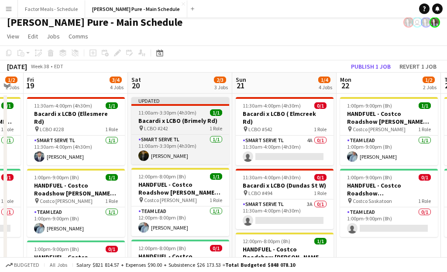
click at [169, 100] on div "Updated" at bounding box center [180, 100] width 98 height 7
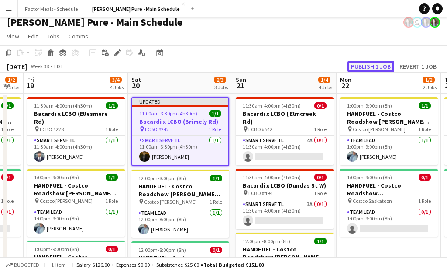
click at [368, 62] on button "Publish 1 job" at bounding box center [371, 66] width 47 height 11
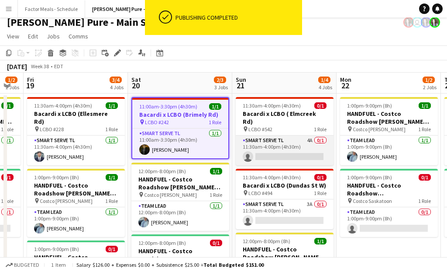
click at [275, 138] on app-card-role "Smart Serve TL 4A 0/1 11:30am-4:00pm (4h30m) single-neutral-actions" at bounding box center [285, 150] width 98 height 30
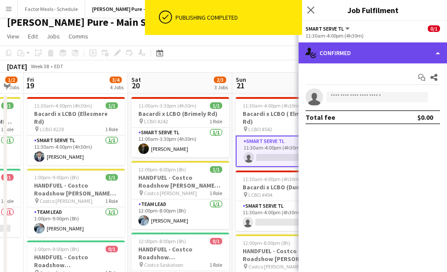
click at [367, 45] on div "single-neutral-actions-check-2 Confirmed" at bounding box center [373, 52] width 149 height 21
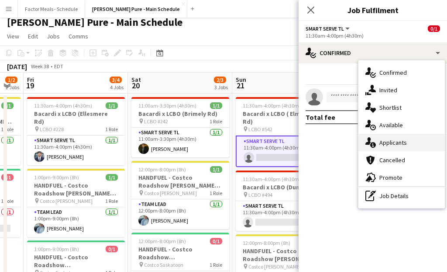
click at [392, 142] on div "single-neutral-actions-information Applicants" at bounding box center [402, 142] width 86 height 17
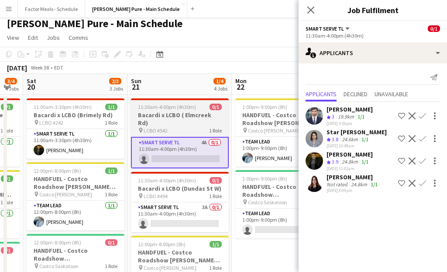
scroll to position [0, 0]
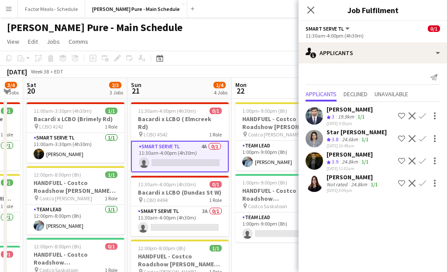
click at [422, 161] on app-icon "Confirm" at bounding box center [422, 160] width 7 height 7
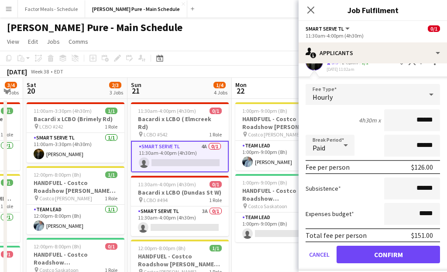
scroll to position [128, 0]
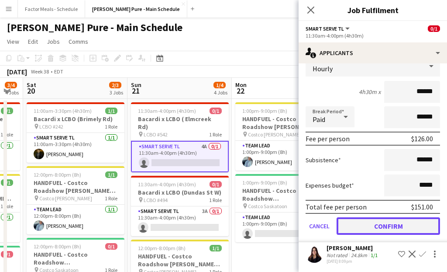
click at [356, 221] on button "Confirm" at bounding box center [389, 225] width 104 height 17
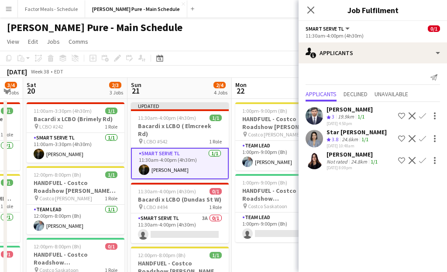
scroll to position [0, 0]
click at [307, 8] on icon "Close pop-in" at bounding box center [311, 10] width 8 height 8
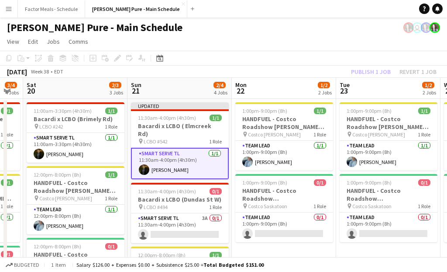
click at [200, 57] on app-toolbar "Copy Paste Paste Command V Paste with crew Command Shift V Paste linked Job Del…" at bounding box center [223, 58] width 447 height 15
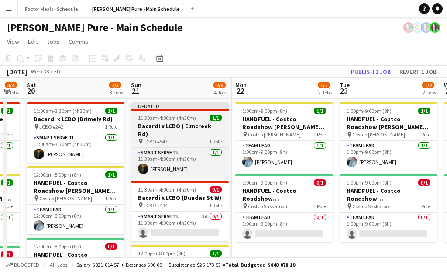
click at [178, 109] on div at bounding box center [180, 110] width 98 height 2
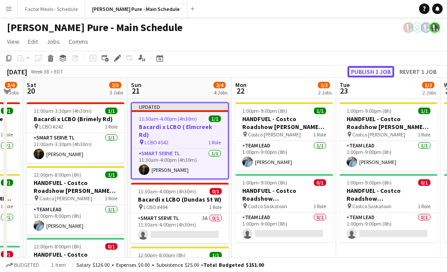
click at [352, 75] on button "Publish 1 job" at bounding box center [371, 71] width 47 height 11
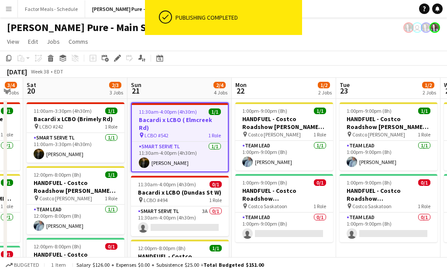
click at [277, 63] on app-toolbar "Copy Paste Paste Command V Paste with crew Command Shift V Paste linked Job Del…" at bounding box center [223, 58] width 447 height 15
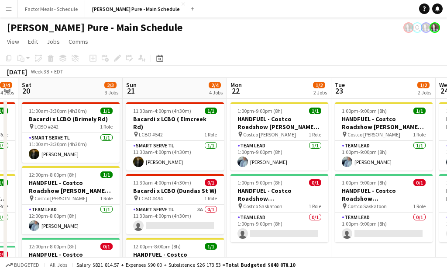
scroll to position [0, 189]
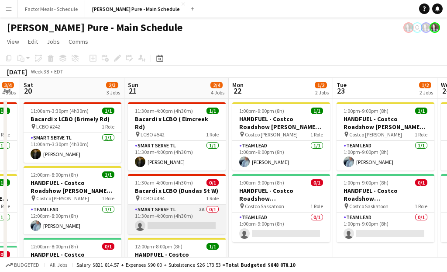
click at [161, 204] on app-card-role "Smart Serve TL 3A 0/1 11:30am-4:00pm (4h30m) single-neutral-actions" at bounding box center [177, 219] width 98 height 30
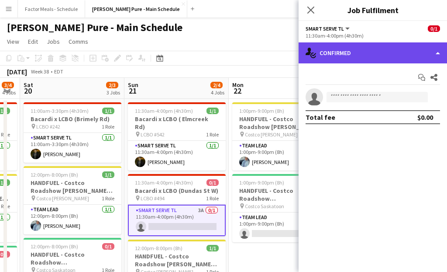
click at [328, 55] on div "single-neutral-actions-check-2 Confirmed" at bounding box center [373, 52] width 149 height 21
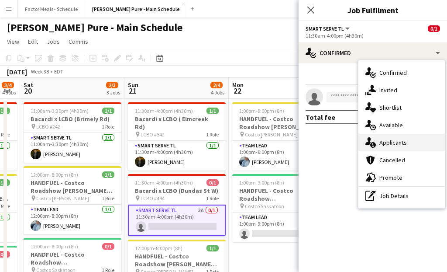
click at [388, 144] on div "single-neutral-actions-information Applicants" at bounding box center [402, 142] width 86 height 17
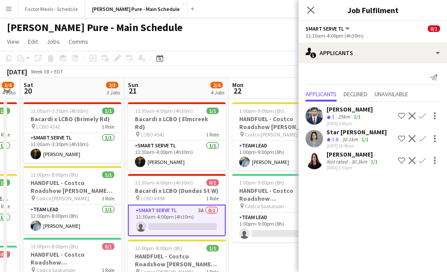
click at [423, 115] on app-icon "Confirm" at bounding box center [422, 115] width 7 height 7
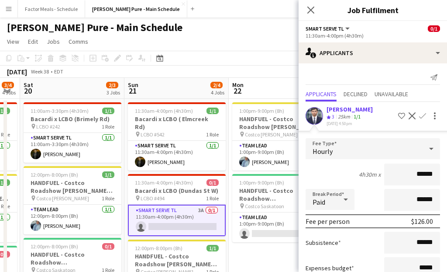
scroll to position [105, 0]
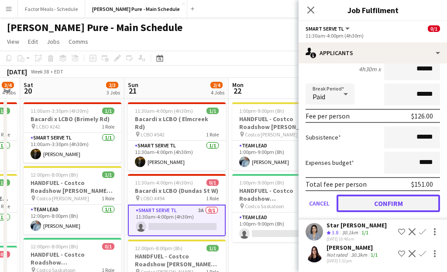
click at [375, 207] on button "Confirm" at bounding box center [389, 202] width 104 height 17
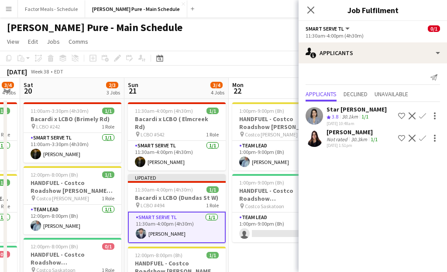
scroll to position [0, 0]
click at [311, 9] on icon at bounding box center [311, 10] width 8 height 8
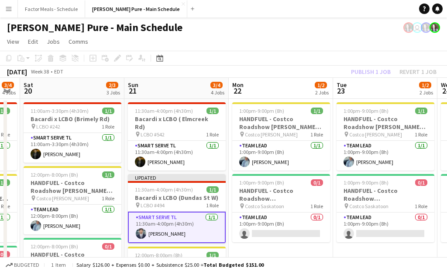
click at [229, 50] on app-page-menu "View Day view expanded Day view collapsed Month view Date picker Jump to today …" at bounding box center [223, 42] width 447 height 17
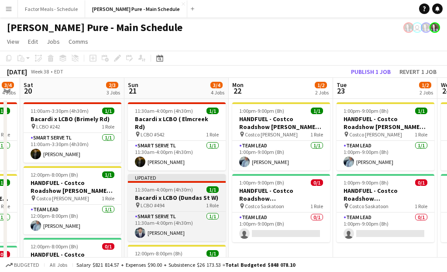
click at [164, 181] on div at bounding box center [177, 182] width 98 height 2
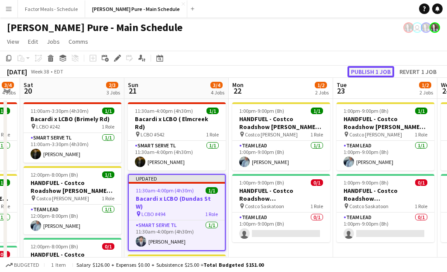
click at [368, 72] on button "Publish 1 job" at bounding box center [371, 71] width 47 height 11
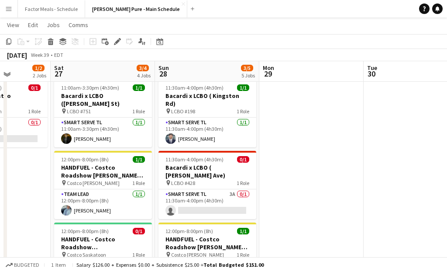
scroll to position [45, 0]
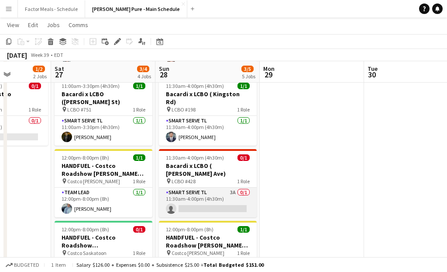
click at [202, 187] on app-card-role "Smart Serve TL 3A 0/1 11:30am-4:00pm (4h30m) single-neutral-actions" at bounding box center [208, 202] width 98 height 30
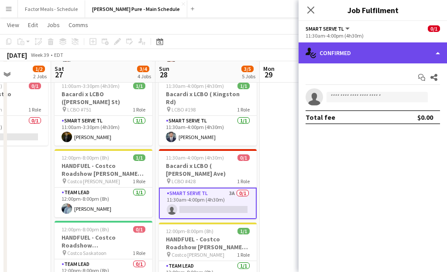
click at [373, 55] on div "single-neutral-actions-check-2 Confirmed" at bounding box center [373, 52] width 149 height 21
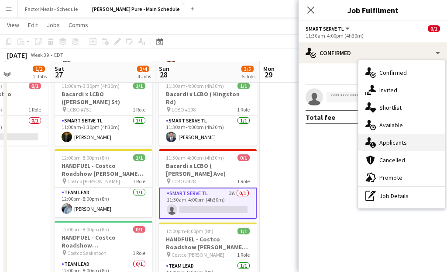
click at [390, 138] on div "single-neutral-actions-information Applicants" at bounding box center [402, 142] width 86 height 17
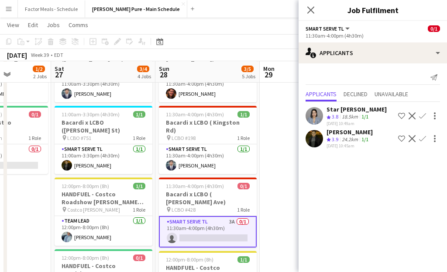
click at [423, 139] on app-icon "Confirm" at bounding box center [422, 138] width 7 height 7
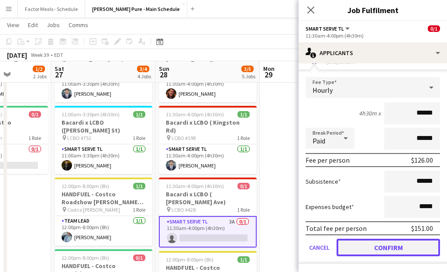
click at [375, 243] on button "Confirm" at bounding box center [389, 246] width 104 height 17
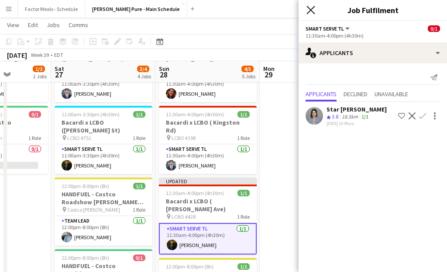
click at [313, 6] on icon "Close pop-in" at bounding box center [311, 10] width 8 height 8
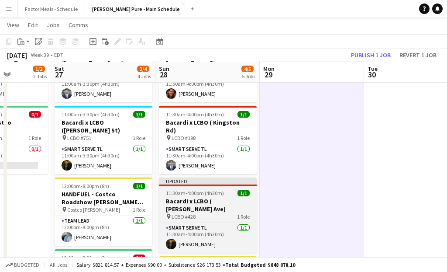
click at [198, 177] on app-job-card "Updated 11:30am-4:00pm (4h30m) 1/1 Bacardi x LCBO ( Milner Ave) pin LCBO #428 1…" at bounding box center [208, 214] width 98 height 75
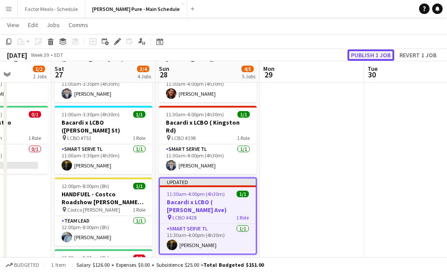
click at [373, 59] on button "Publish 1 job" at bounding box center [371, 54] width 47 height 11
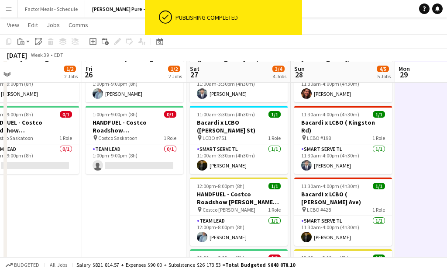
scroll to position [0, 238]
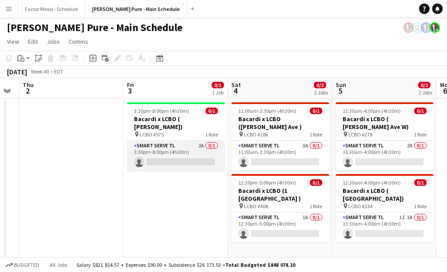
click at [171, 141] on app-card-role "Smart Serve TL 2A 0/1 3:30pm-8:00pm (4h30m) single-neutral-actions" at bounding box center [176, 156] width 98 height 30
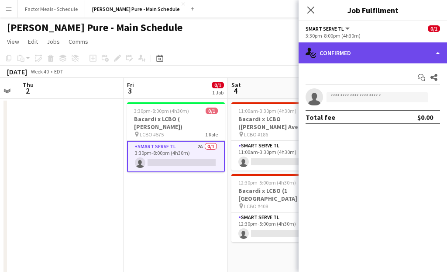
click at [360, 52] on div "single-neutral-actions-check-2 Confirmed" at bounding box center [373, 52] width 149 height 21
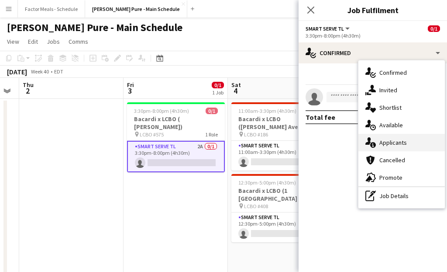
click at [397, 145] on div "single-neutral-actions-information Applicants" at bounding box center [402, 142] width 86 height 17
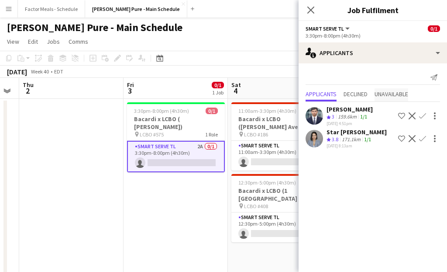
click at [393, 95] on span "Unavailable" at bounding box center [392, 94] width 34 height 6
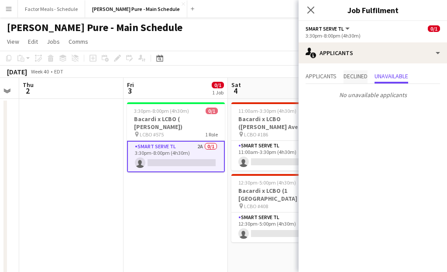
click at [356, 78] on span "Declined" at bounding box center [356, 76] width 24 height 6
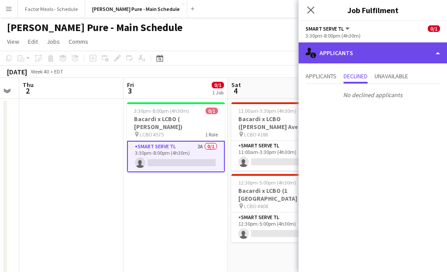
click at [351, 54] on div "single-neutral-actions-information Applicants" at bounding box center [373, 52] width 149 height 21
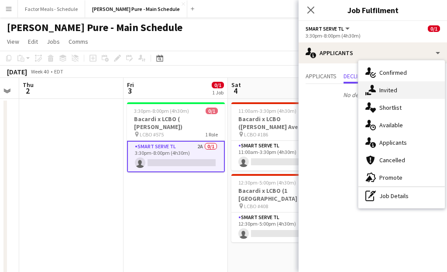
click at [380, 92] on div "single-neutral-actions-share-1 Invited" at bounding box center [402, 89] width 86 height 17
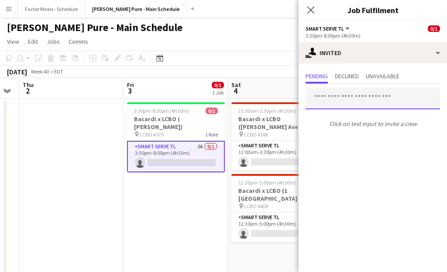
click at [367, 100] on input "text" at bounding box center [373, 98] width 135 height 22
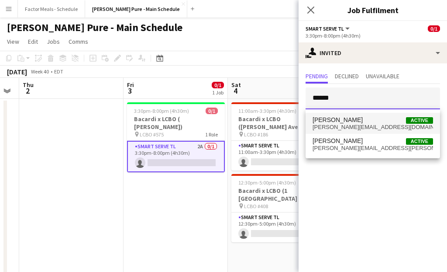
type input "*****"
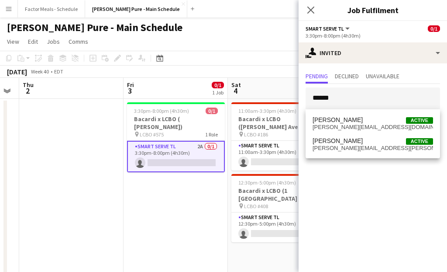
click at [356, 121] on span "Laura Blake Active" at bounding box center [373, 119] width 121 height 7
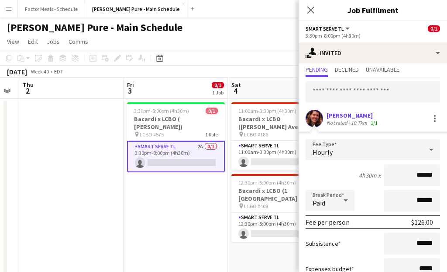
scroll to position [87, 0]
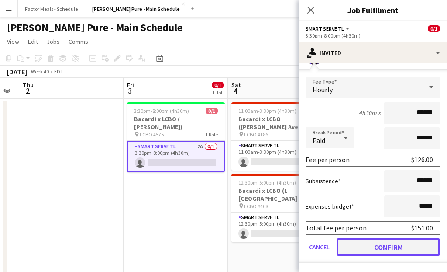
click at [349, 249] on button "Confirm" at bounding box center [389, 246] width 104 height 17
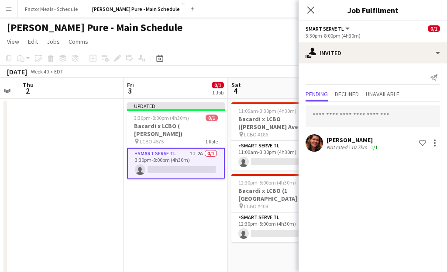
scroll to position [0, 0]
click at [309, 0] on div "Close pop-in" at bounding box center [311, 10] width 24 height 20
click at [309, 7] on icon "Close pop-in" at bounding box center [310, 10] width 7 height 7
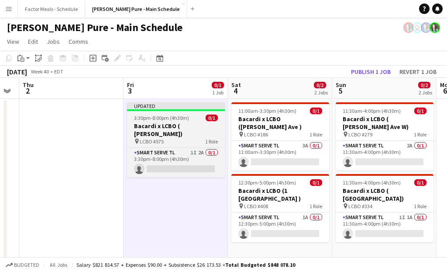
click at [162, 116] on span "3:30pm-8:00pm (4h30m)" at bounding box center [161, 117] width 55 height 7
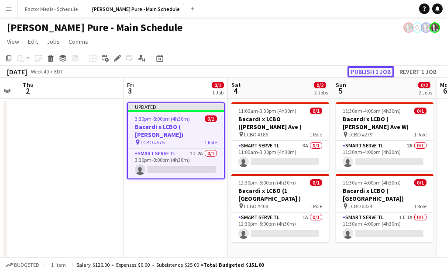
click at [365, 70] on button "Publish 1 job" at bounding box center [371, 71] width 47 height 11
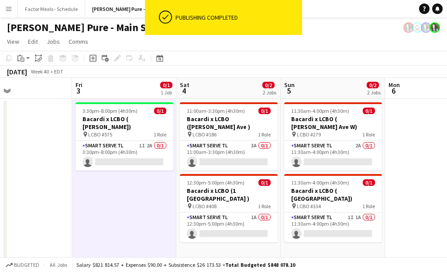
scroll to position [0, 361]
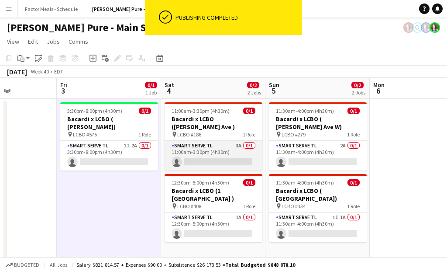
click at [194, 142] on app-card-role "Smart Serve TL 3A 0/1 11:00am-3:30pm (4h30m) single-neutral-actions" at bounding box center [214, 156] width 98 height 30
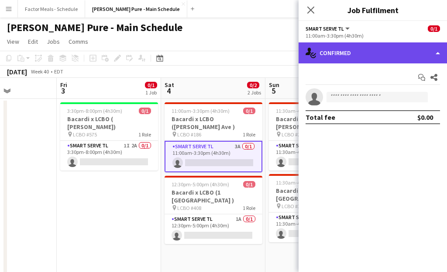
click at [365, 56] on div "single-neutral-actions-check-2 Confirmed" at bounding box center [373, 52] width 149 height 21
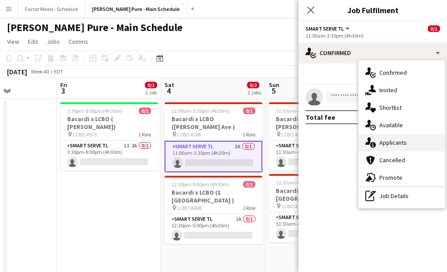
click at [386, 144] on div "single-neutral-actions-information Applicants" at bounding box center [402, 142] width 86 height 17
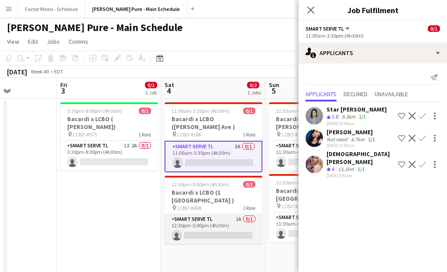
click at [212, 214] on app-card-role "Smart Serve TL 1A 0/1 12:30pm-5:00pm (4h30m) single-neutral-actions" at bounding box center [214, 229] width 98 height 30
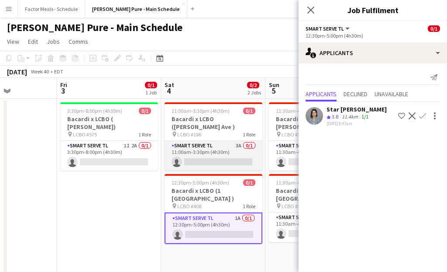
click at [220, 141] on app-card-role "Smart Serve TL 3A 0/1 11:00am-3:30pm (4h30m) single-neutral-actions" at bounding box center [214, 156] width 98 height 30
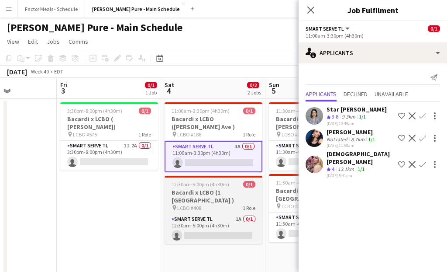
click at [212, 188] on h3 "Bacardi x LCBO (1 York Gate )" at bounding box center [214, 196] width 98 height 16
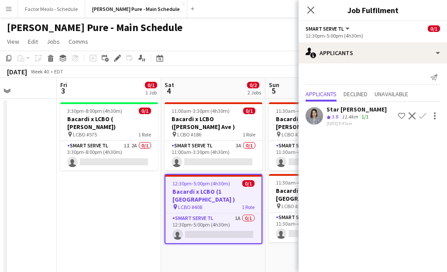
click at [176, 187] on h3 "Bacardi x LCBO (1 York Gate )" at bounding box center [214, 195] width 96 height 16
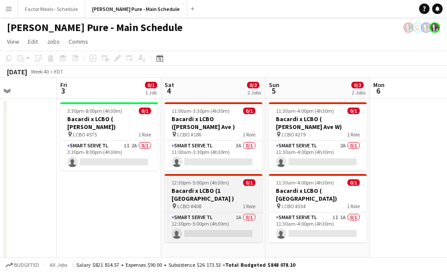
click at [176, 187] on h3 "Bacardi x LCBO (1 York Gate )" at bounding box center [214, 195] width 98 height 16
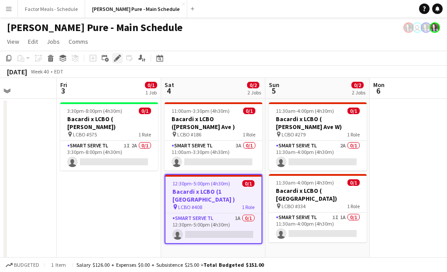
click at [120, 59] on icon "Edit" at bounding box center [117, 58] width 7 height 7
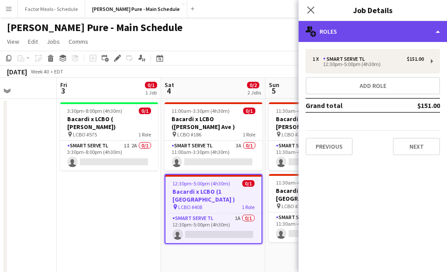
click at [379, 33] on div "multiple-users-add Roles" at bounding box center [373, 31] width 149 height 21
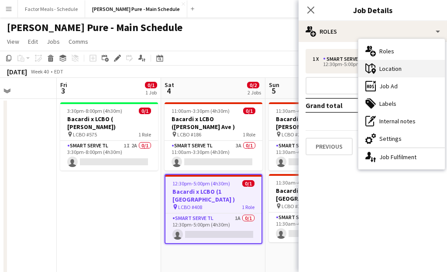
click at [414, 69] on div "maps-pin-1 Location" at bounding box center [402, 68] width 86 height 17
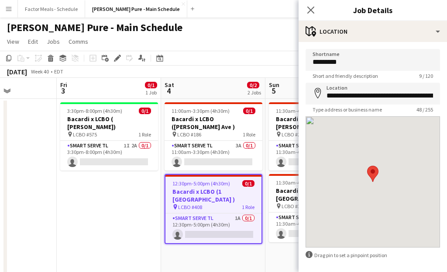
scroll to position [0, 14]
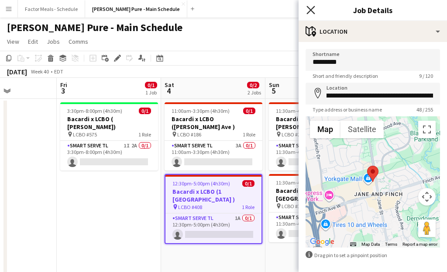
click at [311, 9] on icon at bounding box center [311, 10] width 8 height 8
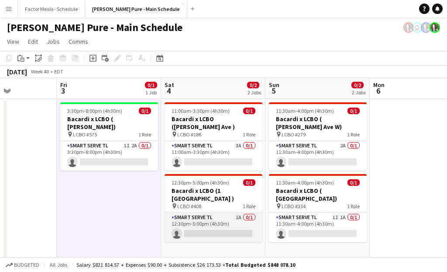
click at [209, 212] on app-card-role "Smart Serve TL 1A 0/1 12:30pm-5:00pm (4h30m) single-neutral-actions" at bounding box center [214, 227] width 98 height 30
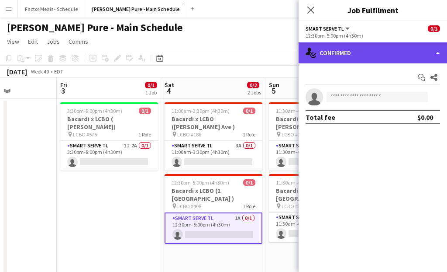
click at [339, 51] on div "single-neutral-actions-check-2 Confirmed" at bounding box center [373, 52] width 149 height 21
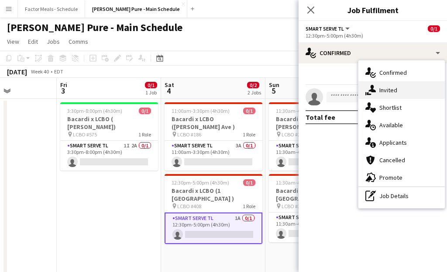
click at [385, 90] on div "single-neutral-actions-share-1 Invited" at bounding box center [402, 89] width 86 height 17
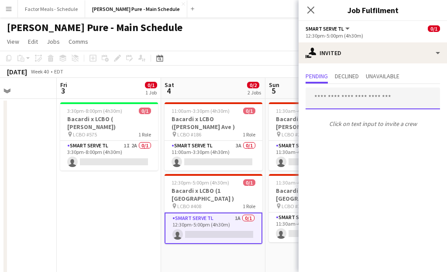
click at [363, 96] on input "text" at bounding box center [373, 98] width 135 height 22
type input "*"
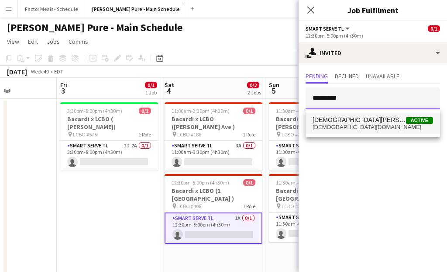
type input "*********"
click at [349, 126] on span "cristianabodnariuc@gmail.com" at bounding box center [373, 127] width 121 height 7
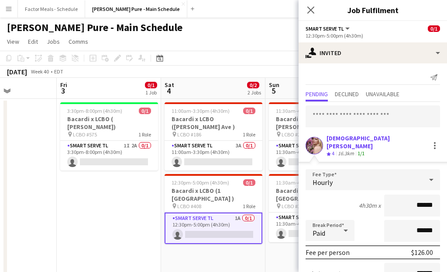
scroll to position [87, 0]
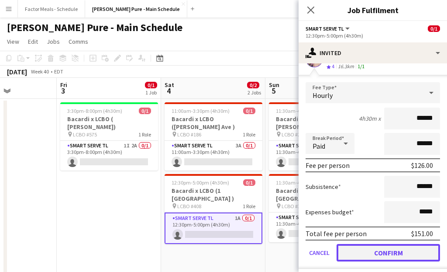
click at [349, 246] on button "Confirm" at bounding box center [389, 252] width 104 height 17
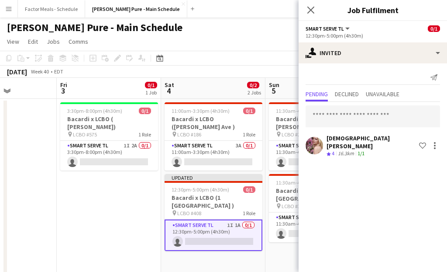
scroll to position [0, 0]
click at [311, 9] on icon "Close pop-in" at bounding box center [311, 10] width 8 height 8
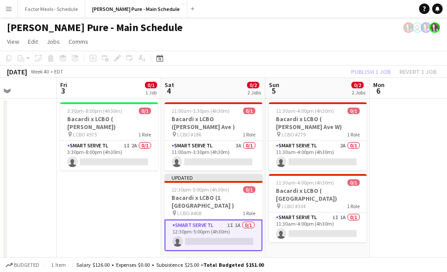
click at [216, 55] on app-toolbar "Copy Paste Paste Command V Paste with crew Command Shift V Paste linked Job Del…" at bounding box center [223, 58] width 447 height 15
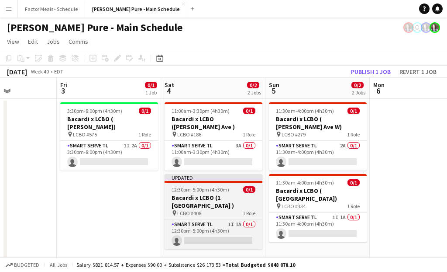
click at [170, 176] on app-job-card "Updated 12:30pm-5:00pm (4h30m) 0/1 Bacardi x LCBO (1 York Gate ) pin LCBO #408 …" at bounding box center [214, 211] width 98 height 75
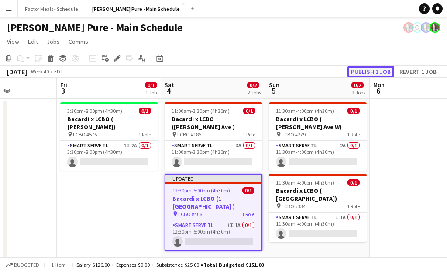
click at [370, 72] on button "Publish 1 job" at bounding box center [371, 71] width 47 height 11
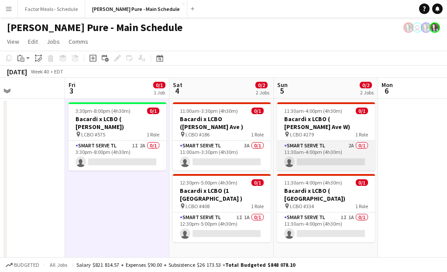
click at [295, 150] on app-card-role "Smart Serve TL 2A 0/1 11:30am-4:00pm (4h30m) single-neutral-actions" at bounding box center [326, 156] width 98 height 30
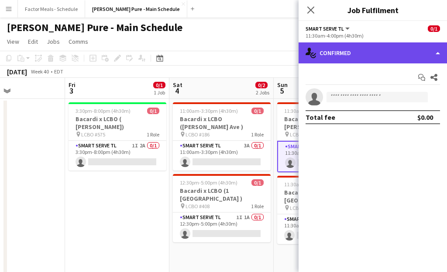
click at [351, 50] on div "single-neutral-actions-check-2 Confirmed" at bounding box center [373, 52] width 149 height 21
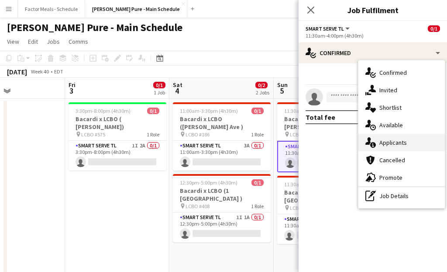
click at [388, 144] on div "single-neutral-actions-information Applicants" at bounding box center [402, 142] width 86 height 17
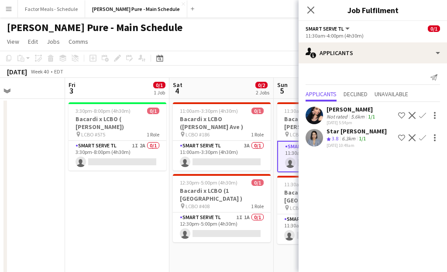
click at [422, 115] on app-icon "Confirm" at bounding box center [422, 115] width 7 height 7
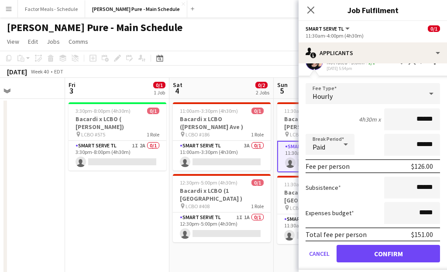
scroll to position [83, 0]
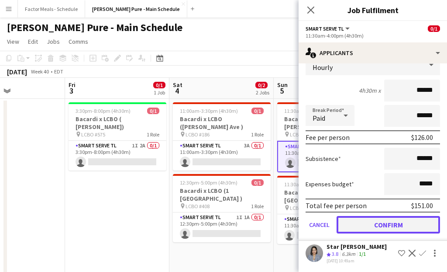
click at [378, 224] on button "Confirm" at bounding box center [389, 224] width 104 height 17
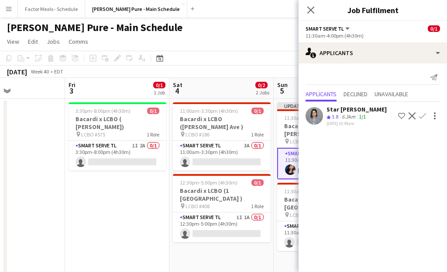
scroll to position [0, 0]
click at [310, 12] on icon "Close pop-in" at bounding box center [311, 10] width 8 height 8
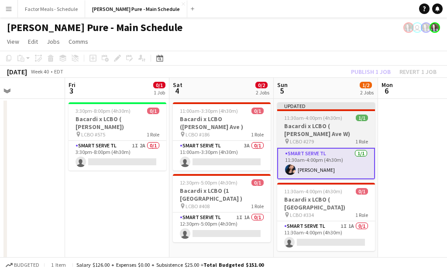
click at [297, 113] on app-job-card "Updated 11:30am-4:00pm (4h30m) 1/1 Bacardi x LCBO ( Lawrence Ave W) pin LCBO #2…" at bounding box center [326, 140] width 98 height 77
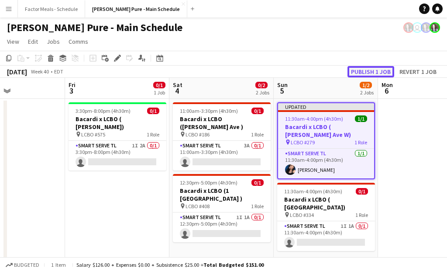
click at [374, 69] on button "Publish 1 job" at bounding box center [371, 71] width 47 height 11
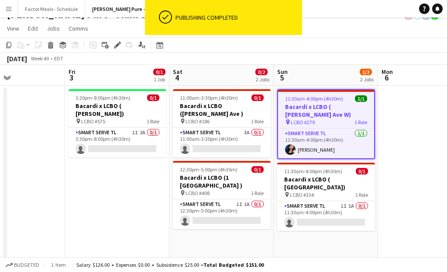
scroll to position [14, 0]
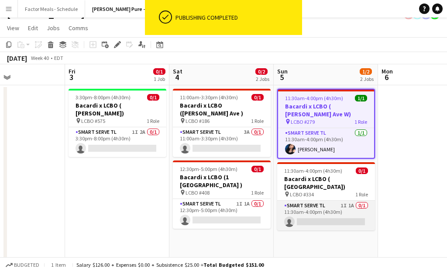
click at [303, 208] on app-card-role "Smart Serve TL 1I 1A 0/1 11:30am-4:00pm (4h30m) single-neutral-actions" at bounding box center [326, 215] width 98 height 30
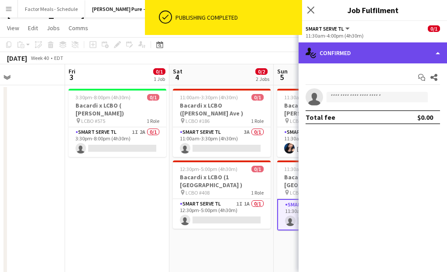
click at [350, 59] on div "single-neutral-actions-check-2 Confirmed" at bounding box center [373, 52] width 149 height 21
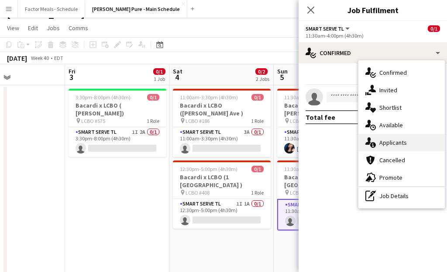
click at [378, 139] on div "single-neutral-actions-information Applicants" at bounding box center [402, 142] width 86 height 17
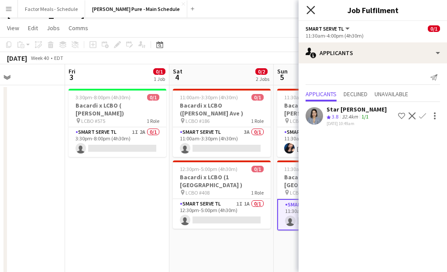
click at [310, 10] on icon at bounding box center [311, 10] width 8 height 8
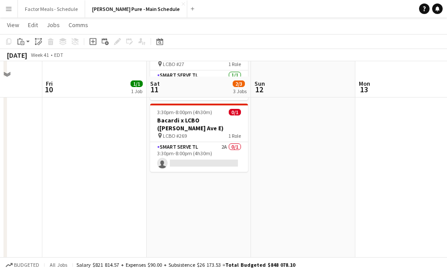
scroll to position [125, 0]
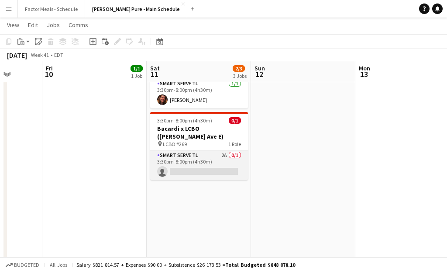
click at [191, 150] on app-card-role "Smart Serve TL 2A 0/1 3:30pm-8:00pm (4h30m) single-neutral-actions" at bounding box center [199, 165] width 98 height 30
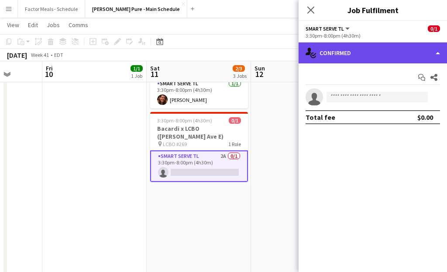
click at [321, 60] on div "single-neutral-actions-check-2 Confirmed" at bounding box center [373, 52] width 149 height 21
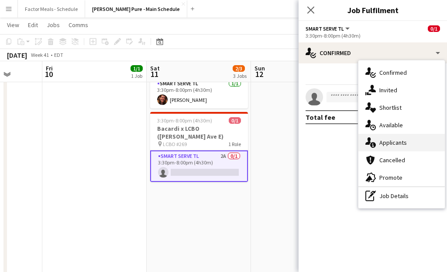
click at [393, 142] on div "single-neutral-actions-information Applicants" at bounding box center [402, 142] width 86 height 17
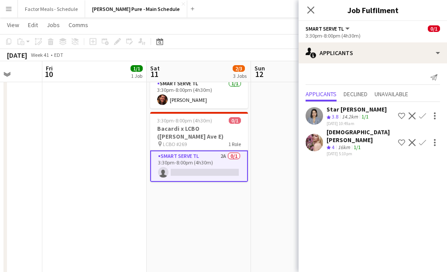
click at [421, 139] on app-icon "Confirm" at bounding box center [422, 142] width 7 height 7
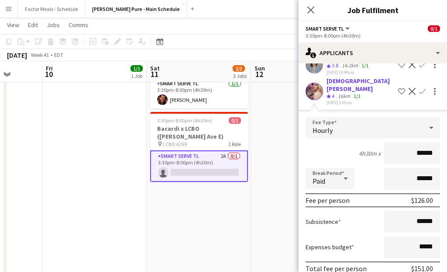
scroll to position [83, 0]
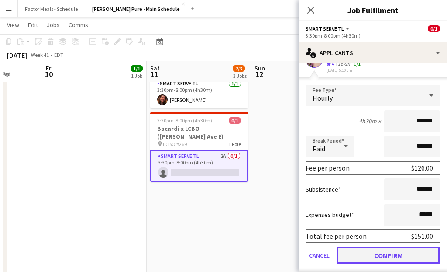
click at [351, 246] on button "Confirm" at bounding box center [389, 254] width 104 height 17
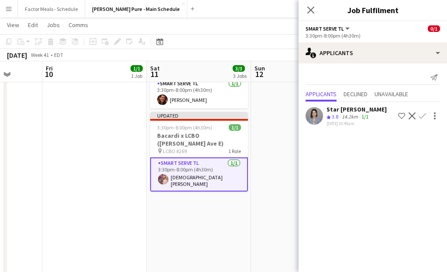
scroll to position [0, 0]
click at [311, 9] on icon at bounding box center [311, 10] width 8 height 8
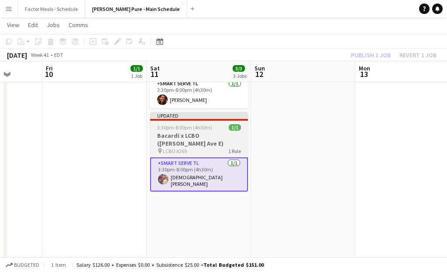
click at [193, 131] on h3 "Bacardi x LCBO (Lawrence Ave E)" at bounding box center [199, 139] width 98 height 16
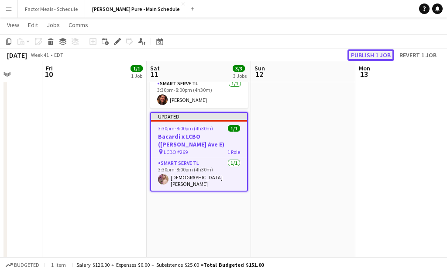
click at [365, 52] on button "Publish 1 job" at bounding box center [371, 54] width 47 height 11
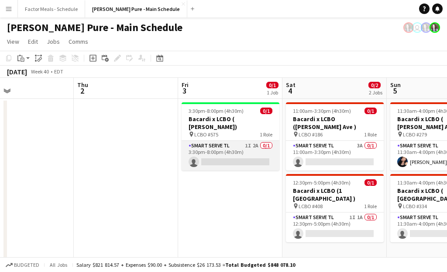
click at [203, 143] on app-card-role "Smart Serve TL 1I 2A 0/1 3:30pm-8:00pm (4h30m) single-neutral-actions" at bounding box center [231, 156] width 98 height 30
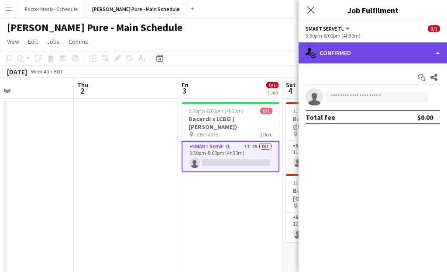
click at [394, 49] on div "single-neutral-actions-check-2 Confirmed" at bounding box center [373, 52] width 149 height 21
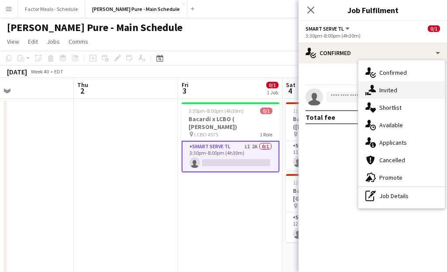
click at [402, 93] on div "single-neutral-actions-share-1 Invited" at bounding box center [402, 89] width 86 height 17
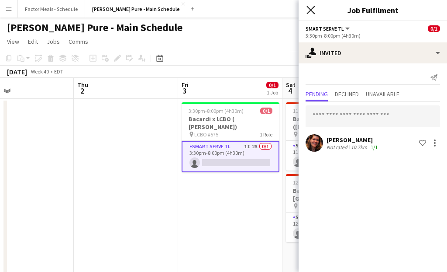
click at [309, 10] on icon "Close pop-in" at bounding box center [311, 10] width 8 height 8
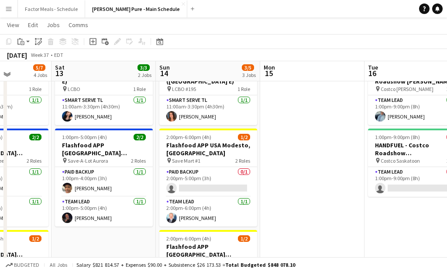
scroll to position [43, 0]
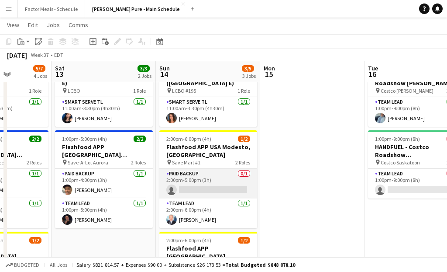
click at [187, 180] on app-card-role "Paid Backup 0/1 2:00pm-5:00pm (3h) single-neutral-actions" at bounding box center [208, 184] width 98 height 30
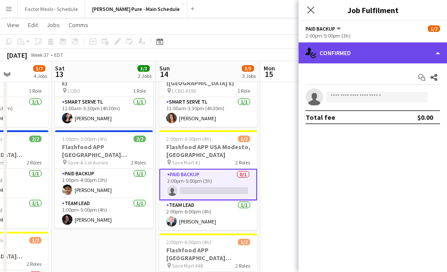
click at [370, 49] on div "single-neutral-actions-check-2 Confirmed" at bounding box center [373, 52] width 149 height 21
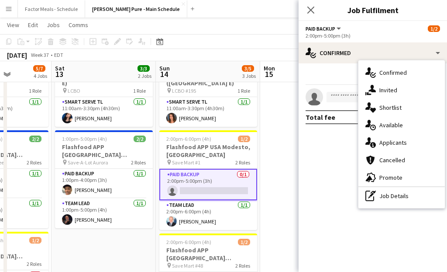
click at [395, 87] on div "single-neutral-actions-share-1 Invited" at bounding box center [402, 89] width 86 height 17
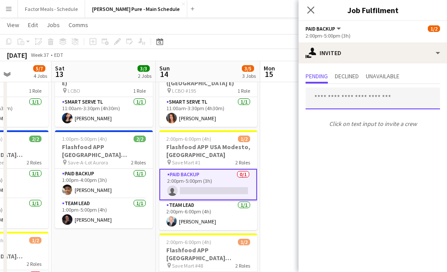
click at [340, 99] on input "text" at bounding box center [373, 98] width 135 height 22
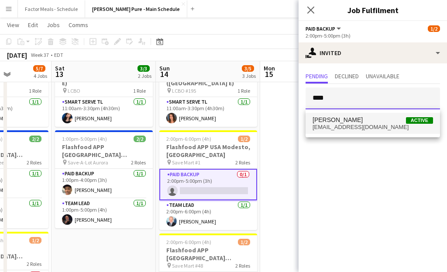
type input "****"
click at [337, 120] on span "[PERSON_NAME]" at bounding box center [338, 119] width 50 height 7
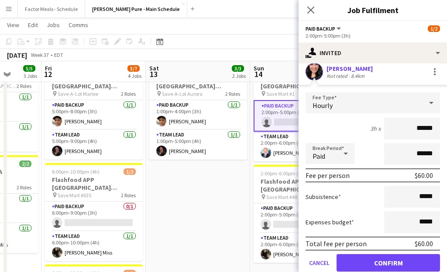
scroll to position [112, 0]
click at [313, 8] on icon at bounding box center [311, 10] width 8 height 8
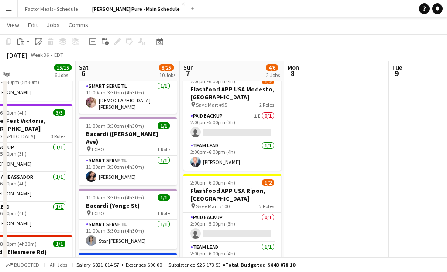
scroll to position [129, 0]
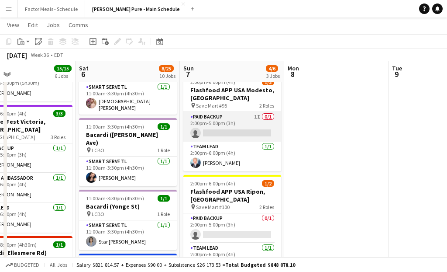
click at [233, 118] on app-card-role "Paid Backup 1I 0/1 2:00pm-5:00pm (3h) single-neutral-actions" at bounding box center [232, 127] width 98 height 30
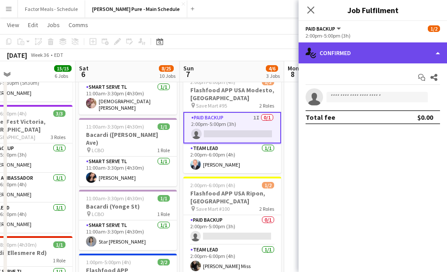
click at [369, 58] on div "single-neutral-actions-check-2 Confirmed" at bounding box center [373, 52] width 149 height 21
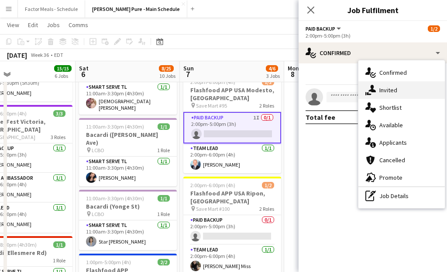
click at [401, 91] on div "single-neutral-actions-share-1 Invited" at bounding box center [402, 89] width 86 height 17
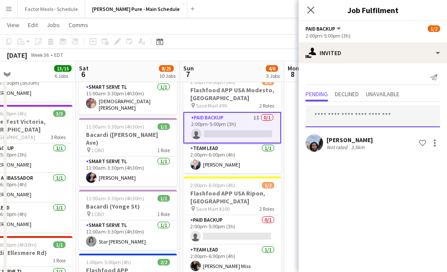
click at [363, 116] on input "text" at bounding box center [373, 116] width 135 height 22
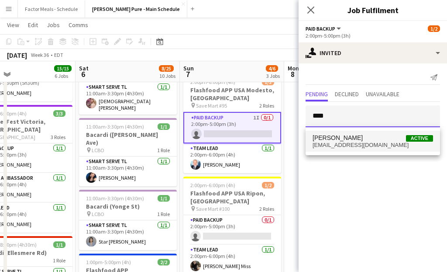
type input "****"
click at [354, 134] on span "[PERSON_NAME]" at bounding box center [338, 137] width 50 height 7
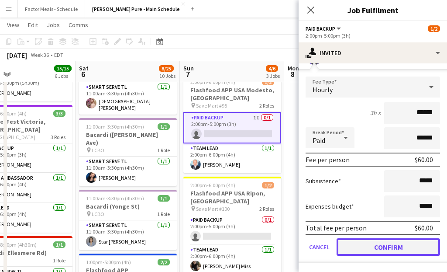
click at [357, 245] on button "Confirm" at bounding box center [389, 246] width 104 height 17
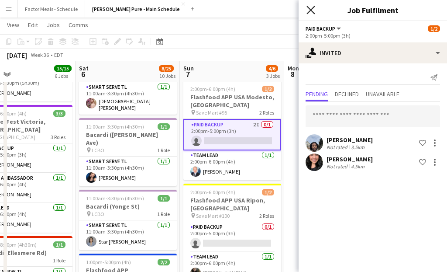
click at [310, 9] on icon at bounding box center [311, 10] width 8 height 8
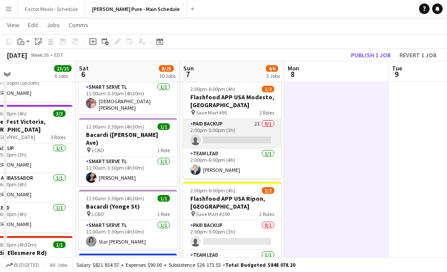
click at [223, 119] on app-card-role "Paid Backup 2I 0/1 2:00pm-5:00pm (3h) single-neutral-actions" at bounding box center [232, 134] width 98 height 30
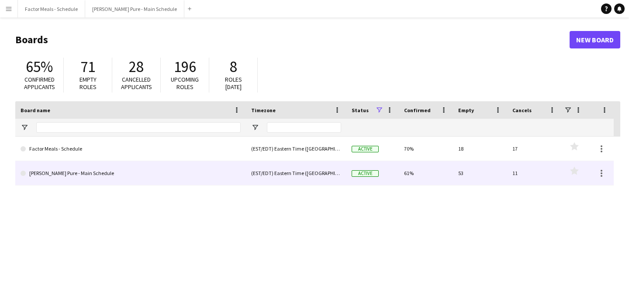
click at [89, 171] on link "[PERSON_NAME] Pure - Main Schedule" at bounding box center [131, 173] width 220 height 24
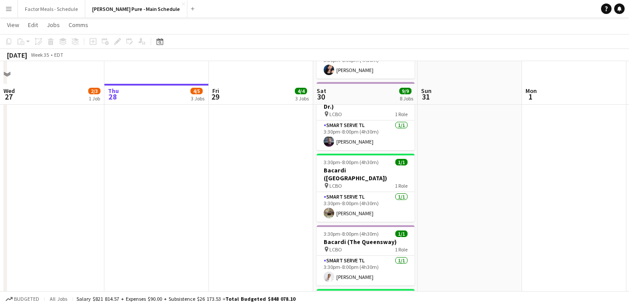
scroll to position [350, 0]
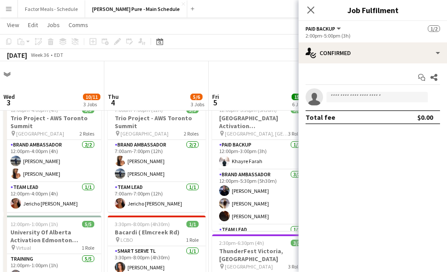
click at [308, 10] on icon "Close pop-in" at bounding box center [310, 10] width 7 height 7
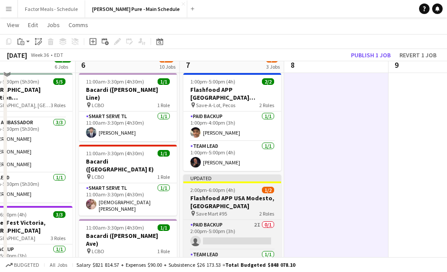
scroll to position [19, 0]
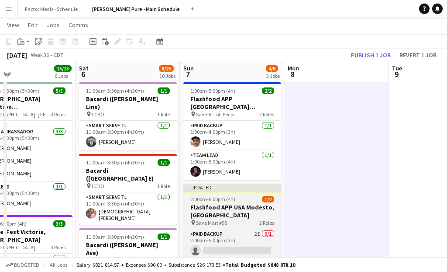
click at [212, 183] on div "Updated" at bounding box center [232, 186] width 98 height 7
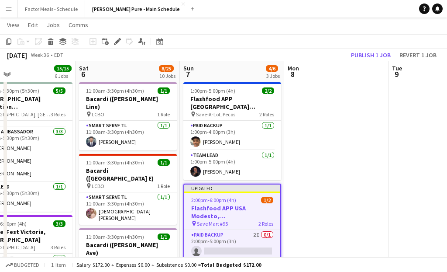
scroll to position [95, 0]
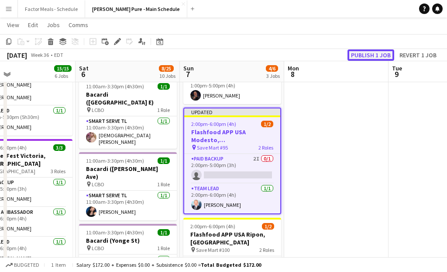
click at [376, 55] on button "Publish 1 job" at bounding box center [371, 54] width 47 height 11
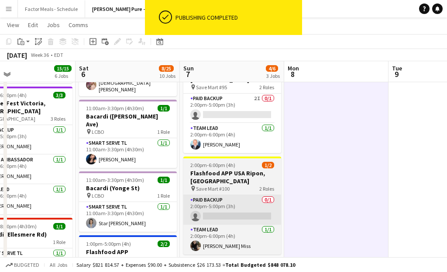
scroll to position [193, 0]
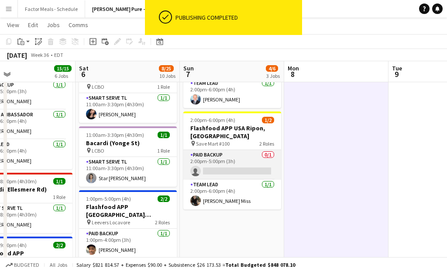
click at [223, 152] on app-card-role "Paid Backup 0/1 2:00pm-5:00pm (3h) single-neutral-actions" at bounding box center [232, 165] width 98 height 30
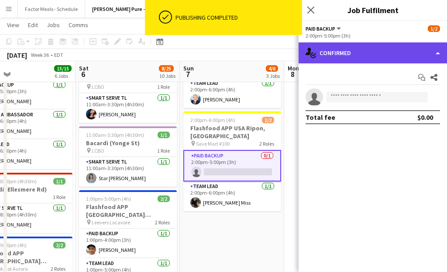
click at [366, 52] on div "single-neutral-actions-check-2 Confirmed" at bounding box center [373, 52] width 149 height 21
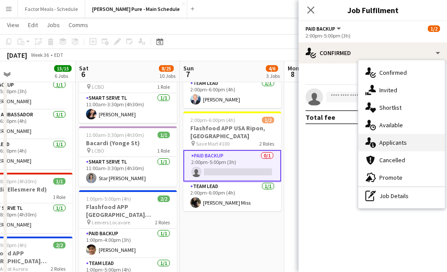
click at [382, 143] on div "single-neutral-actions-information Applicants" at bounding box center [402, 142] width 86 height 17
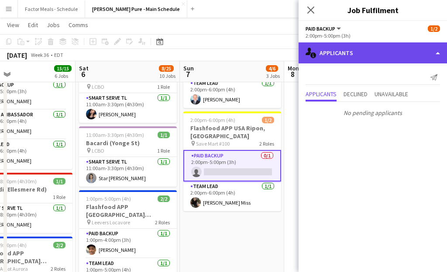
click at [353, 57] on div "single-neutral-actions-information Applicants" at bounding box center [373, 52] width 149 height 21
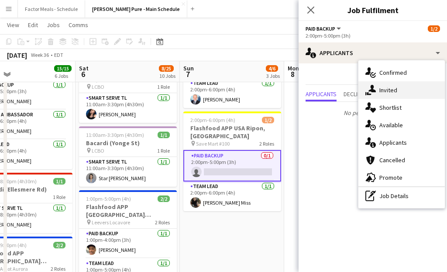
click at [381, 93] on div "single-neutral-actions-share-1 Invited" at bounding box center [402, 89] width 86 height 17
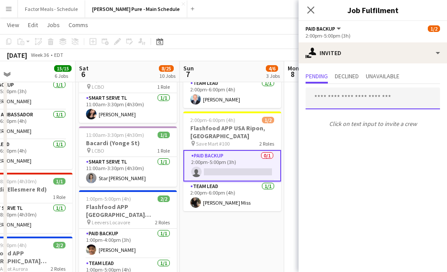
click at [377, 96] on input "text" at bounding box center [373, 98] width 135 height 22
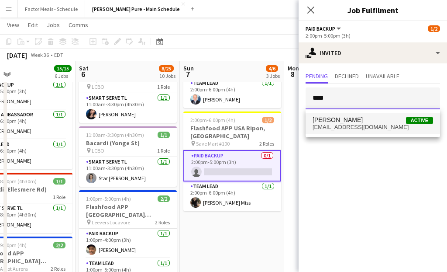
type input "****"
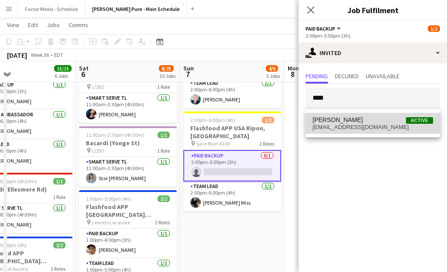
click at [366, 121] on span "Rosa Espinoza Active" at bounding box center [373, 119] width 121 height 7
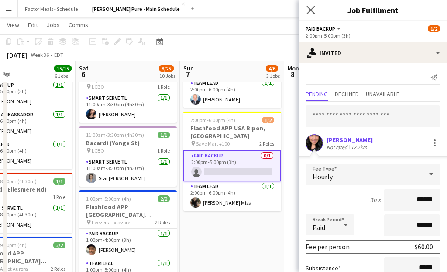
click at [306, 7] on app-icon "Close pop-in" at bounding box center [311, 10] width 13 height 13
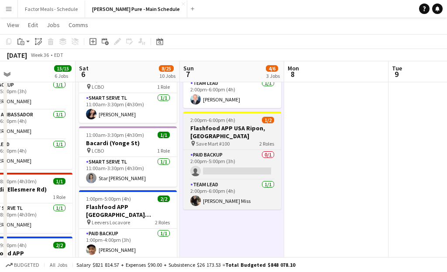
click at [217, 140] on span "Save Mart #100" at bounding box center [213, 143] width 34 height 7
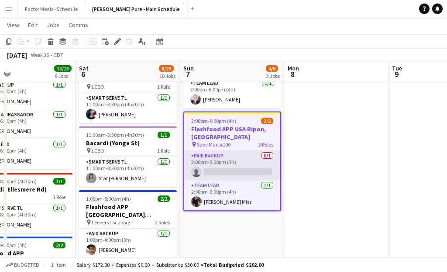
scroll to position [127, 0]
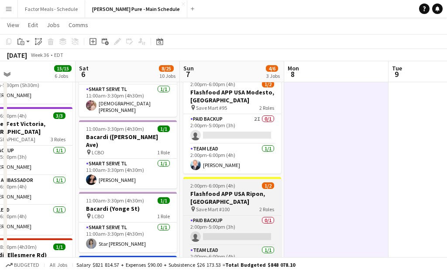
click at [214, 215] on div "Paid Backup 0/1 2:00pm-5:00pm (3h) single-neutral-actions Team Lead 1/1 2:00pm-…" at bounding box center [232, 245] width 98 height 60
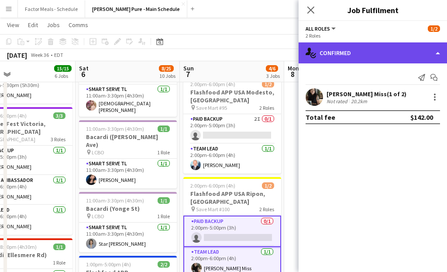
click at [349, 53] on div "single-neutral-actions-check-2 Confirmed" at bounding box center [373, 52] width 149 height 21
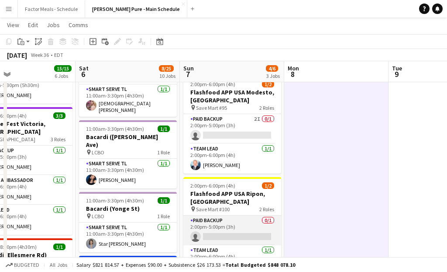
click at [216, 215] on app-card-role "Paid Backup 0/1 2:00pm-5:00pm (3h) single-neutral-actions" at bounding box center [232, 230] width 98 height 30
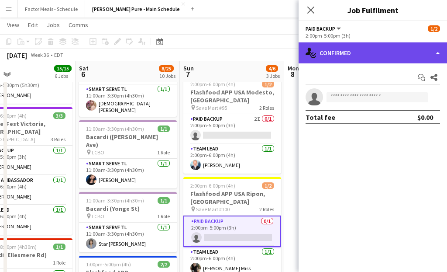
click at [381, 55] on div "single-neutral-actions-check-2 Confirmed" at bounding box center [373, 52] width 149 height 21
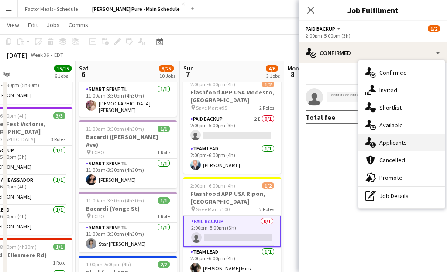
click at [395, 137] on div "single-neutral-actions-information Applicants" at bounding box center [402, 142] width 86 height 17
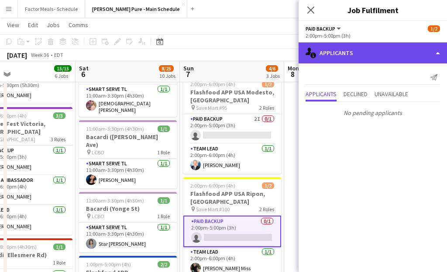
click at [354, 51] on div "single-neutral-actions-information Applicants" at bounding box center [373, 52] width 149 height 21
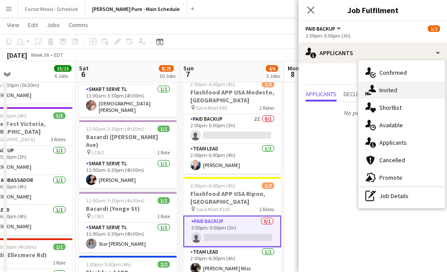
click at [378, 94] on div "single-neutral-actions-share-1 Invited" at bounding box center [402, 89] width 86 height 17
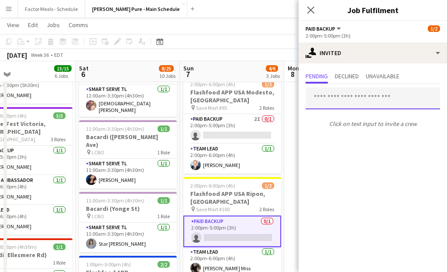
click at [377, 96] on input "text" at bounding box center [373, 98] width 135 height 22
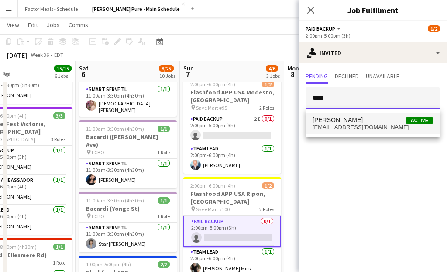
type input "****"
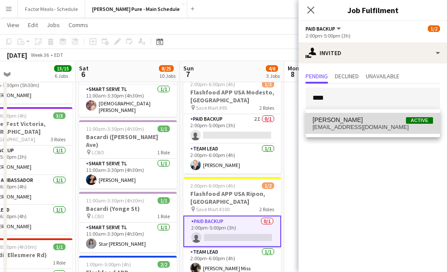
click at [368, 124] on span "respinozza77@yahoo.com" at bounding box center [373, 127] width 121 height 7
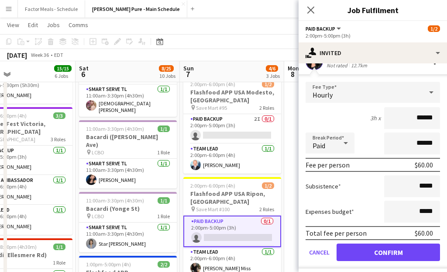
scroll to position [87, 0]
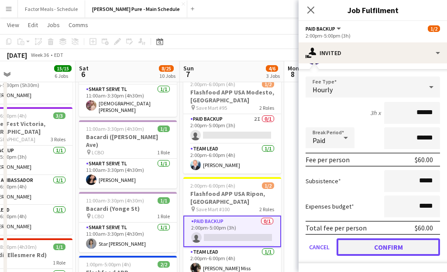
click at [350, 247] on button "Confirm" at bounding box center [389, 246] width 104 height 17
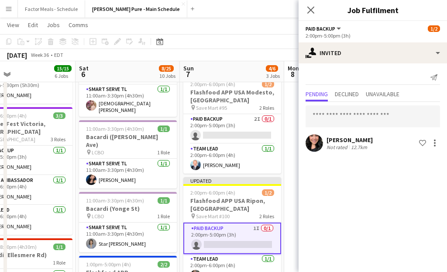
scroll to position [0, 0]
click at [314, 14] on icon at bounding box center [311, 10] width 8 height 8
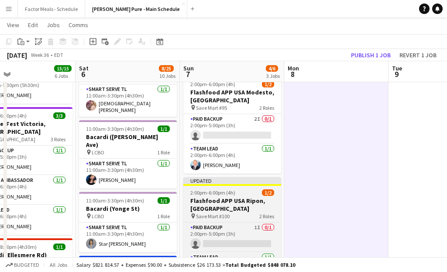
click at [247, 177] on div "Updated" at bounding box center [232, 180] width 98 height 7
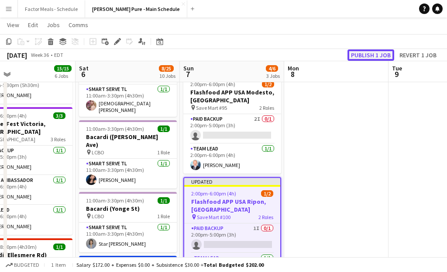
click at [367, 52] on button "Publish 1 job" at bounding box center [371, 54] width 47 height 11
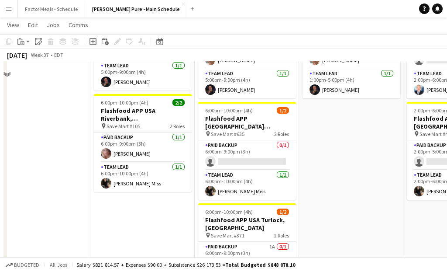
scroll to position [121, 0]
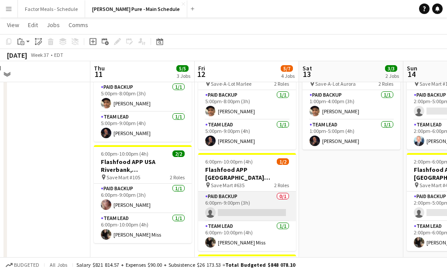
click at [231, 191] on app-card-role "Paid Backup 0/1 6:00pm-9:00pm (3h) single-neutral-actions" at bounding box center [247, 206] width 98 height 30
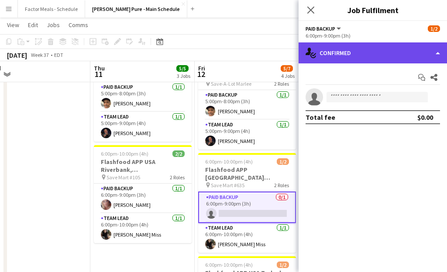
click at [386, 49] on div "single-neutral-actions-check-2 Confirmed" at bounding box center [373, 52] width 149 height 21
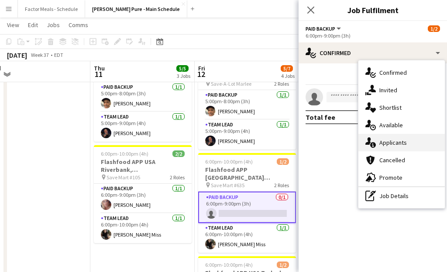
click at [389, 144] on div "single-neutral-actions-information Applicants" at bounding box center [402, 142] width 86 height 17
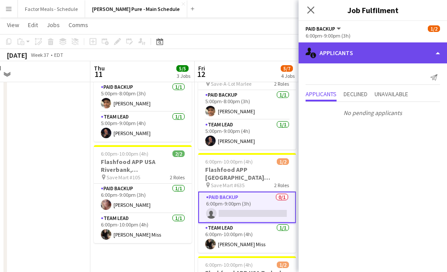
click at [360, 57] on div "single-neutral-actions-information Applicants" at bounding box center [373, 52] width 149 height 21
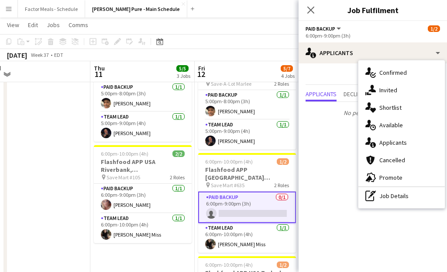
click at [393, 91] on div "single-neutral-actions-share-1 Invited" at bounding box center [402, 89] width 86 height 17
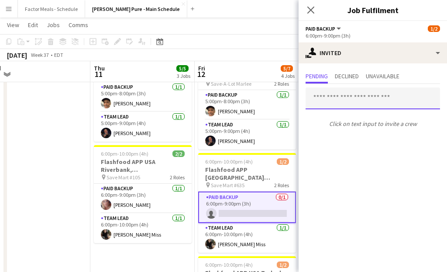
click at [366, 100] on input "text" at bounding box center [373, 98] width 135 height 22
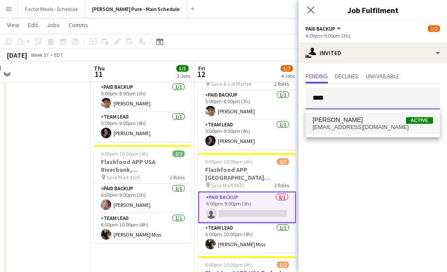
type input "****"
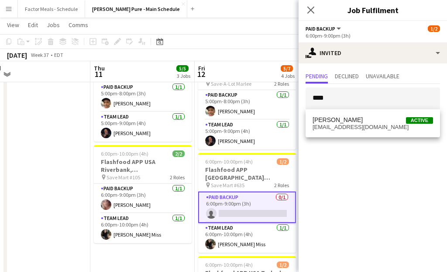
click at [352, 120] on span "[PERSON_NAME]" at bounding box center [338, 119] width 50 height 7
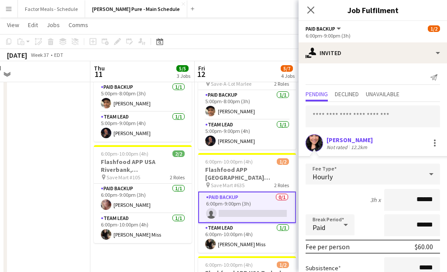
scroll to position [87, 0]
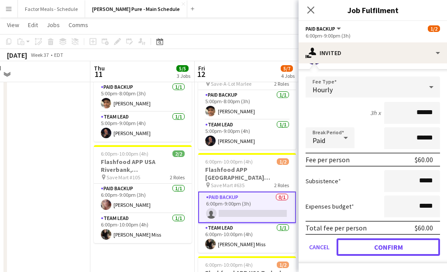
click at [345, 247] on button "Confirm" at bounding box center [389, 246] width 104 height 17
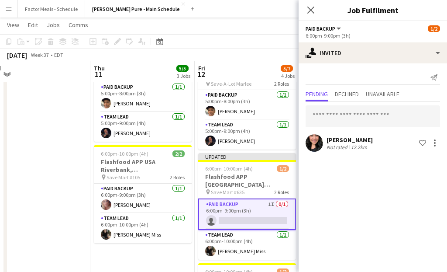
scroll to position [0, 0]
click at [312, 10] on icon "Close pop-in" at bounding box center [311, 10] width 8 height 8
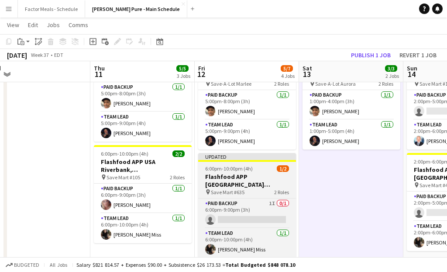
click at [247, 160] on div at bounding box center [247, 161] width 98 height 2
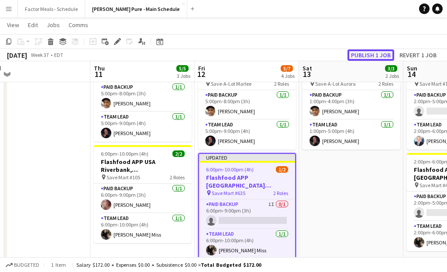
click at [370, 56] on button "Publish 1 job" at bounding box center [371, 54] width 47 height 11
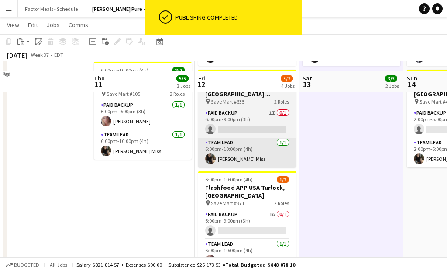
scroll to position [215, 0]
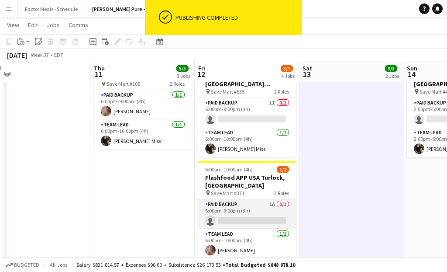
click at [246, 199] on app-card-role "Paid Backup 1A 0/1 6:00pm-9:00pm (3h) single-neutral-actions" at bounding box center [247, 214] width 98 height 30
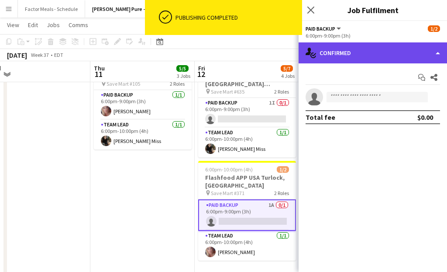
click at [357, 54] on div "single-neutral-actions-check-2 Confirmed" at bounding box center [373, 52] width 149 height 21
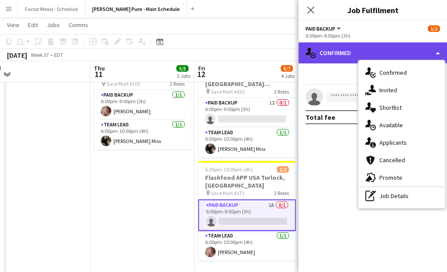
click at [357, 54] on div "single-neutral-actions-check-2 Confirmed" at bounding box center [373, 52] width 149 height 21
click at [357, 55] on div "single-neutral-actions-check-2 Confirmed" at bounding box center [373, 52] width 149 height 21
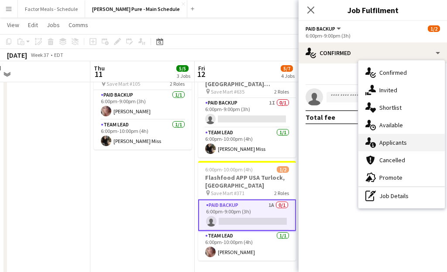
click at [382, 146] on div "single-neutral-actions-information Applicants" at bounding box center [402, 142] width 86 height 17
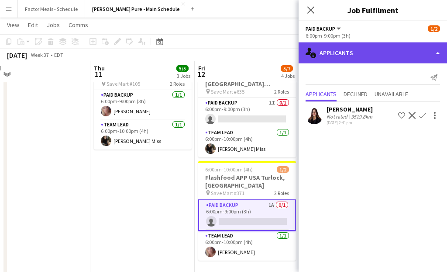
click at [351, 54] on div "single-neutral-actions-information Applicants" at bounding box center [373, 52] width 149 height 21
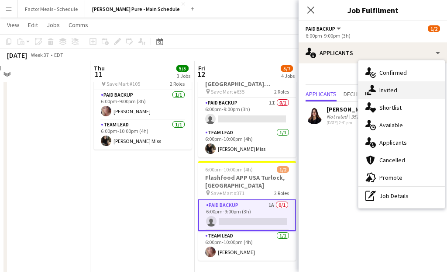
click at [393, 91] on div "single-neutral-actions-share-1 Invited" at bounding box center [402, 89] width 86 height 17
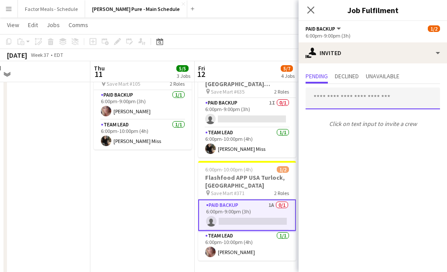
click at [335, 100] on input "text" at bounding box center [373, 98] width 135 height 22
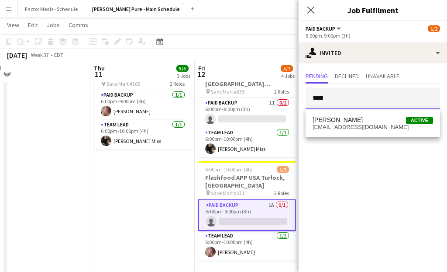
type input "****"
click at [329, 121] on span "[PERSON_NAME]" at bounding box center [338, 119] width 50 height 7
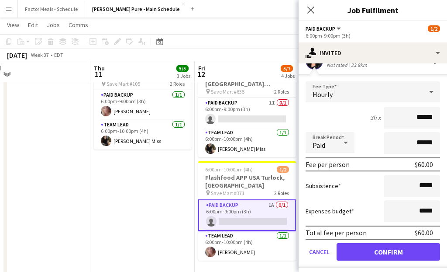
scroll to position [87, 0]
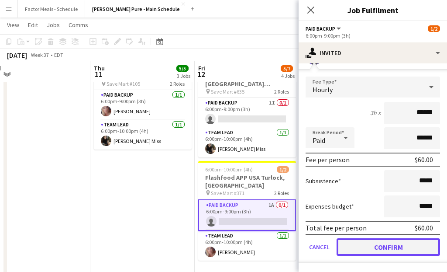
click at [360, 248] on button "Confirm" at bounding box center [389, 246] width 104 height 17
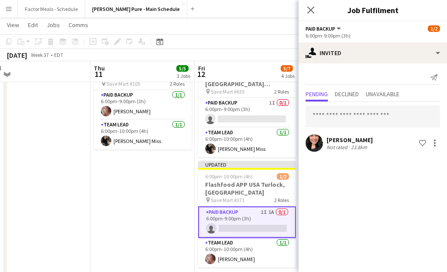
scroll to position [0, 0]
click at [312, 8] on icon at bounding box center [311, 10] width 8 height 8
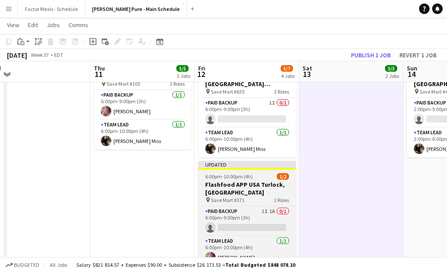
click at [242, 161] on div "Updated" at bounding box center [247, 164] width 98 height 7
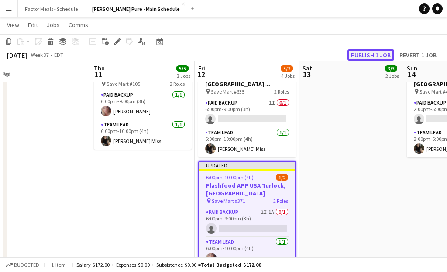
click at [368, 53] on button "Publish 1 job" at bounding box center [371, 54] width 47 height 11
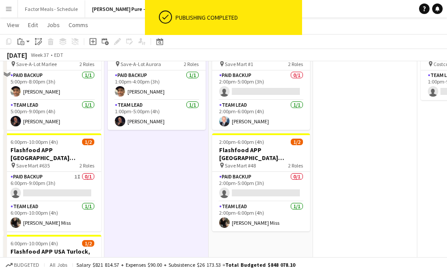
scroll to position [54, 0]
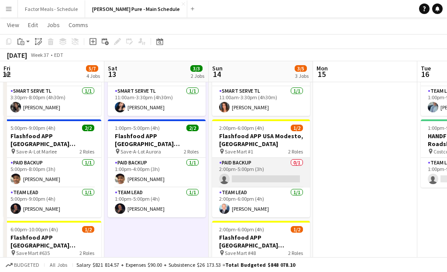
click at [262, 163] on app-card-role "Paid Backup 0/1 2:00pm-5:00pm (3h) single-neutral-actions" at bounding box center [261, 173] width 98 height 30
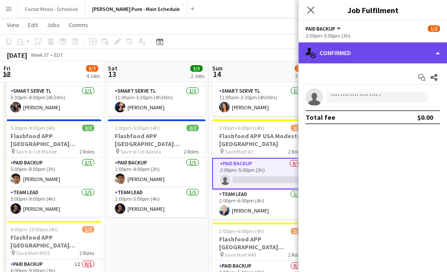
click at [359, 56] on div "single-neutral-actions-check-2 Confirmed" at bounding box center [373, 52] width 149 height 21
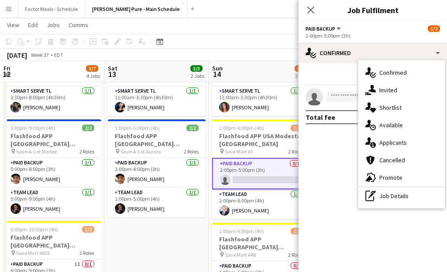
click at [381, 141] on div "single-neutral-actions-information Applicants" at bounding box center [402, 142] width 86 height 17
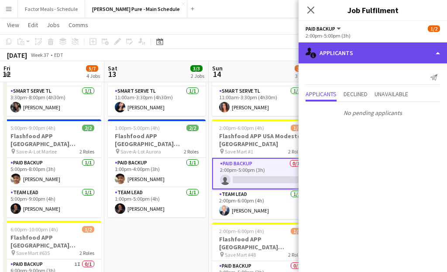
click at [359, 55] on div "single-neutral-actions-information Applicants" at bounding box center [373, 52] width 149 height 21
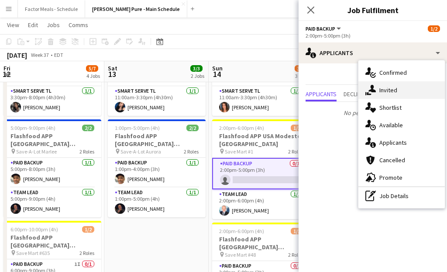
click at [383, 86] on div "single-neutral-actions-share-1 Invited" at bounding box center [402, 89] width 86 height 17
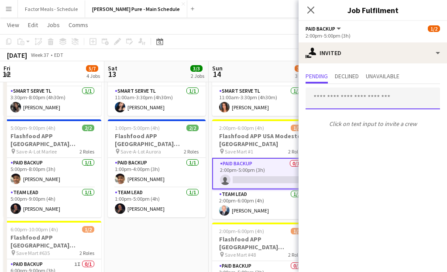
click at [370, 97] on input "text" at bounding box center [373, 98] width 135 height 22
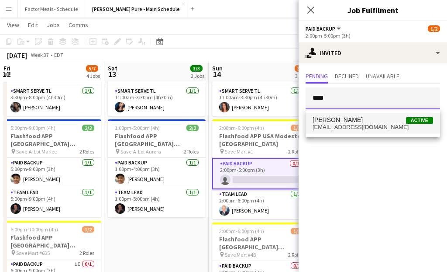
type input "****"
click at [366, 119] on span "Rosa Espinoza Active" at bounding box center [373, 119] width 121 height 7
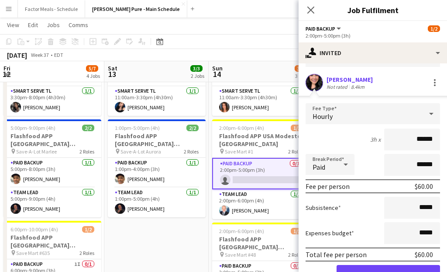
scroll to position [87, 0]
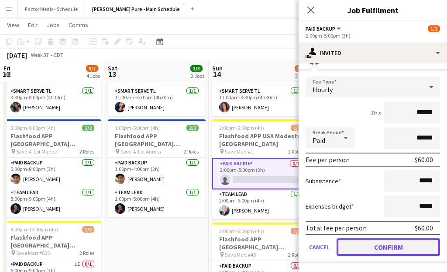
click at [356, 248] on button "Confirm" at bounding box center [389, 246] width 104 height 17
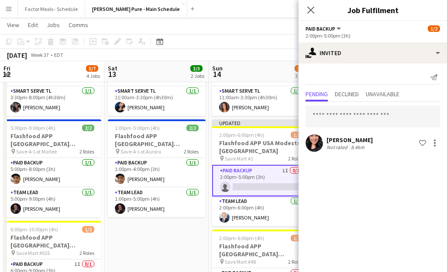
scroll to position [0, 0]
click at [314, 7] on icon at bounding box center [311, 10] width 8 height 8
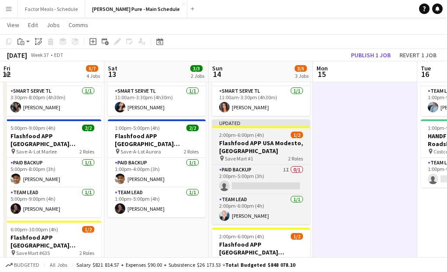
click at [260, 132] on span "2:00pm-6:00pm (4h)" at bounding box center [241, 134] width 45 height 7
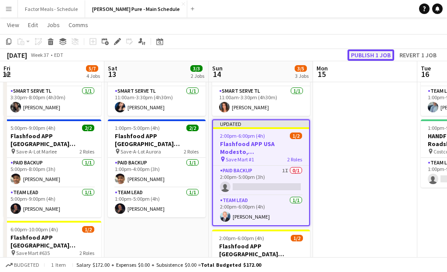
click at [370, 53] on button "Publish 1 job" at bounding box center [371, 54] width 47 height 11
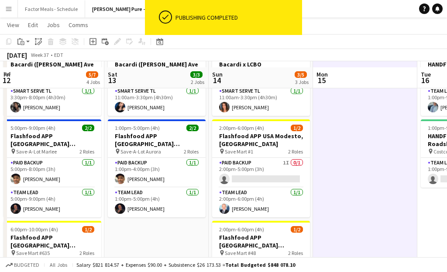
scroll to position [147, 0]
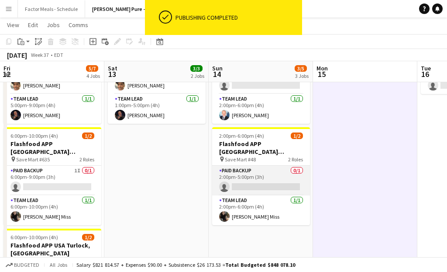
click at [218, 176] on app-card-role "Paid Backup 0/1 2:00pm-5:00pm (3h) single-neutral-actions" at bounding box center [261, 181] width 98 height 30
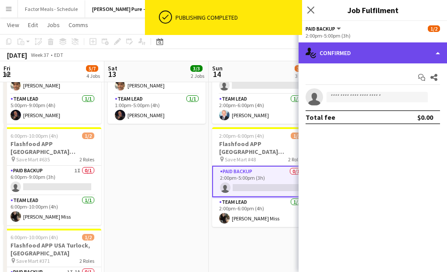
click at [366, 47] on div "single-neutral-actions-check-2 Confirmed" at bounding box center [373, 52] width 149 height 21
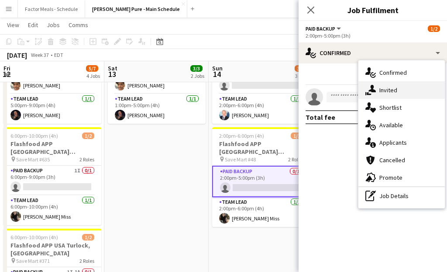
click at [394, 87] on div "single-neutral-actions-share-1 Invited" at bounding box center [402, 89] width 86 height 17
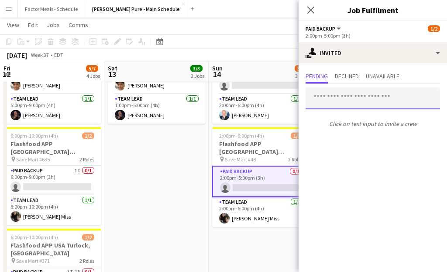
click at [382, 97] on input "text" at bounding box center [373, 98] width 135 height 22
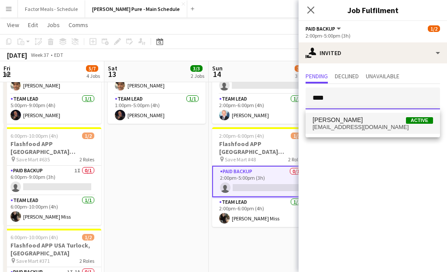
type input "****"
click at [373, 122] on span "Rosa Espinoza Active" at bounding box center [373, 119] width 121 height 7
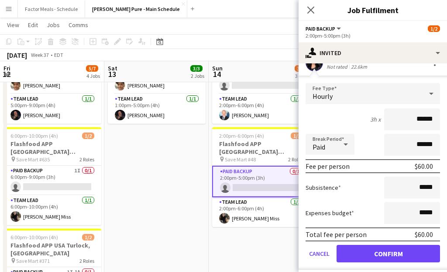
scroll to position [87, 0]
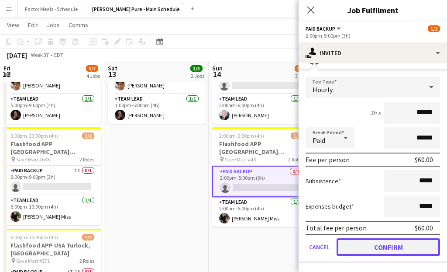
click at [348, 248] on button "Confirm" at bounding box center [389, 246] width 104 height 17
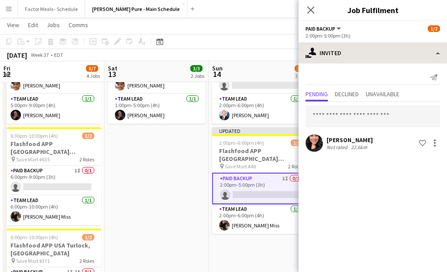
scroll to position [0, 0]
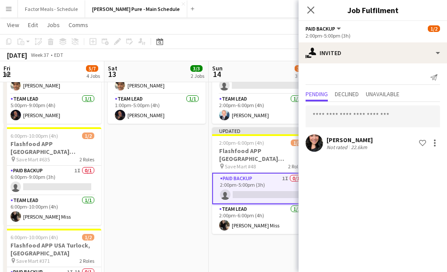
click at [311, 7] on icon "Close pop-in" at bounding box center [310, 10] width 7 height 7
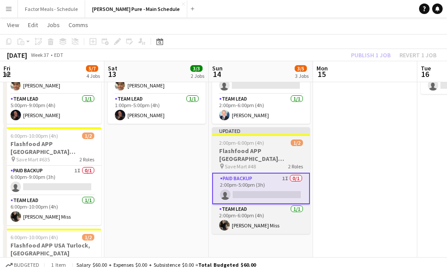
click at [225, 140] on span "2:00pm-6:00pm (4h)" at bounding box center [241, 142] width 45 height 7
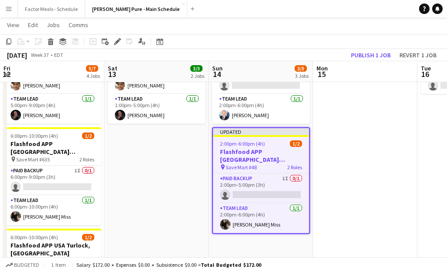
scroll to position [0, 417]
click at [373, 54] on button "Publish 1 job" at bounding box center [371, 54] width 47 height 11
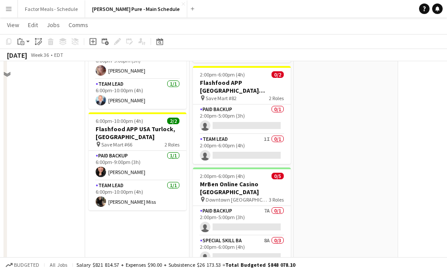
scroll to position [456, 0]
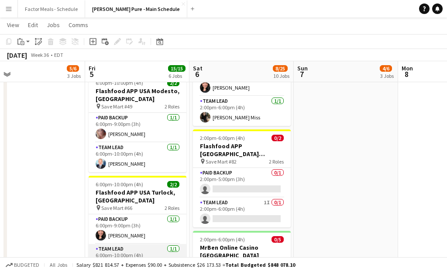
click at [137, 244] on app-card-role "Team Lead 1/1 6:00pm-10:00pm (4h) Alyssa Coronado Miss" at bounding box center [138, 259] width 98 height 30
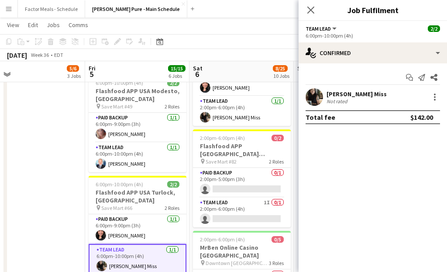
click at [311, 90] on app-user-avatar at bounding box center [314, 96] width 17 height 17
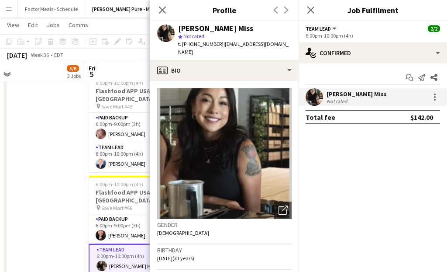
scroll to position [102, 0]
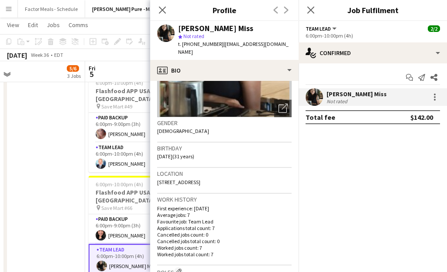
drag, startPoint x: 246, startPoint y: 173, endPoint x: 156, endPoint y: 172, distance: 89.6
click at [156, 172] on app-crew-profile-bio "Open photos pop-in Gender Female Birthday 09-08-1994 (31 years) Location 2412 C…" at bounding box center [224, 176] width 149 height 191
copy span "2412 Continental Drive, Modesto, 95355"
drag, startPoint x: 214, startPoint y: 45, endPoint x: 183, endPoint y: 44, distance: 31.0
click at [183, 44] on span "t. +12099195435" at bounding box center [200, 44] width 45 height 7
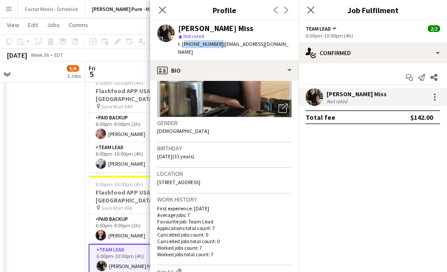
copy span "+12099195435"
click at [161, 9] on icon at bounding box center [162, 10] width 8 height 8
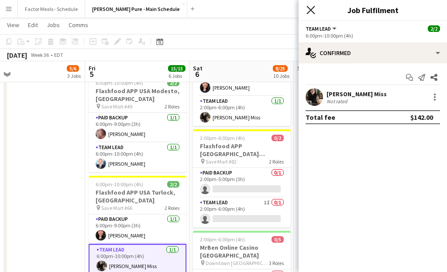
click at [309, 14] on icon "Close pop-in" at bounding box center [311, 10] width 8 height 8
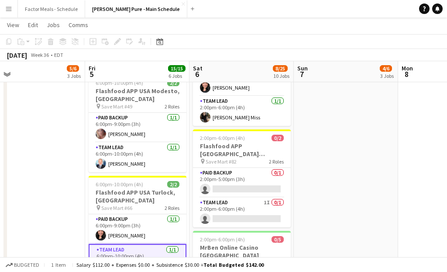
click at [66, 161] on app-date-cell "7:00am-7:00pm (12h) 3/3 Trio Project - AWS Toronto Summit pin Metro Toronto Con…" at bounding box center [33, 143] width 104 height 1003
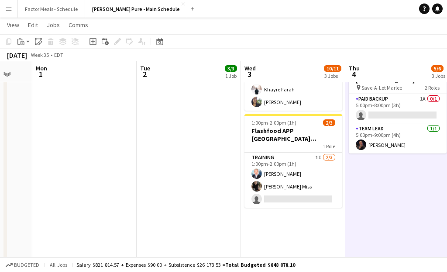
scroll to position [227, 0]
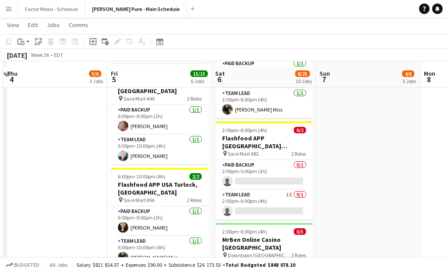
scroll to position [483, 0]
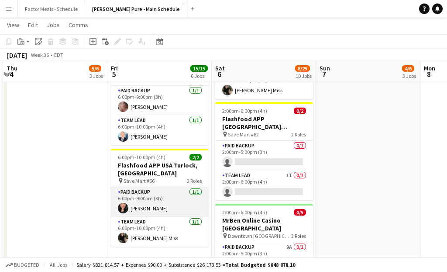
click at [150, 187] on app-card-role "Paid Backup 1/1 6:00pm-9:00pm (3h) Rosa Espinoza" at bounding box center [160, 202] width 98 height 30
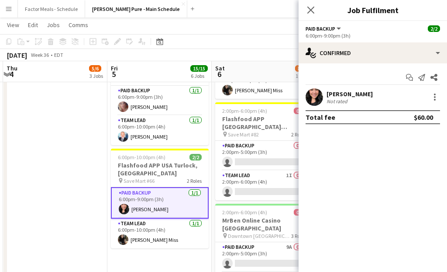
click at [327, 93] on div "[PERSON_NAME]" at bounding box center [350, 94] width 46 height 8
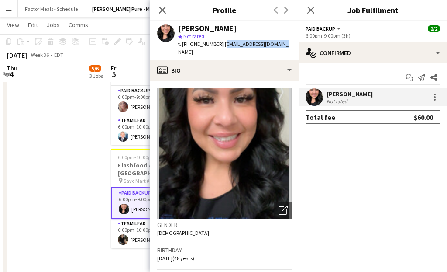
drag, startPoint x: 273, startPoint y: 42, endPoint x: 216, endPoint y: 43, distance: 56.4
click at [216, 43] on span "| respinozza77@yahoo.com" at bounding box center [233, 48] width 111 height 14
copy span "respinozza77@yahoo.com"
click at [161, 10] on icon "Close pop-in" at bounding box center [162, 10] width 8 height 8
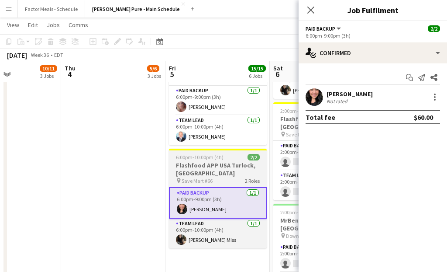
scroll to position [0, 224]
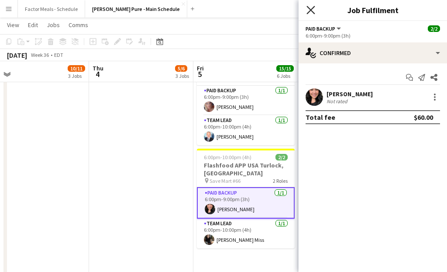
click at [312, 13] on icon "Close pop-in" at bounding box center [311, 10] width 8 height 8
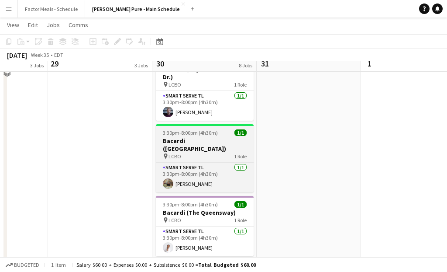
scroll to position [443, 0]
